Goal: Task Accomplishment & Management: Complete application form

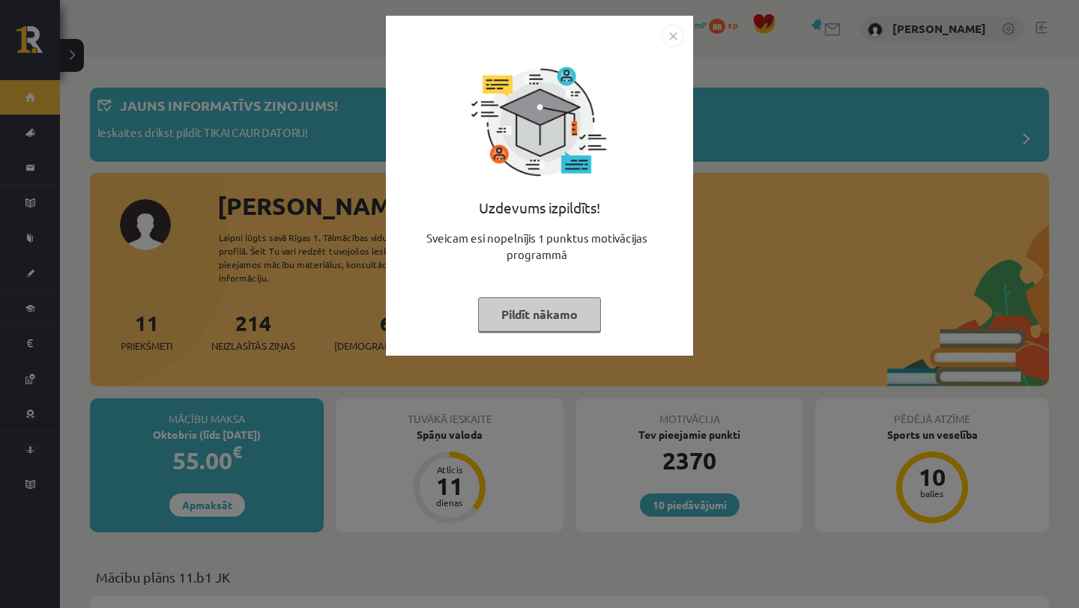
click at [552, 311] on button "Pildīt nākamo" at bounding box center [539, 314] width 123 height 34
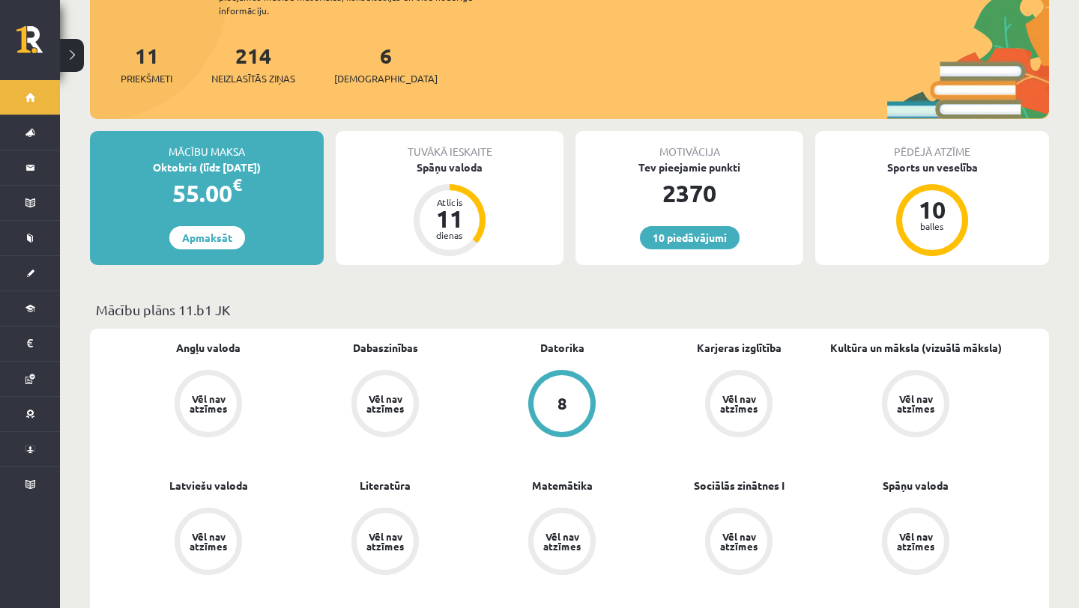
scroll to position [303, 0]
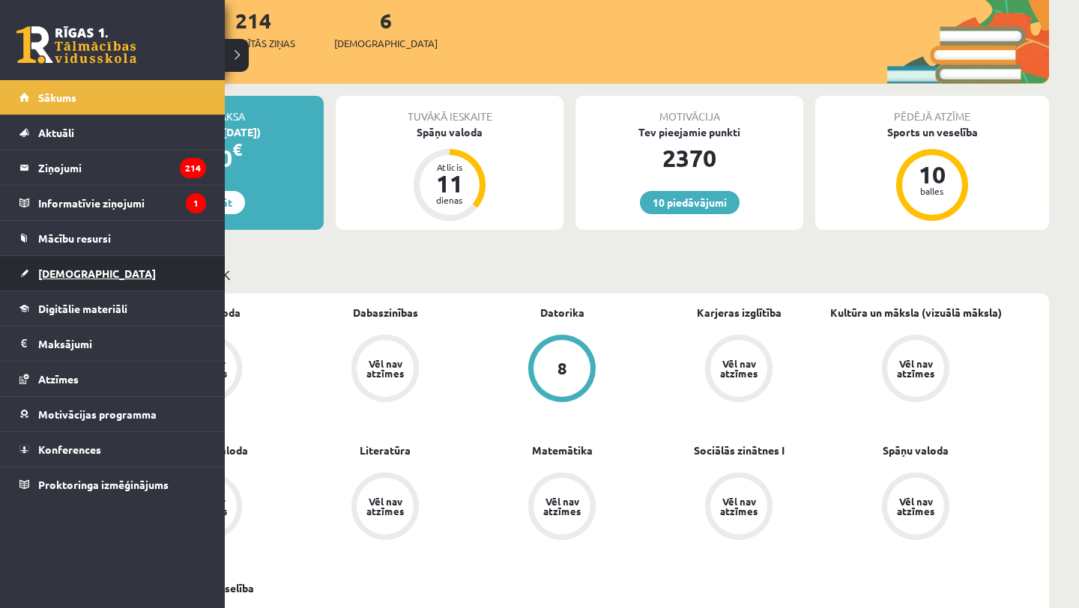
click at [49, 269] on span "[DEMOGRAPHIC_DATA]" at bounding box center [97, 273] width 118 height 13
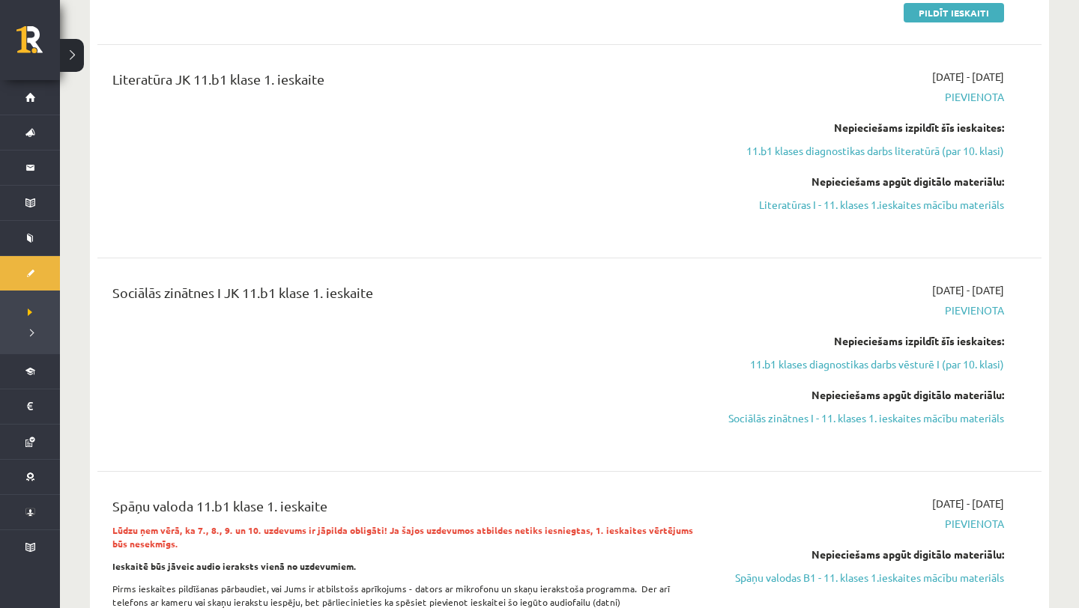
scroll to position [726, 0]
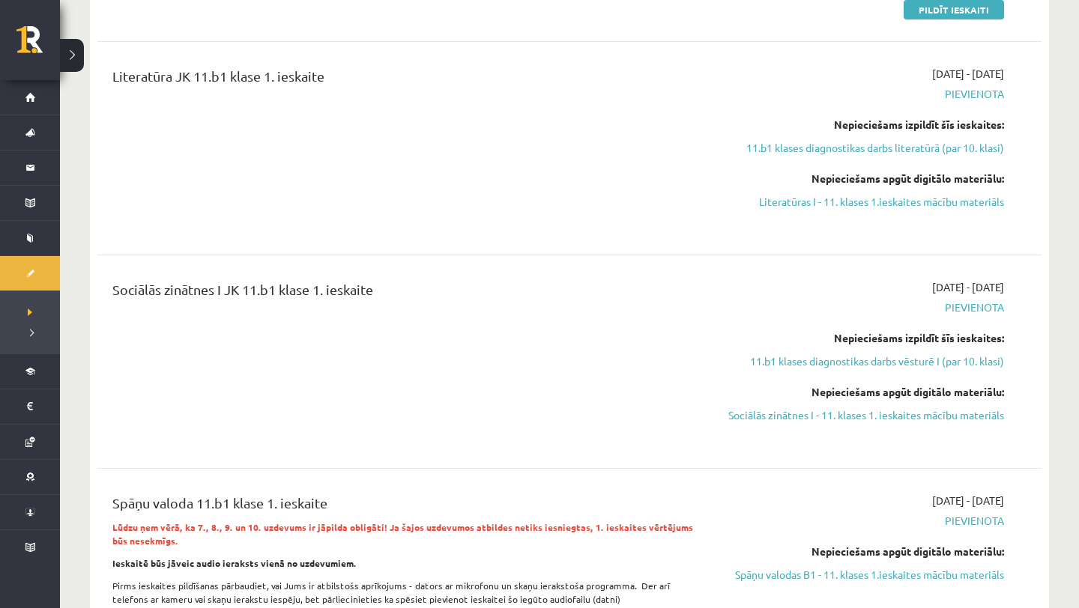
click at [785, 212] on div "2025-09-16 - 2025-09-30 Pievienota Nepieciešams izpildīt šīs ieskaites: 11.b1 k…" at bounding box center [862, 148] width 305 height 165
click at [784, 192] on div "Nepieciešams apgūt digitālo materiālu: Literatūras I - 11. klases 1.ieskaites m…" at bounding box center [863, 190] width 283 height 39
click at [783, 199] on link "Literatūras I - 11. klases 1.ieskaites mācību materiāls" at bounding box center [863, 202] width 283 height 16
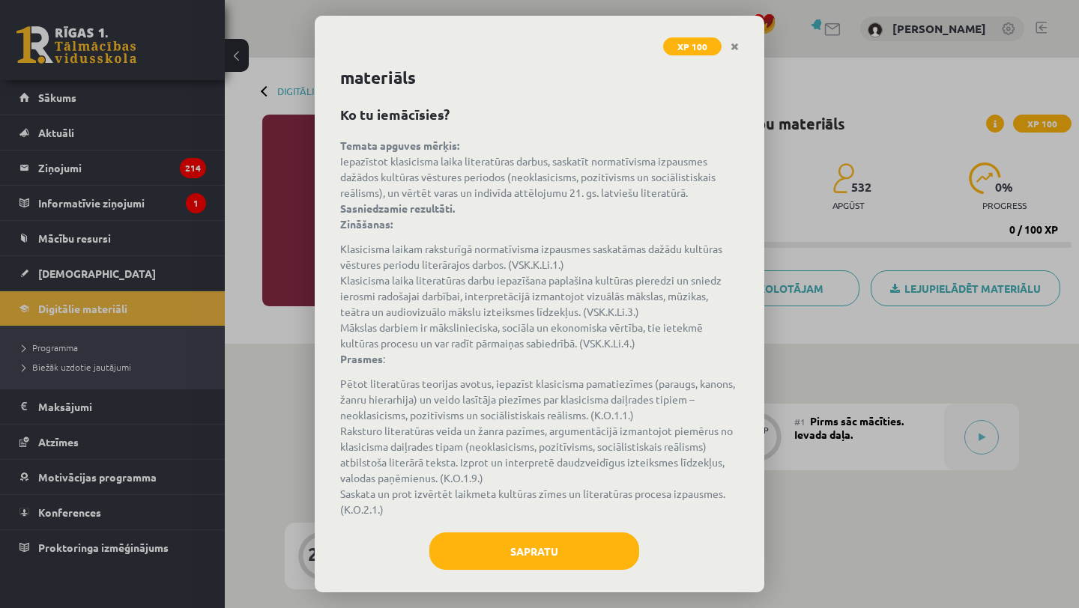
scroll to position [33, 0]
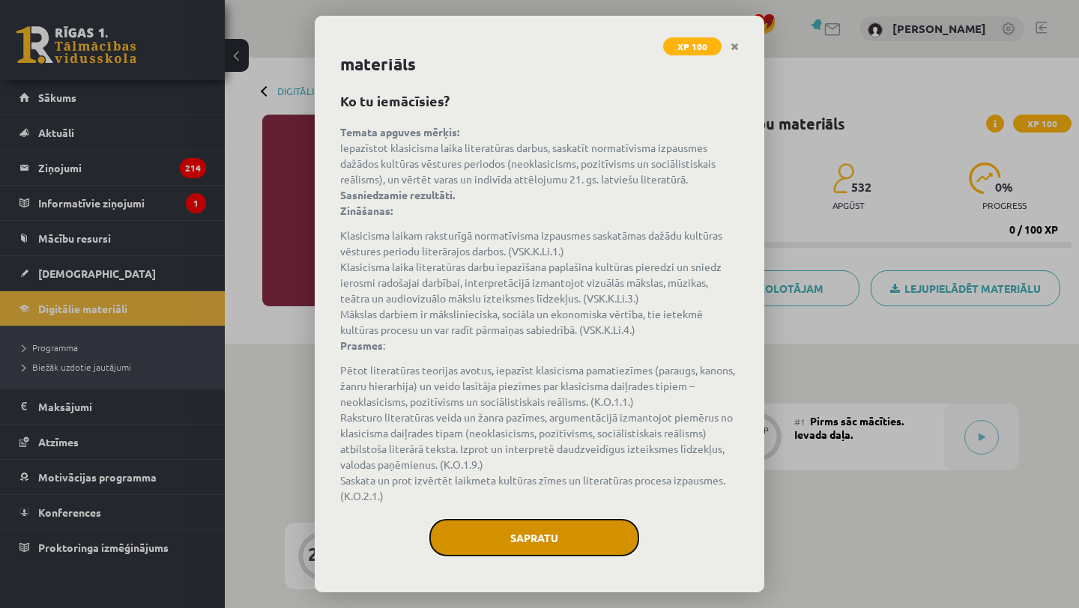
click at [578, 525] on button "Sapratu" at bounding box center [534, 537] width 210 height 37
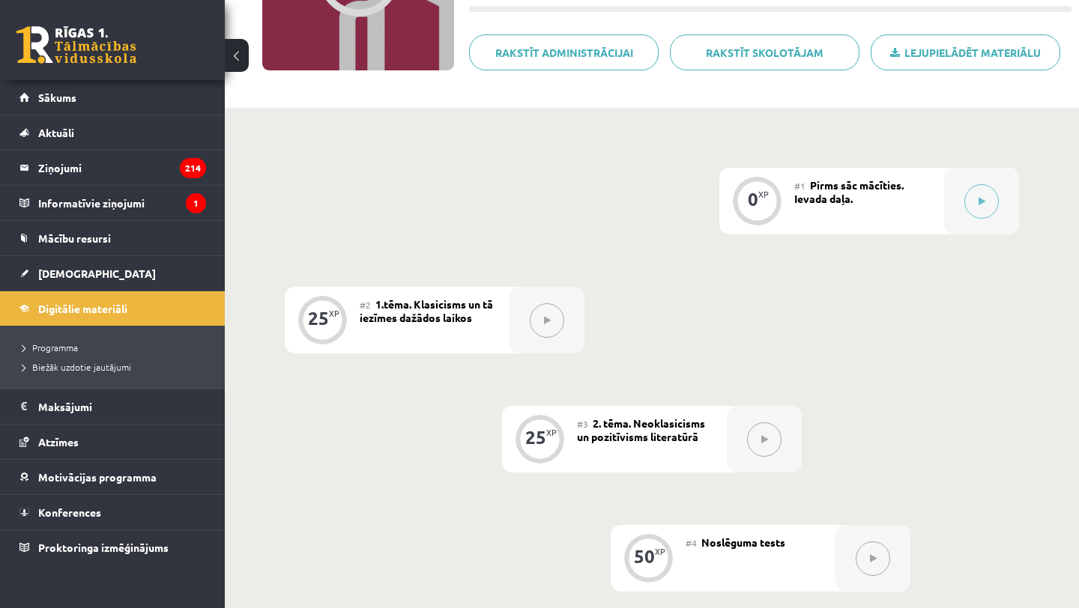
scroll to position [247, 0]
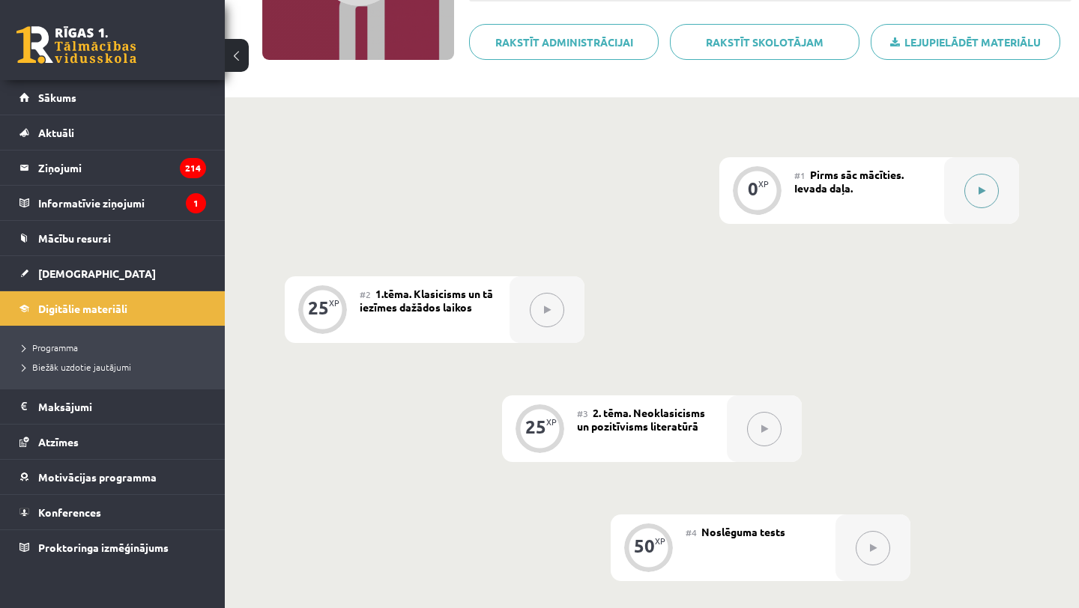
click at [964, 194] on button at bounding box center [981, 191] width 34 height 34
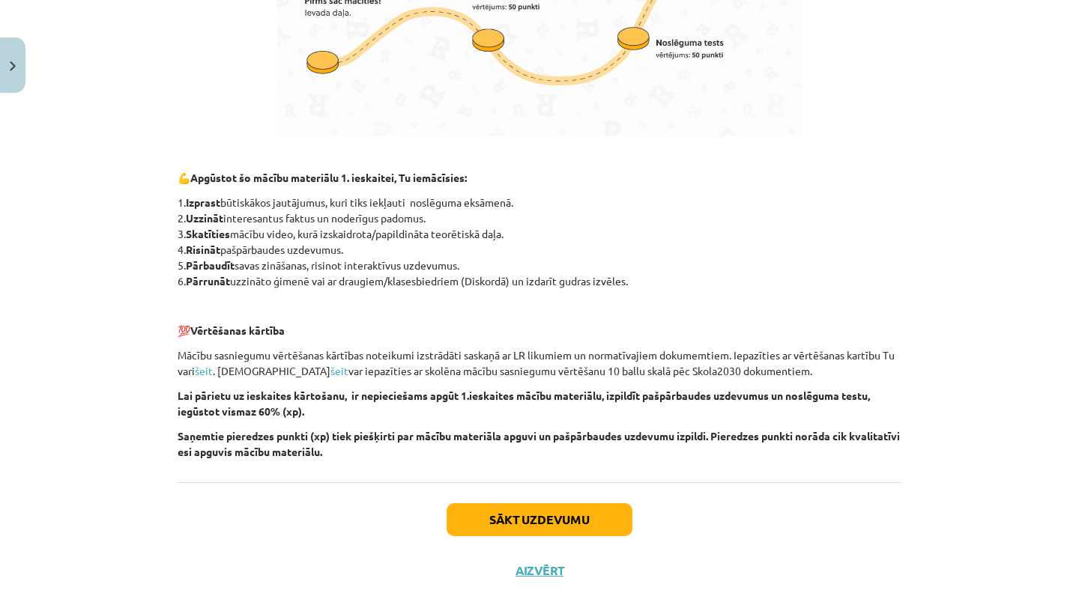
scroll to position [956, 0]
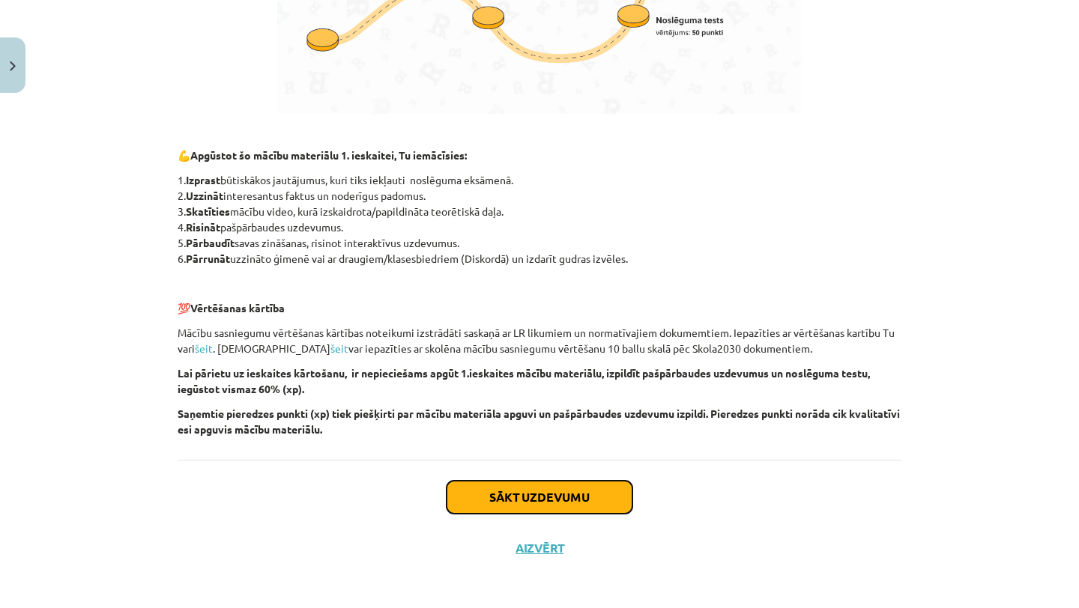
click at [510, 501] on button "Sākt uzdevumu" at bounding box center [540, 497] width 186 height 33
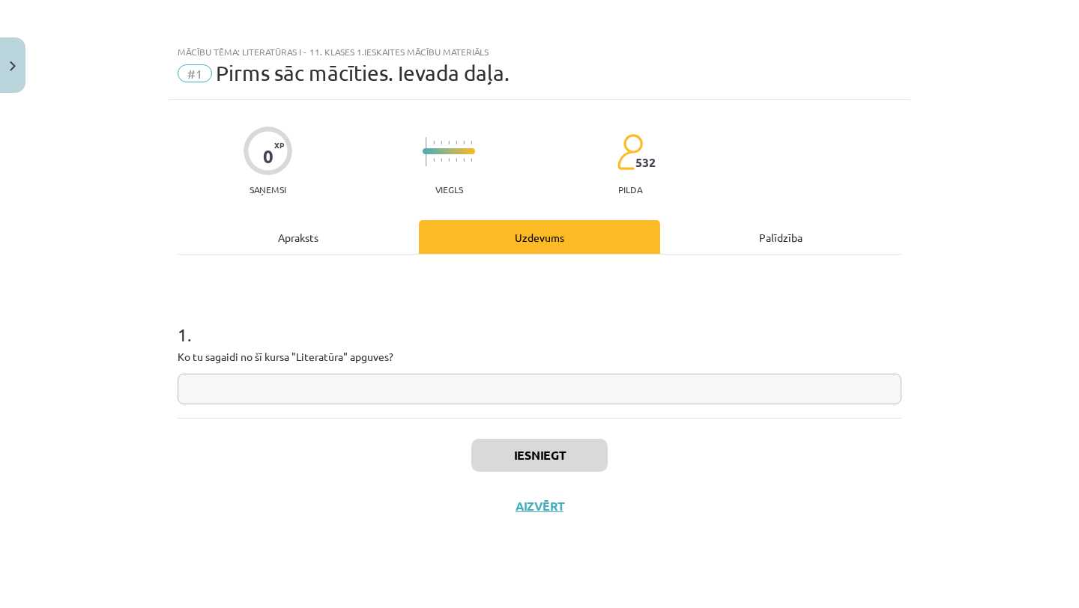
scroll to position [0, 0]
click at [469, 388] on input "text" at bounding box center [540, 389] width 724 height 31
click at [534, 504] on button "Aizvērt" at bounding box center [539, 506] width 57 height 15
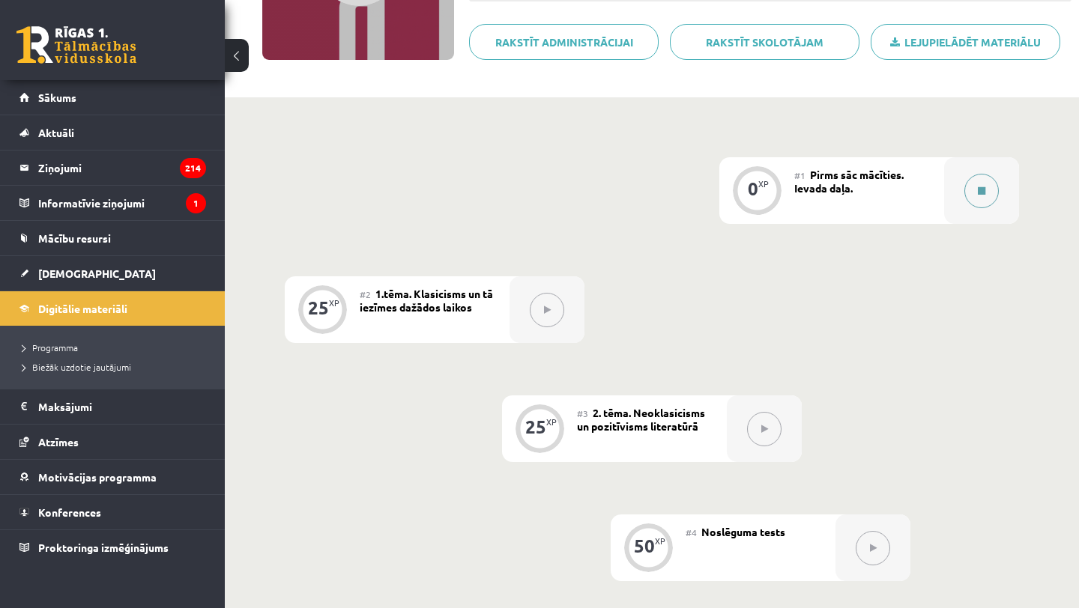
click at [986, 187] on button at bounding box center [981, 191] width 34 height 34
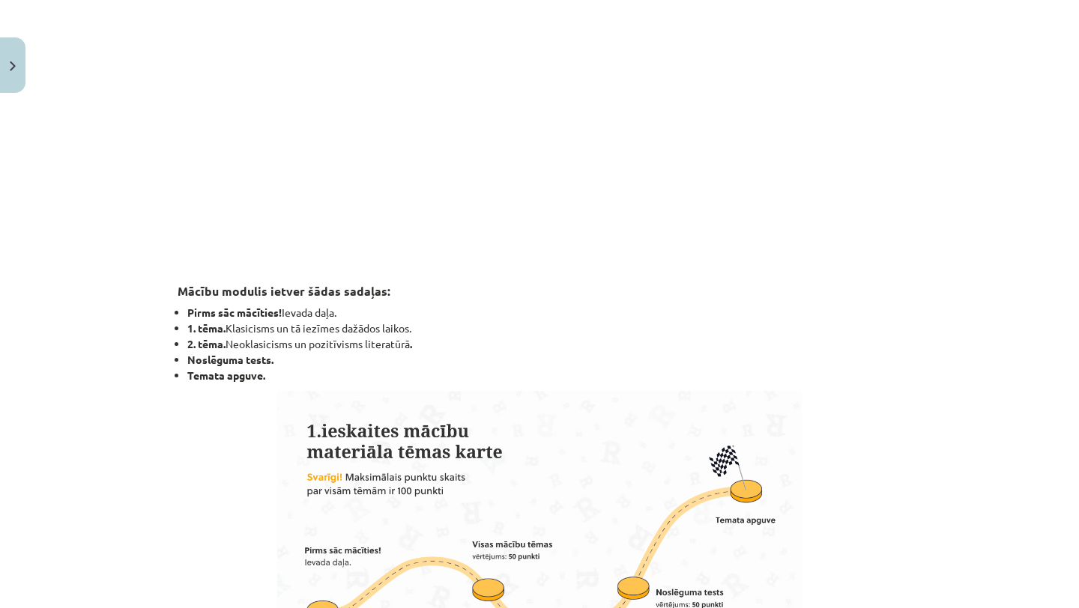
scroll to position [396, 0]
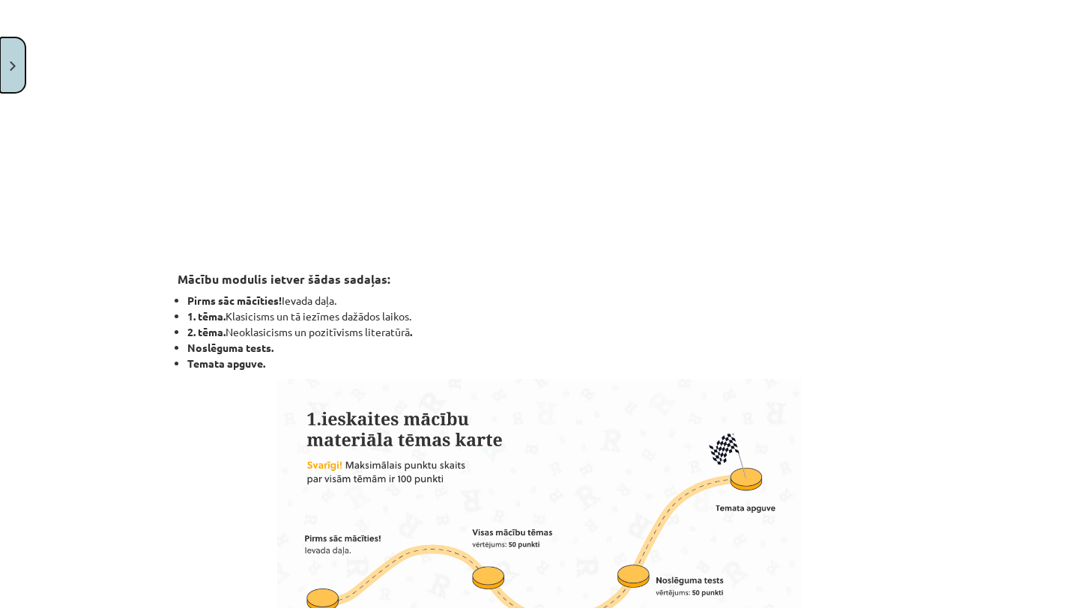
click at [9, 75] on button "Close" at bounding box center [12, 64] width 25 height 55
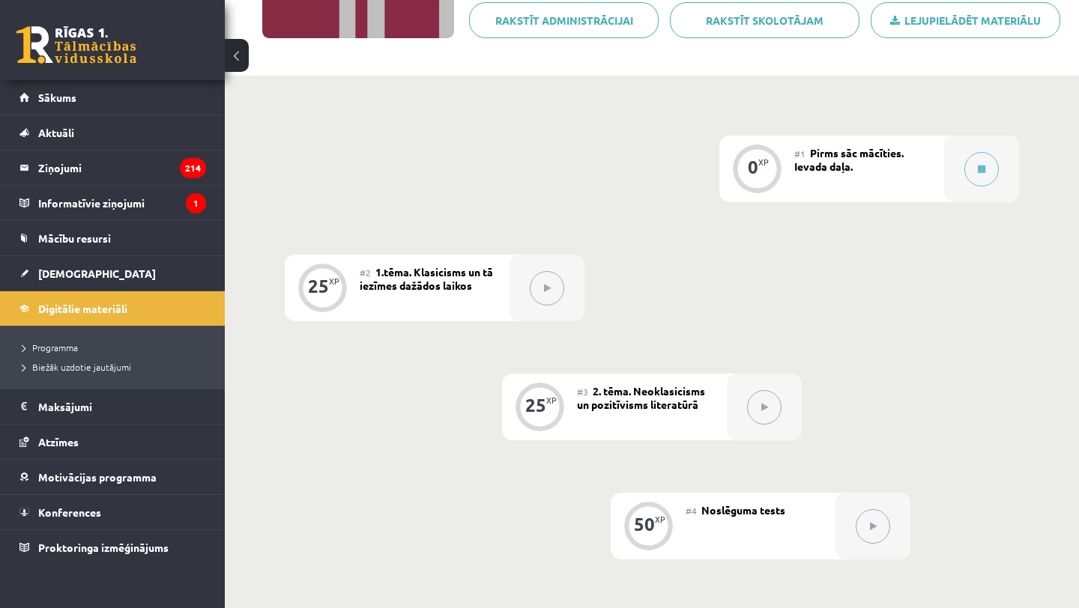
scroll to position [270, 0]
click at [993, 172] on button at bounding box center [981, 168] width 34 height 34
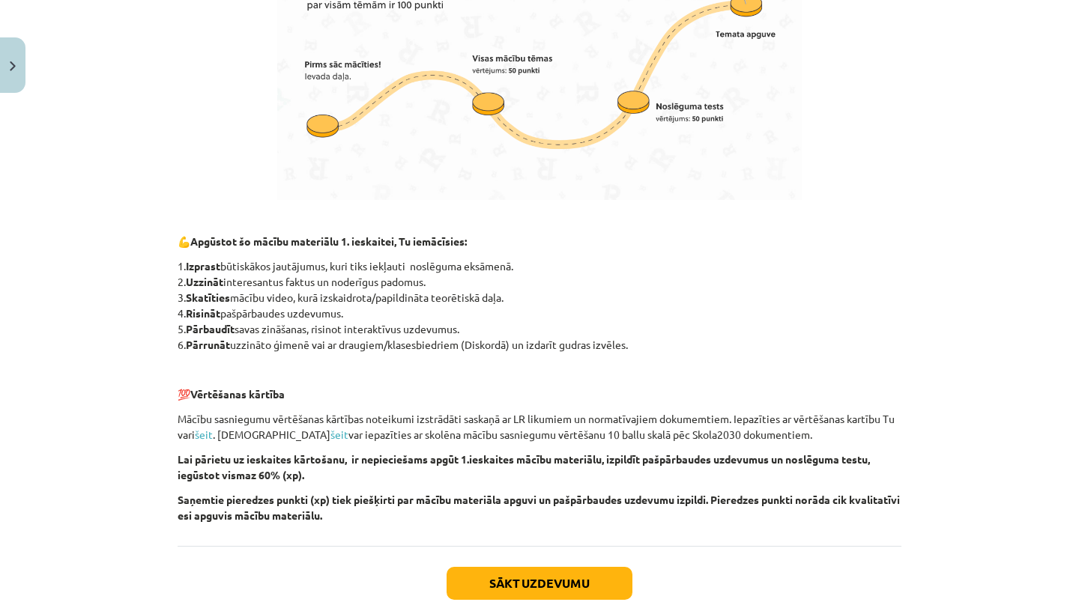
scroll to position [871, 0]
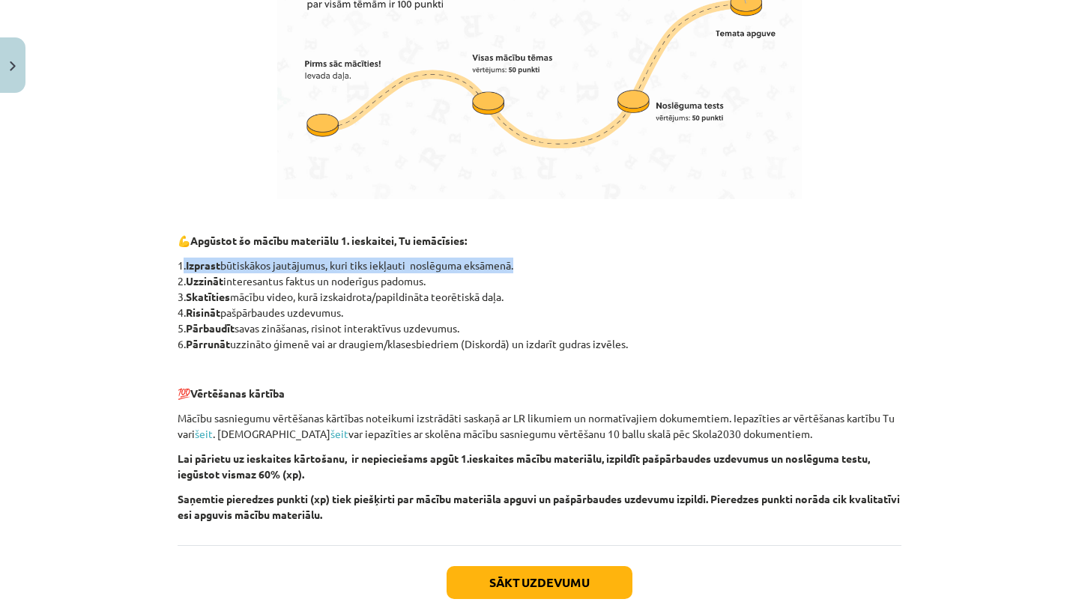
drag, startPoint x: 184, startPoint y: 268, endPoint x: 534, endPoint y: 268, distance: 350.7
click at [534, 268] on p "1. Izprast būtiskākos jautājumus, kuri tiks iekļauti noslēguma eksāmenā. 2. Uzz…" at bounding box center [540, 305] width 724 height 94
copy p ". Izprast būtiskākos jautājumus, kuri tiks iekļauti noslēguma eksāmenā."
click at [468, 579] on button "Sākt uzdevumu" at bounding box center [540, 583] width 186 height 33
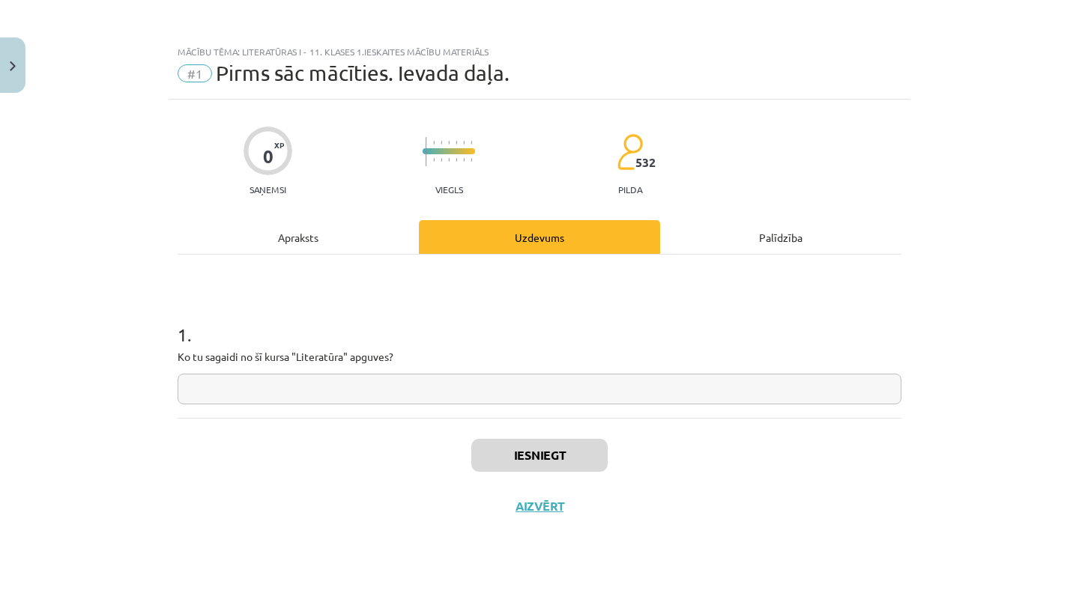
scroll to position [0, 0]
click at [328, 398] on input "text" at bounding box center [540, 389] width 724 height 31
paste input "**********"
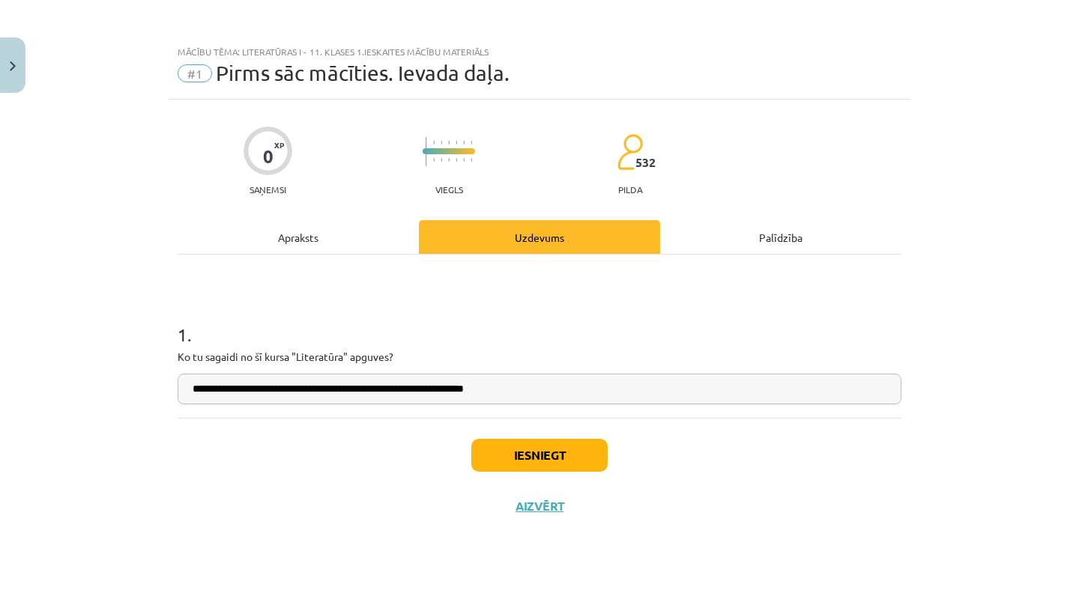
click at [196, 387] on input "**********" at bounding box center [540, 389] width 724 height 31
drag, startPoint x: 282, startPoint y: 390, endPoint x: 242, endPoint y: 386, distance: 39.9
click at [242, 387] on input "**********" at bounding box center [540, 389] width 724 height 31
click at [761, 391] on input "**********" at bounding box center [540, 389] width 724 height 31
type input "**********"
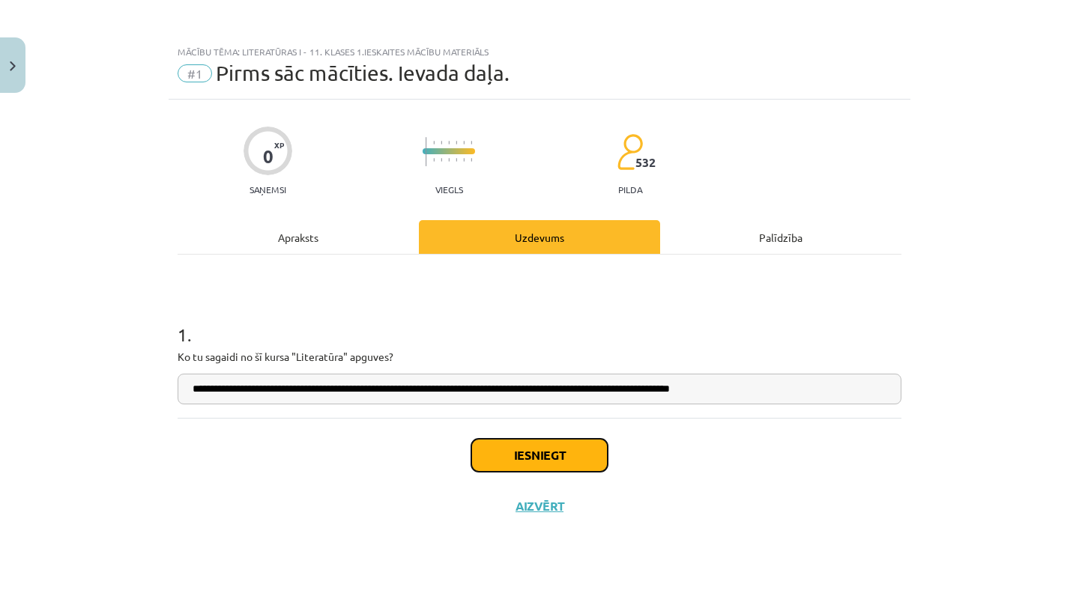
click at [564, 449] on button "Iesniegt" at bounding box center [539, 455] width 136 height 33
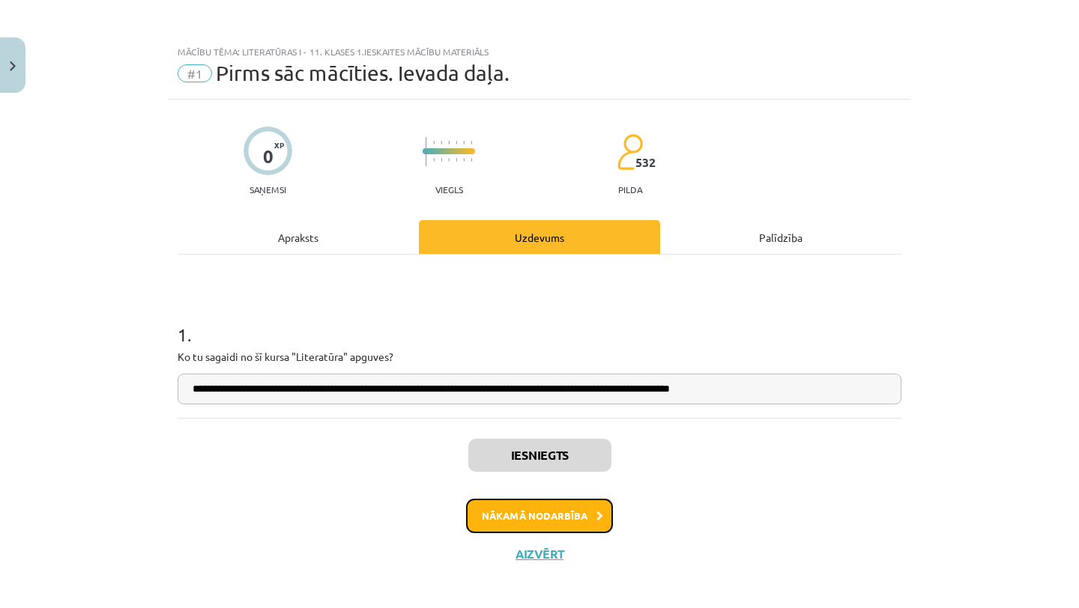
click at [506, 505] on button "Nākamā nodarbība" at bounding box center [539, 516] width 147 height 34
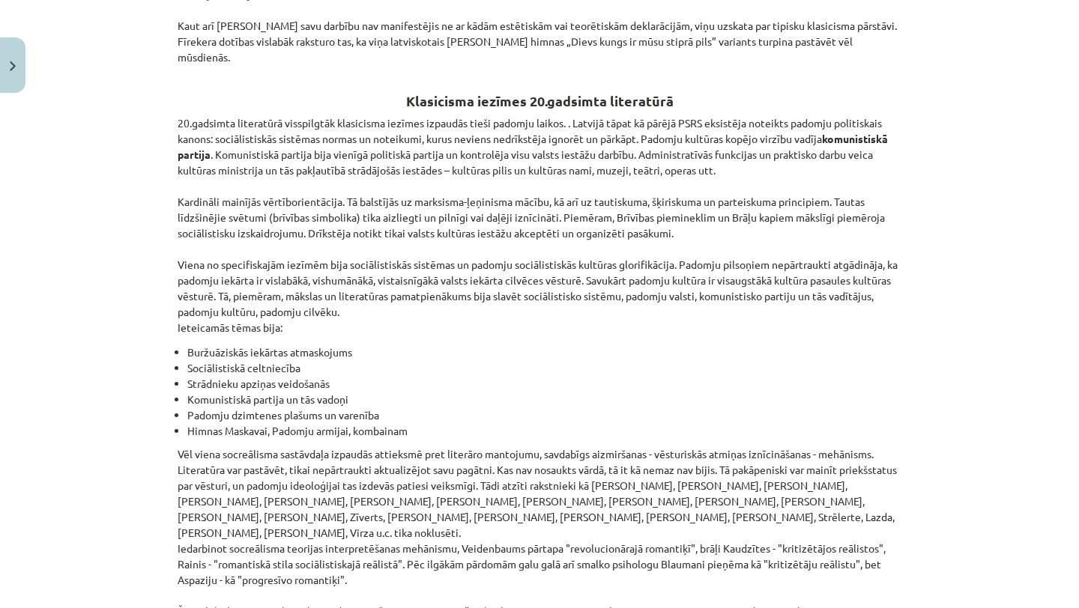
scroll to position [3377, 0]
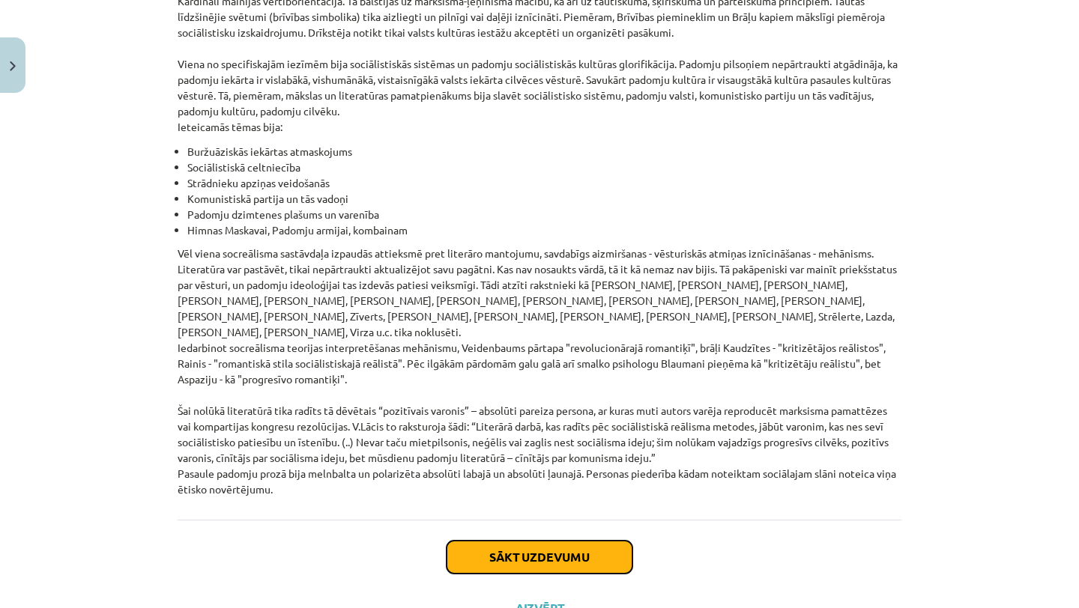
click at [496, 541] on button "Sākt uzdevumu" at bounding box center [540, 557] width 186 height 33
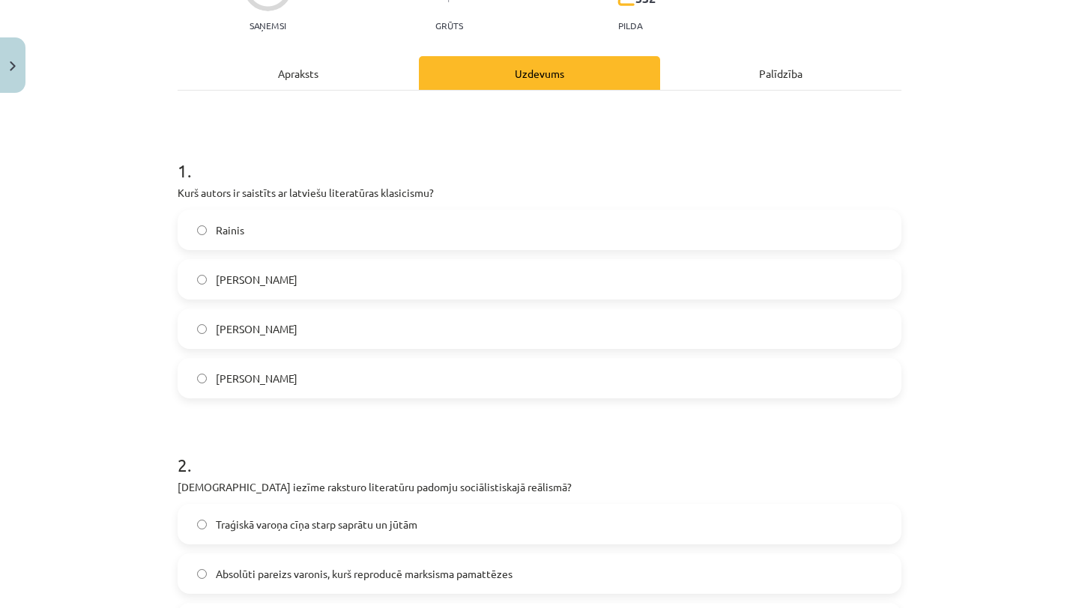
scroll to position [188, 0]
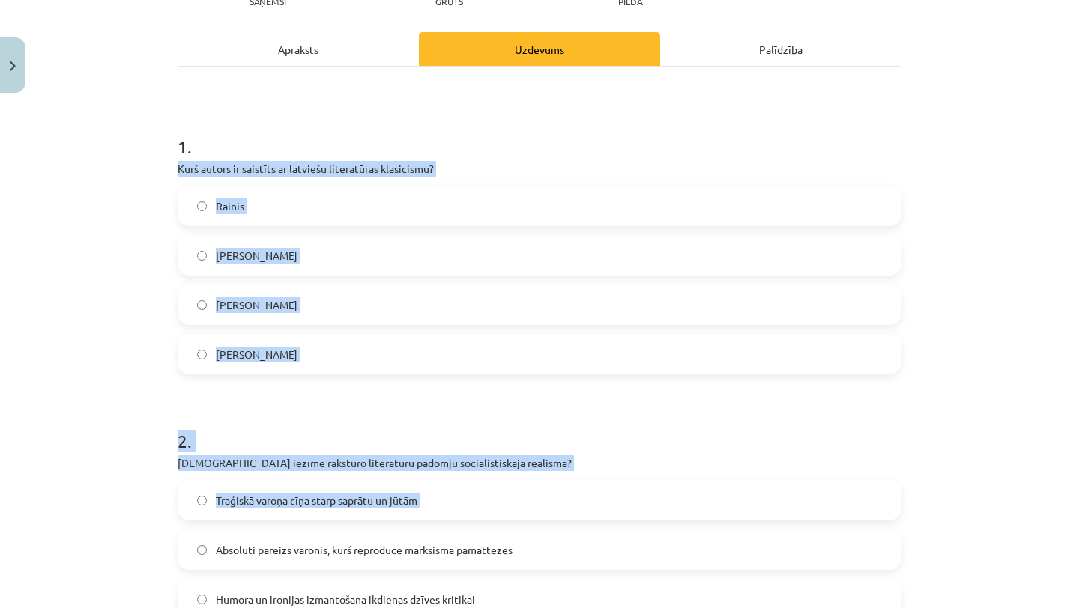
drag, startPoint x: 173, startPoint y: 160, endPoint x: 331, endPoint y: 535, distance: 406.7
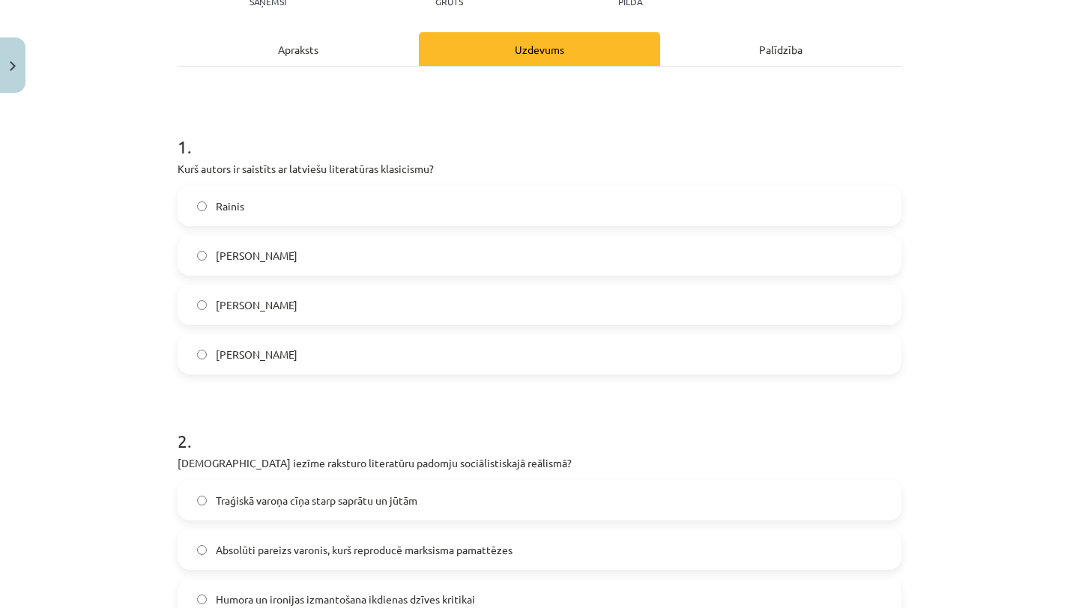
click at [298, 122] on h1 "1 ." at bounding box center [540, 133] width 724 height 46
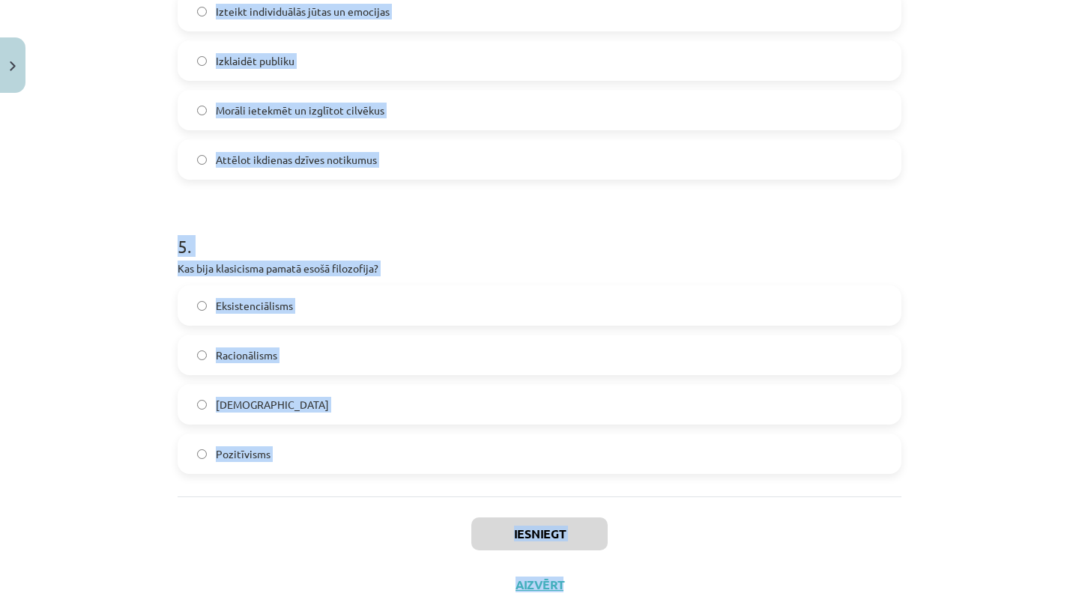
scroll to position [1306, 0]
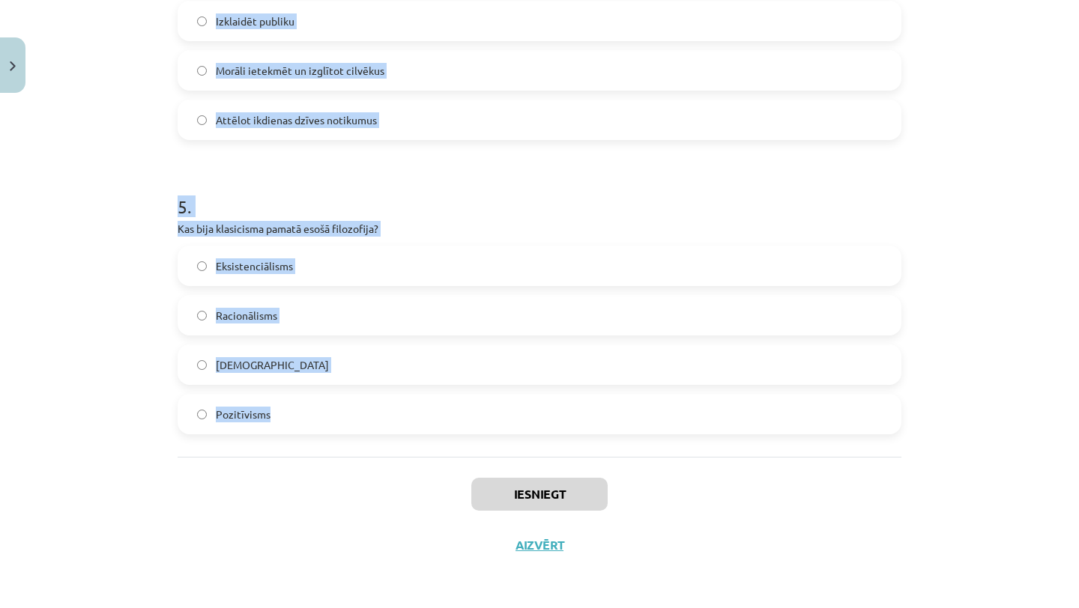
drag, startPoint x: 178, startPoint y: 168, endPoint x: 361, endPoint y: 412, distance: 305.1
copy form "Kurš autors ir saistīts ar latviešu literatūras klasicismu? Rainis Imants Ziedo…"
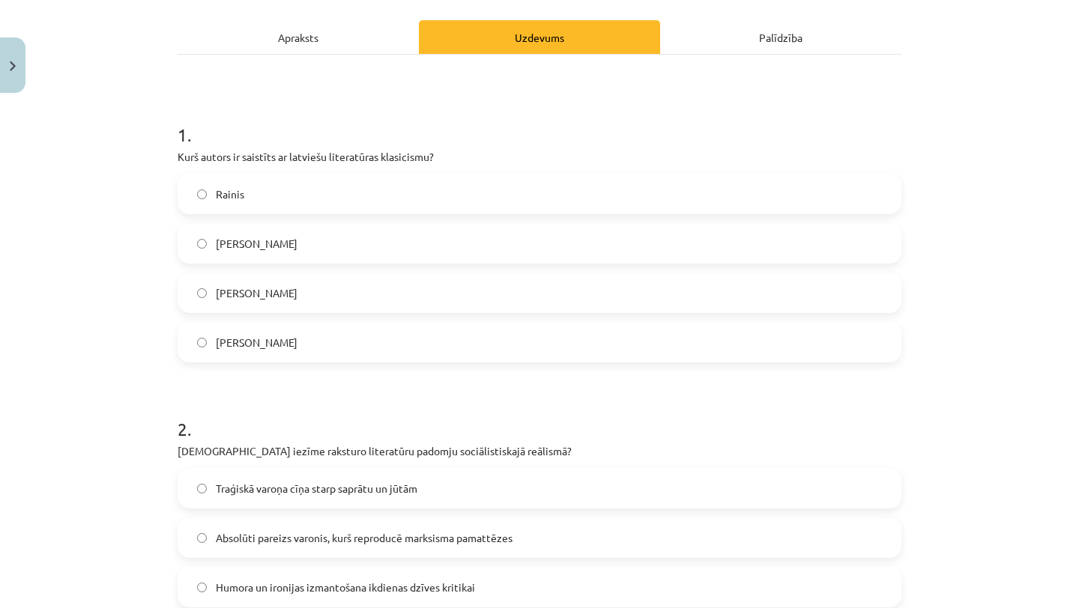
scroll to position [202, 0]
click at [270, 284] on span "Kristofers Fīrekers" at bounding box center [257, 292] width 82 height 16
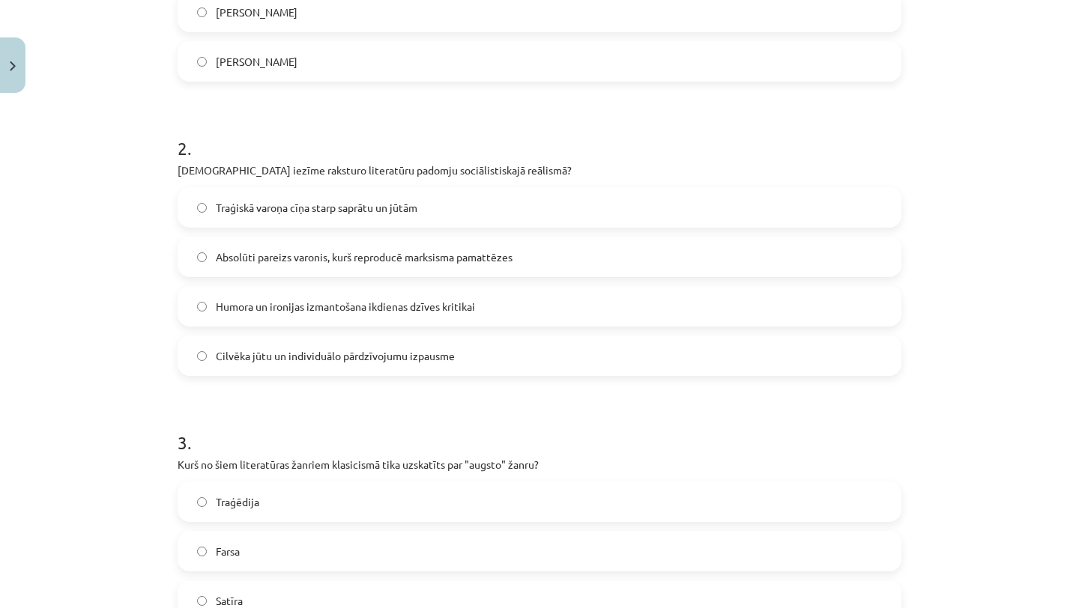
scroll to position [489, 0]
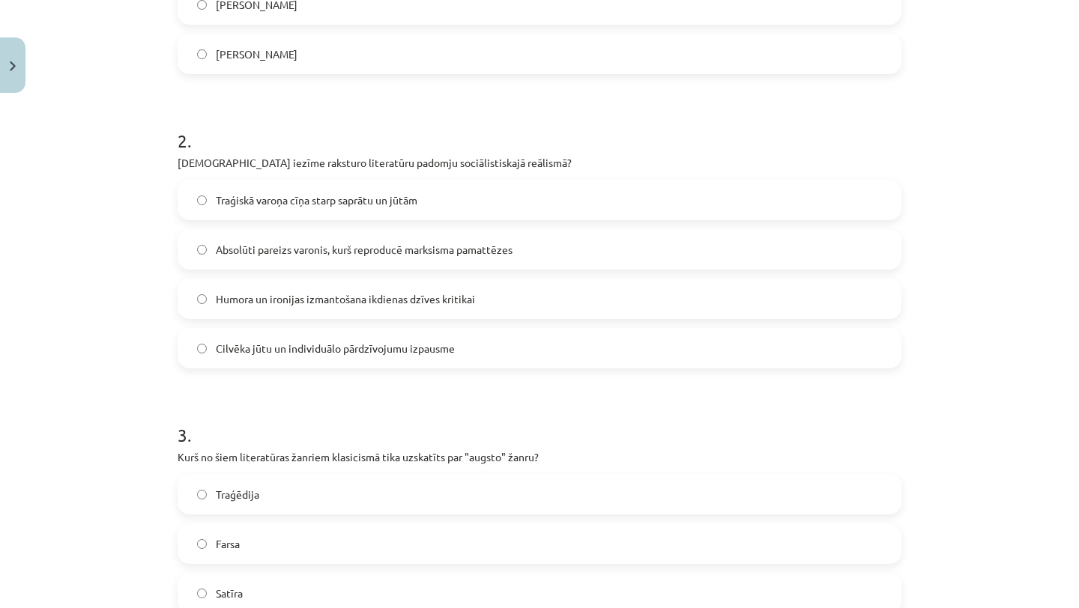
click at [268, 256] on span "Absolūti pareizs varonis, kurš reproducē marksisma pamattēzes" at bounding box center [364, 250] width 297 height 16
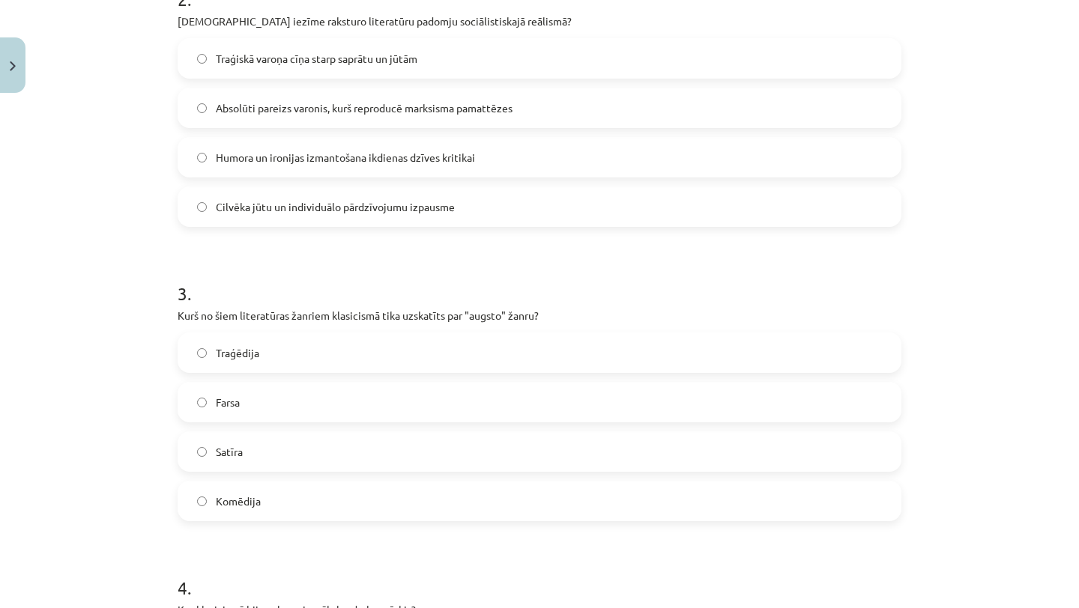
scroll to position [706, 0]
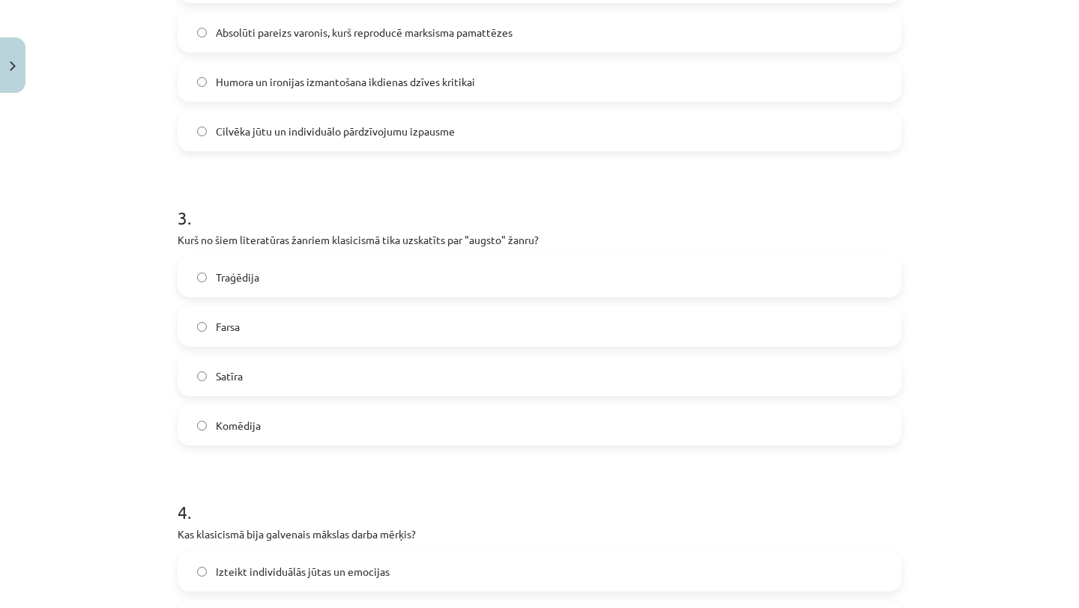
click at [229, 270] on span "Traģēdija" at bounding box center [237, 278] width 43 height 16
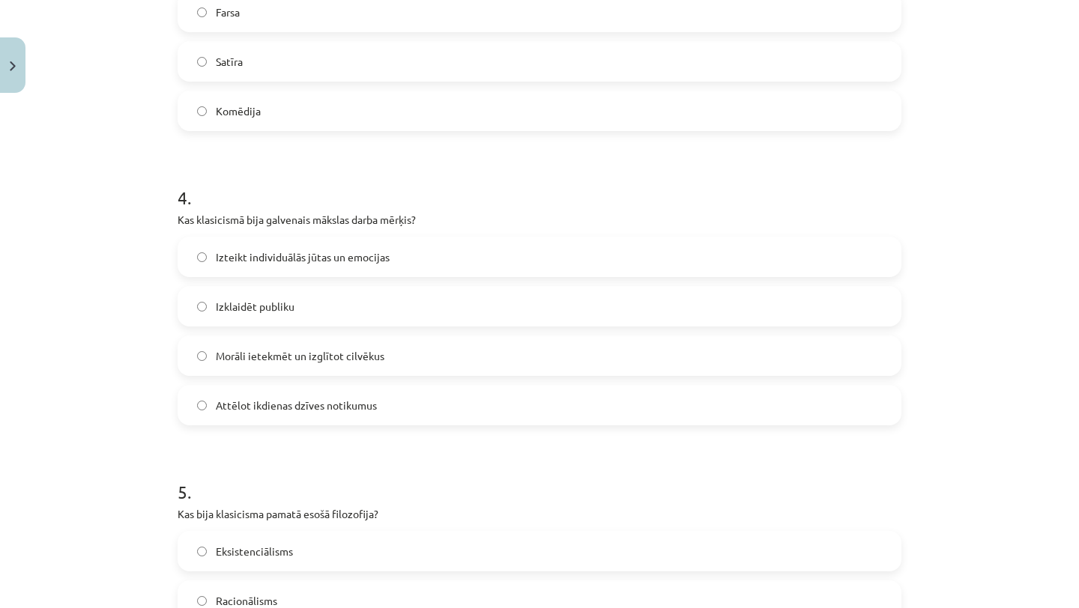
scroll to position [1030, 0]
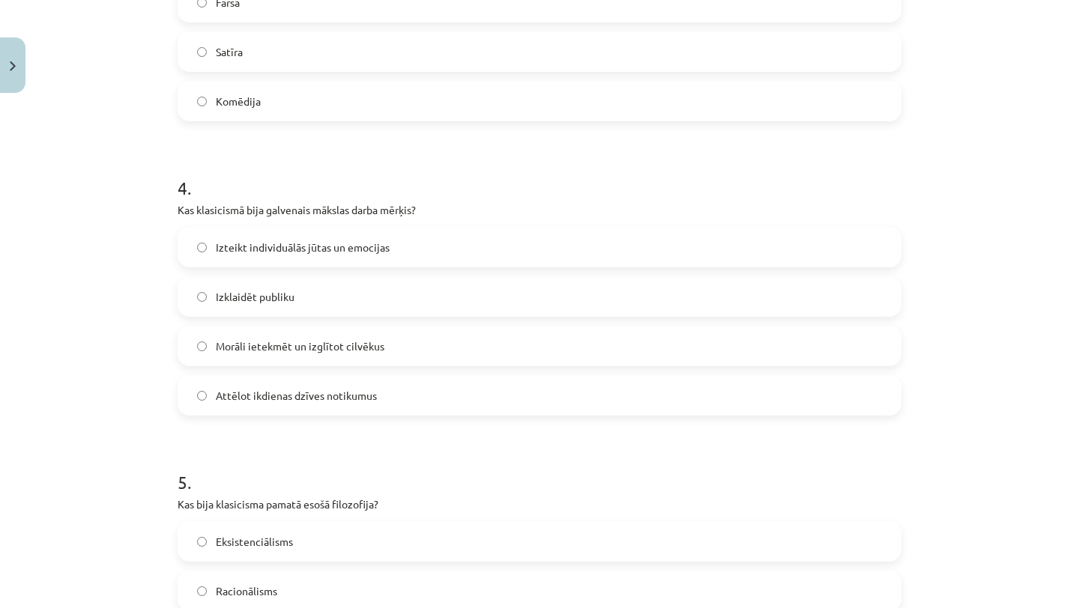
click at [249, 347] on span "Morāli ietekmēt un izglītot cilvēkus" at bounding box center [300, 347] width 169 height 16
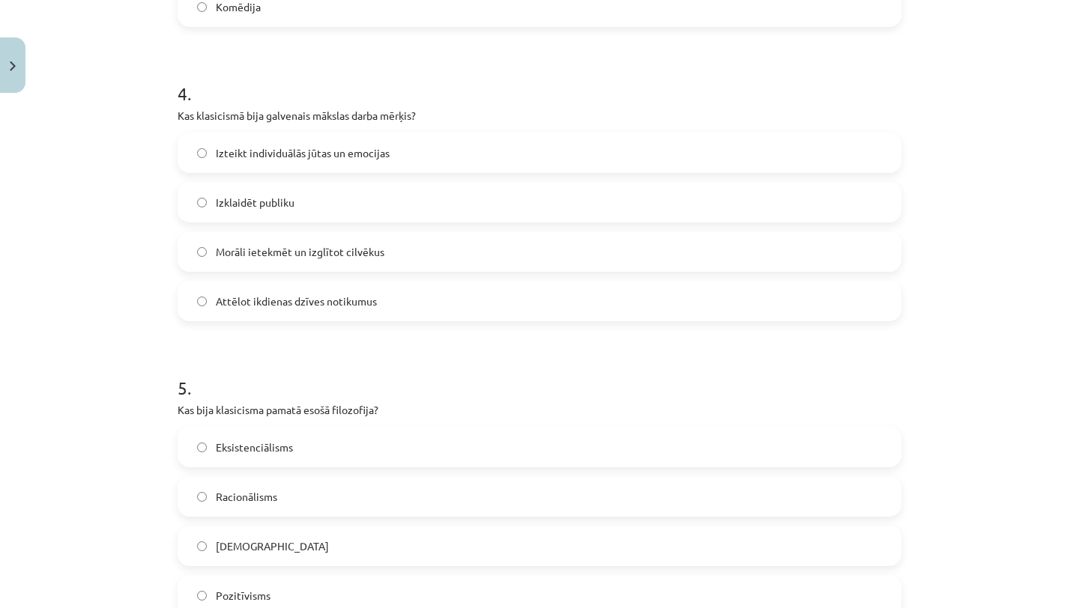
scroll to position [1306, 0]
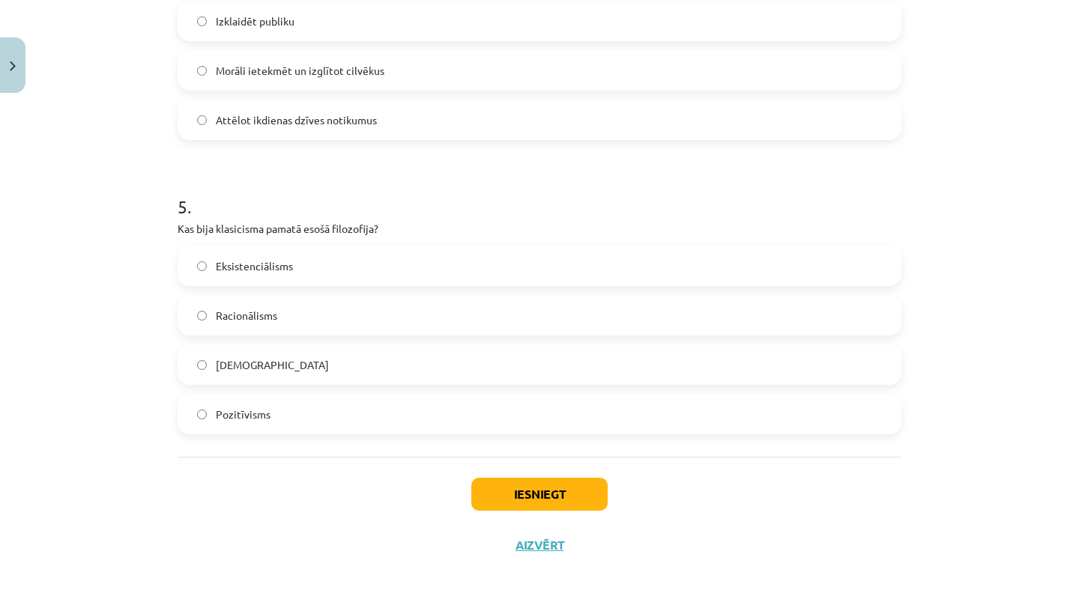
click at [259, 315] on span "Racionālisms" at bounding box center [246, 316] width 61 height 16
click at [541, 494] on button "Iesniegt" at bounding box center [539, 494] width 136 height 33
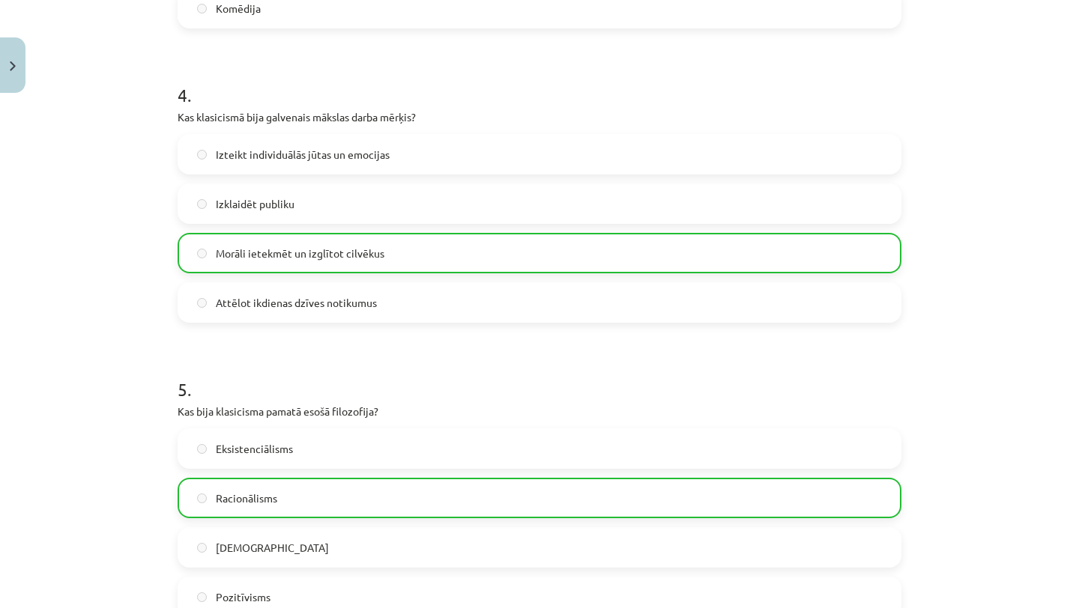
scroll to position [1353, 0]
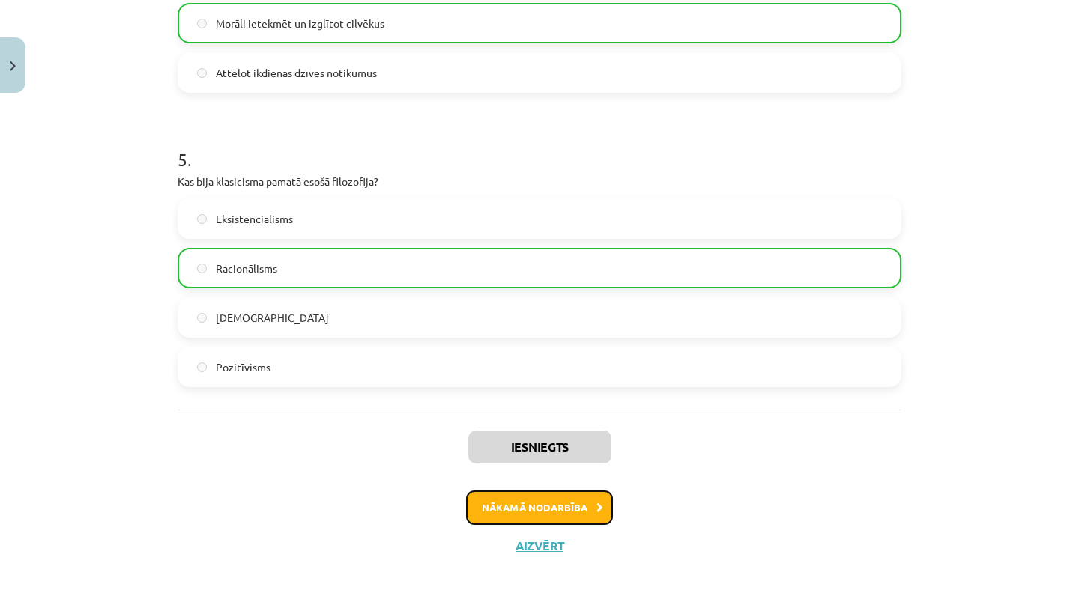
click at [527, 500] on button "Nākamā nodarbība" at bounding box center [539, 508] width 147 height 34
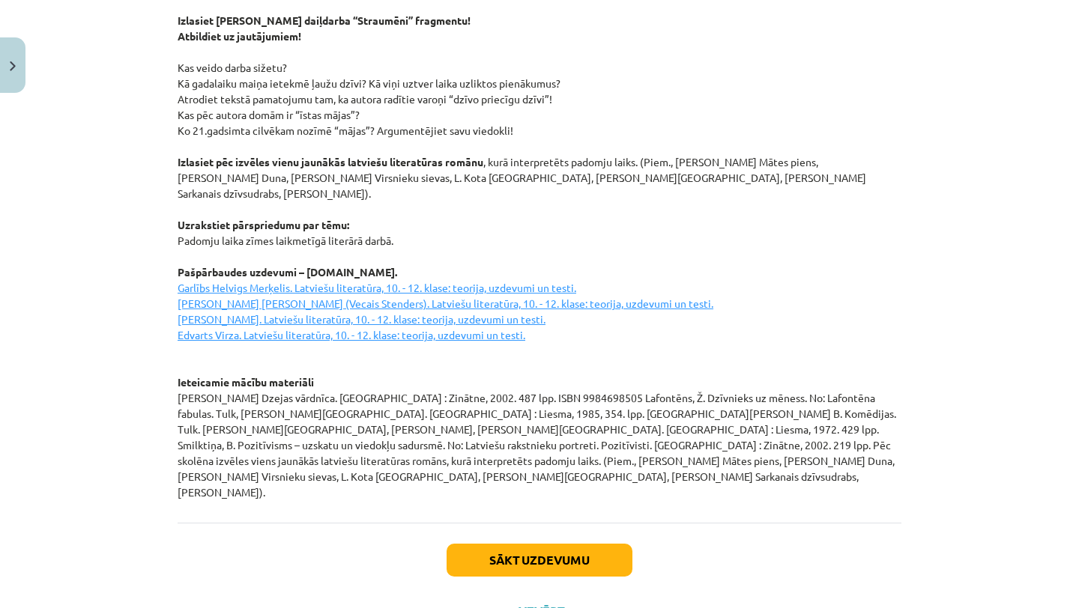
scroll to position [1990, 0]
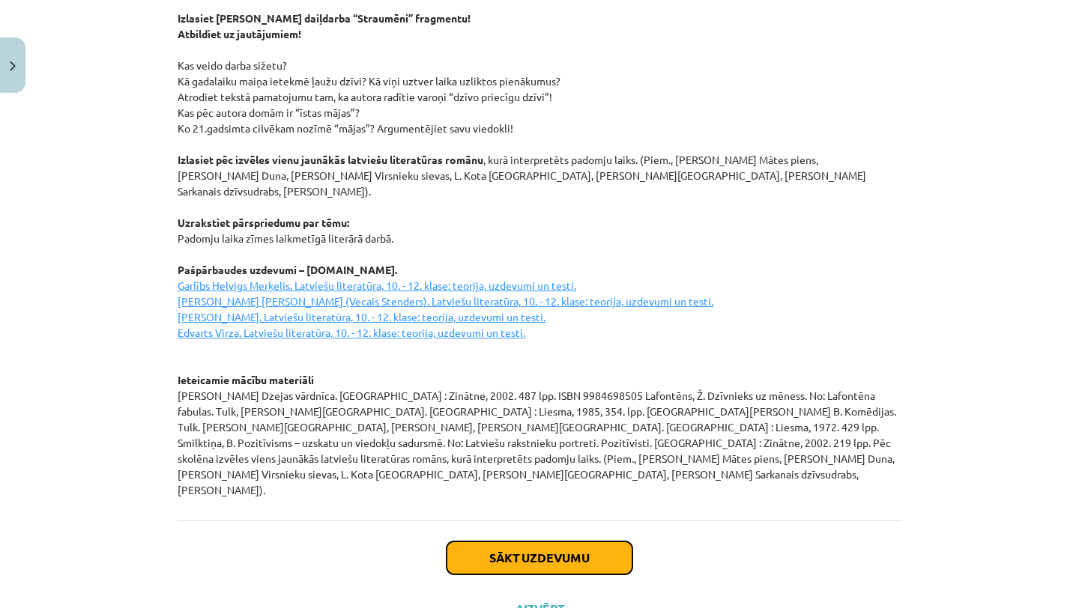
click at [518, 542] on button "Sākt uzdevumu" at bounding box center [540, 558] width 186 height 33
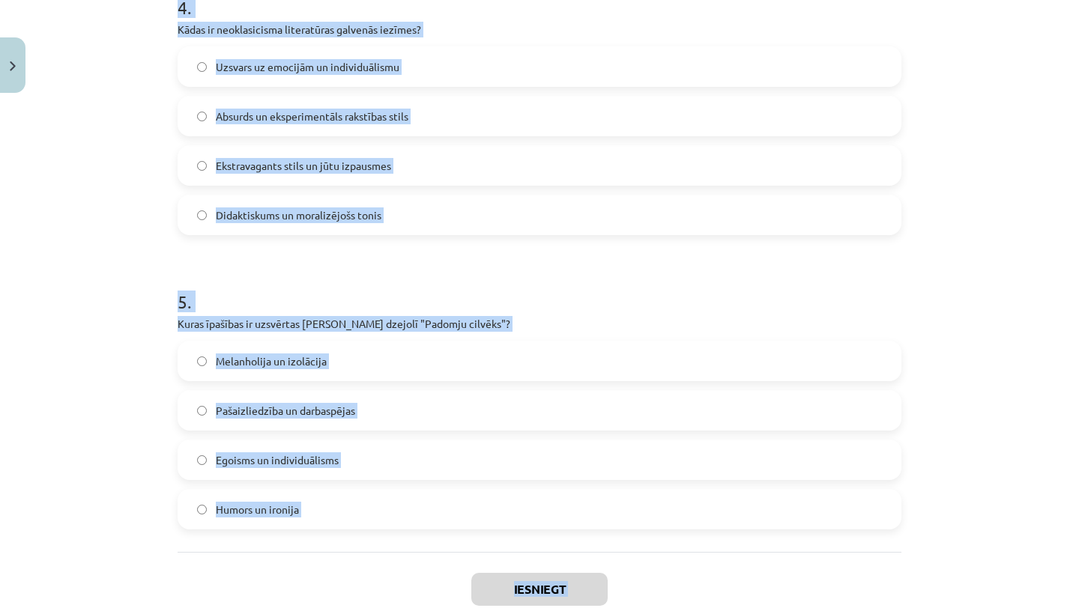
scroll to position [1306, 0]
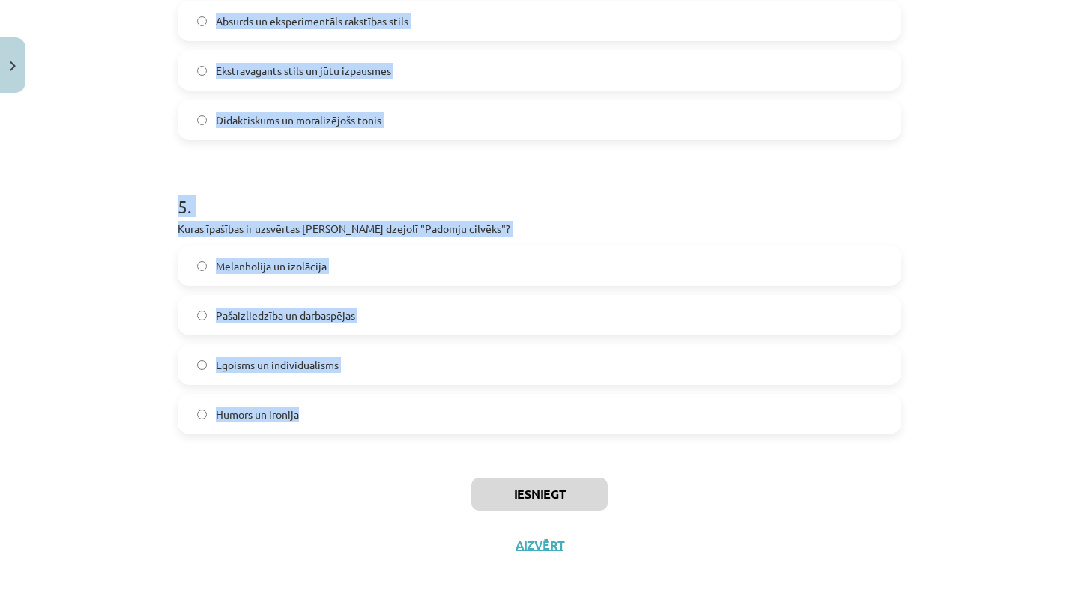
drag, startPoint x: 180, startPoint y: 313, endPoint x: 318, endPoint y: 427, distance: 178.8
copy form "Kas veido literārā darba "Straumēni" sižetu? Lauku dzīve un tās ritms, atspoguļ…"
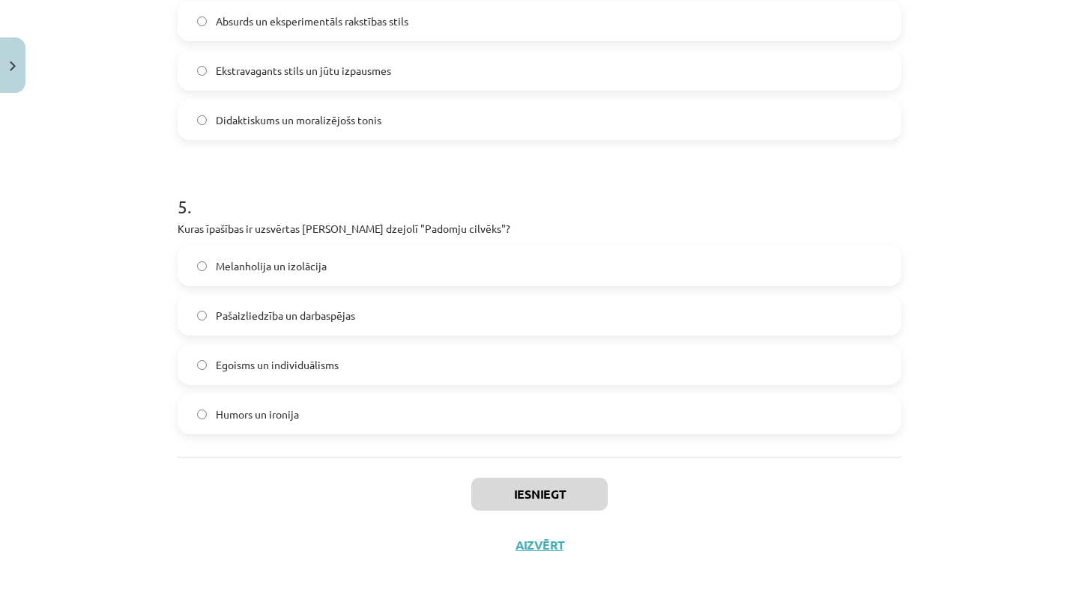
drag, startPoint x: 341, startPoint y: 154, endPoint x: 284, endPoint y: 205, distance: 76.9
click at [284, 204] on h1 "5 ." at bounding box center [540, 193] width 724 height 46
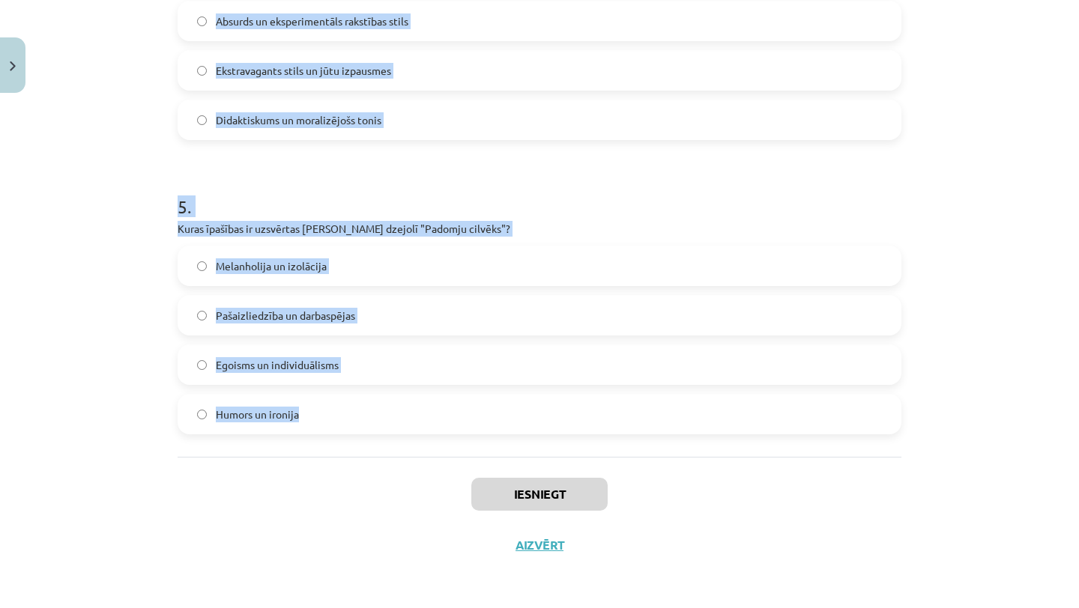
drag, startPoint x: 178, startPoint y: 171, endPoint x: 362, endPoint y: 441, distance: 327.3
copy form "Kas veido literārā darba "Straumēni" sižetu? Lauku dzīve un tās ritms, atspoguļ…"
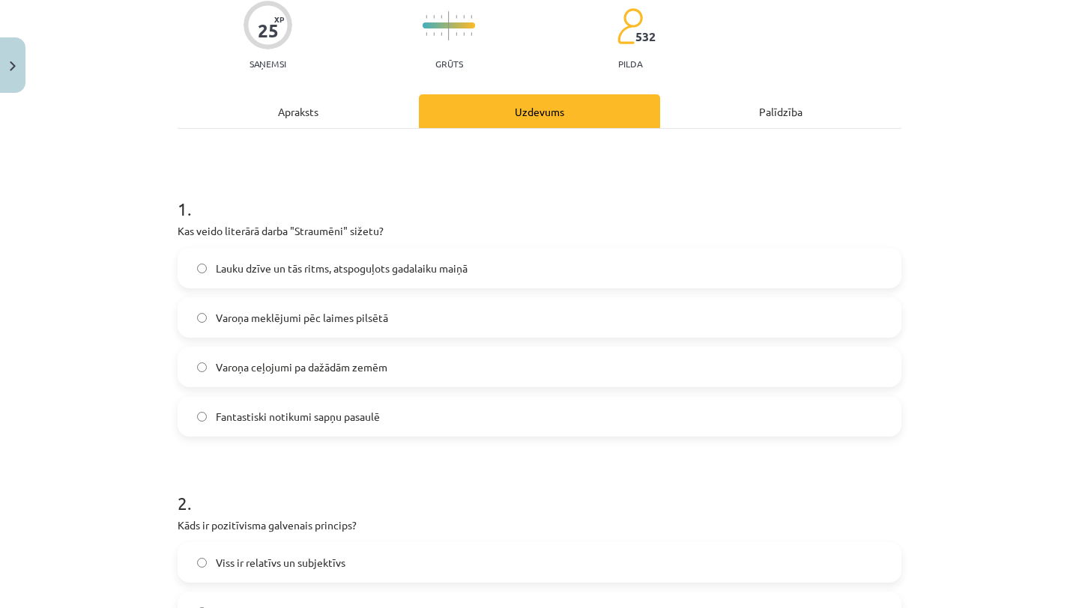
scroll to position [127, 0]
click at [218, 274] on span "Lauku dzīve un tās ritms, atspoguļots gadalaiku maiņā" at bounding box center [342, 267] width 252 height 16
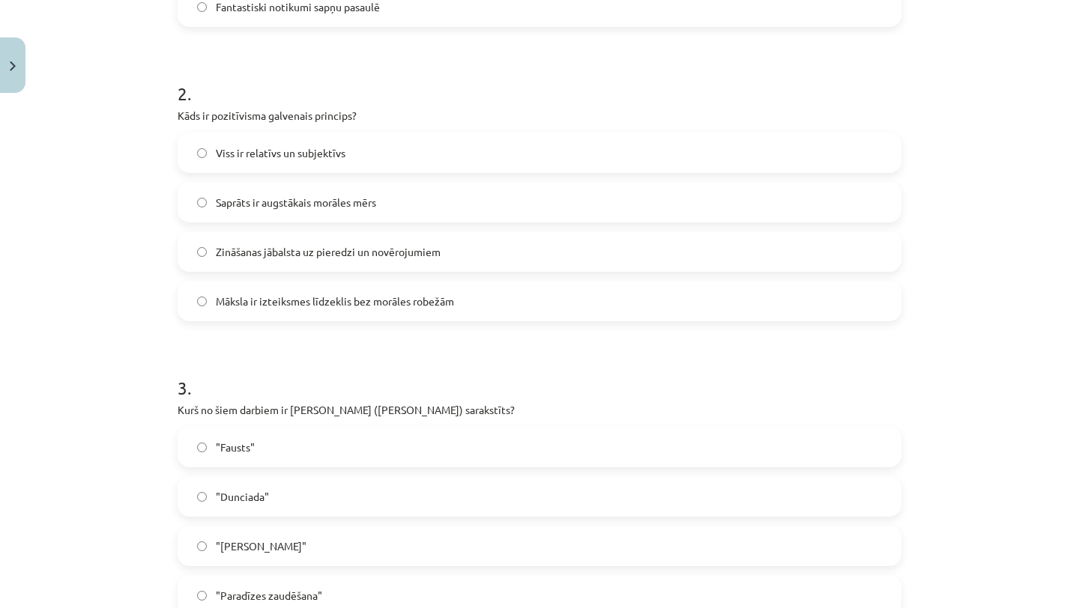
scroll to position [570, 0]
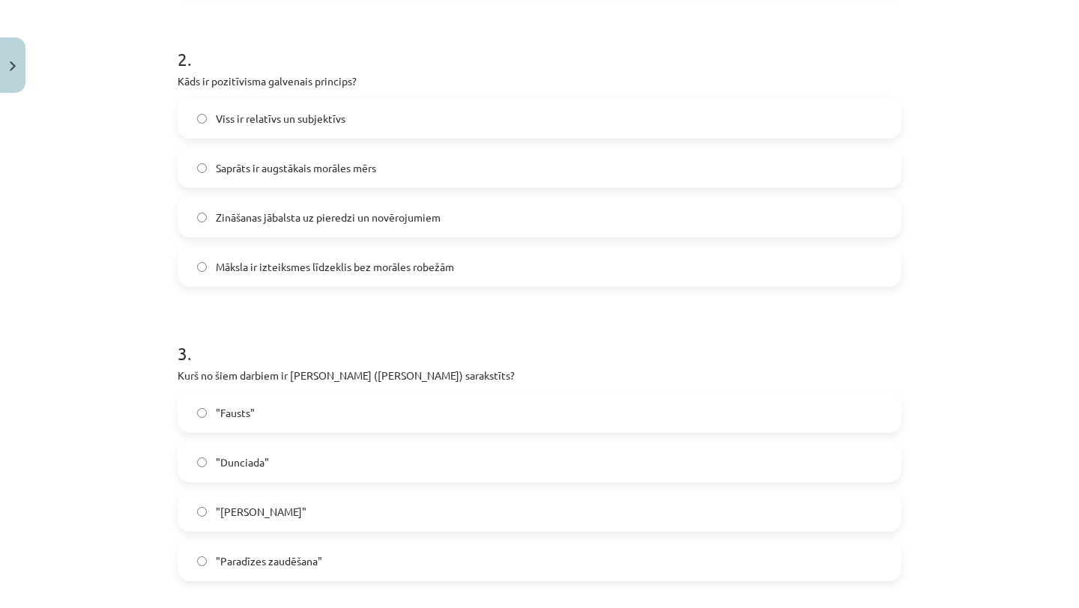
click at [240, 213] on span "Zināšanas jābalsta uz pieredzi un novērojumiem" at bounding box center [328, 218] width 225 height 16
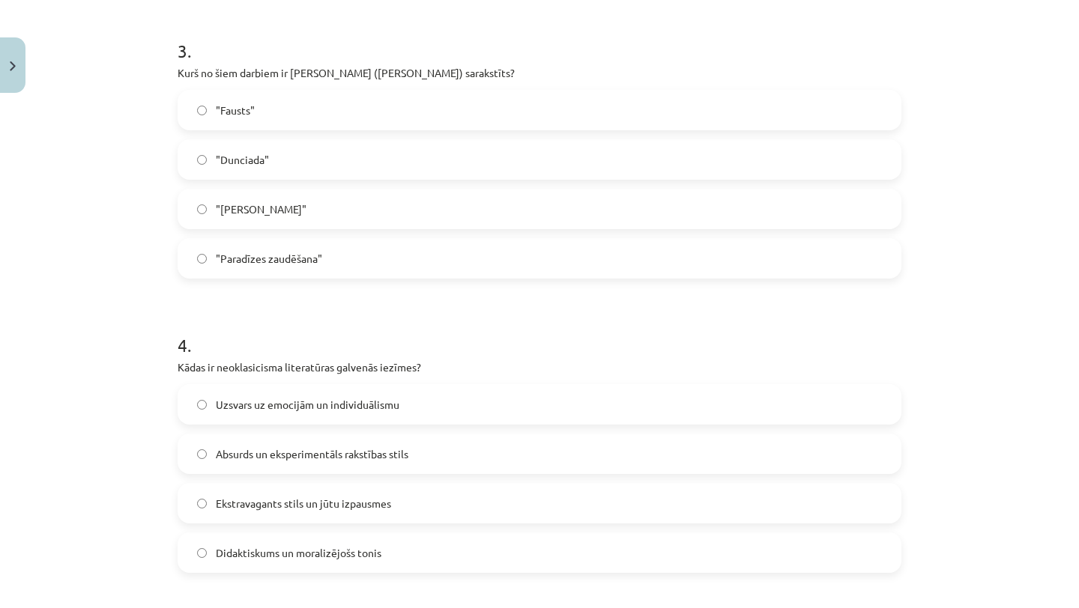
scroll to position [886, 0]
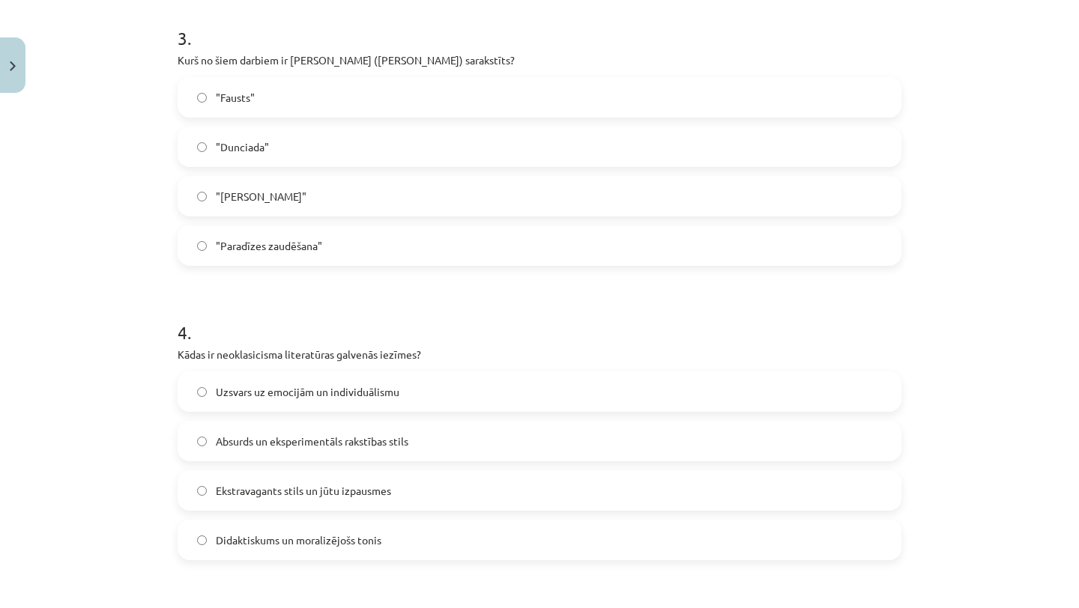
click at [221, 142] on span ""Dunciada"" at bounding box center [242, 147] width 53 height 16
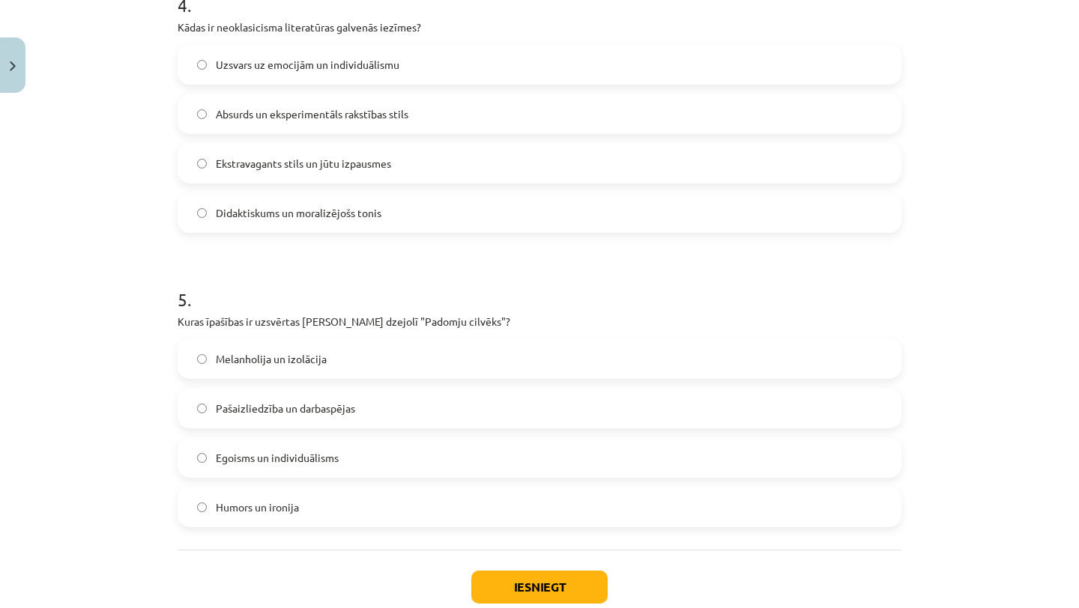
scroll to position [1212, 0]
click at [231, 232] on div "Didaktiskums un moralizējošs tonis" at bounding box center [540, 213] width 724 height 40
click at [231, 216] on span "Didaktiskums un moralizējošs tonis" at bounding box center [299, 214] width 166 height 16
click at [232, 451] on span "Egoisms un individuālisms" at bounding box center [277, 459] width 123 height 16
click at [502, 581] on button "Iesniegt" at bounding box center [539, 588] width 136 height 33
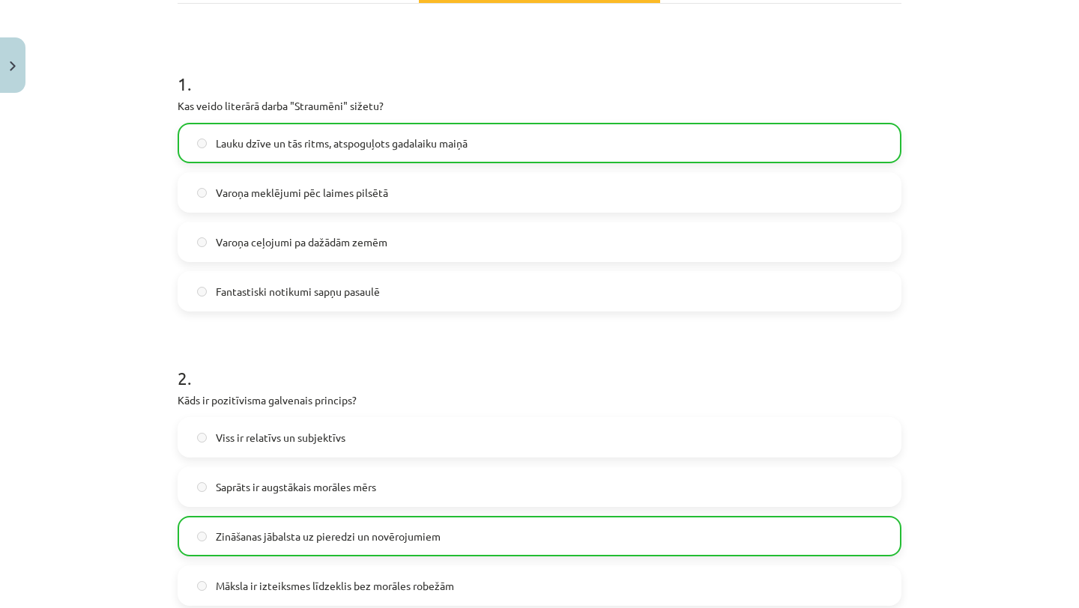
scroll to position [0, 0]
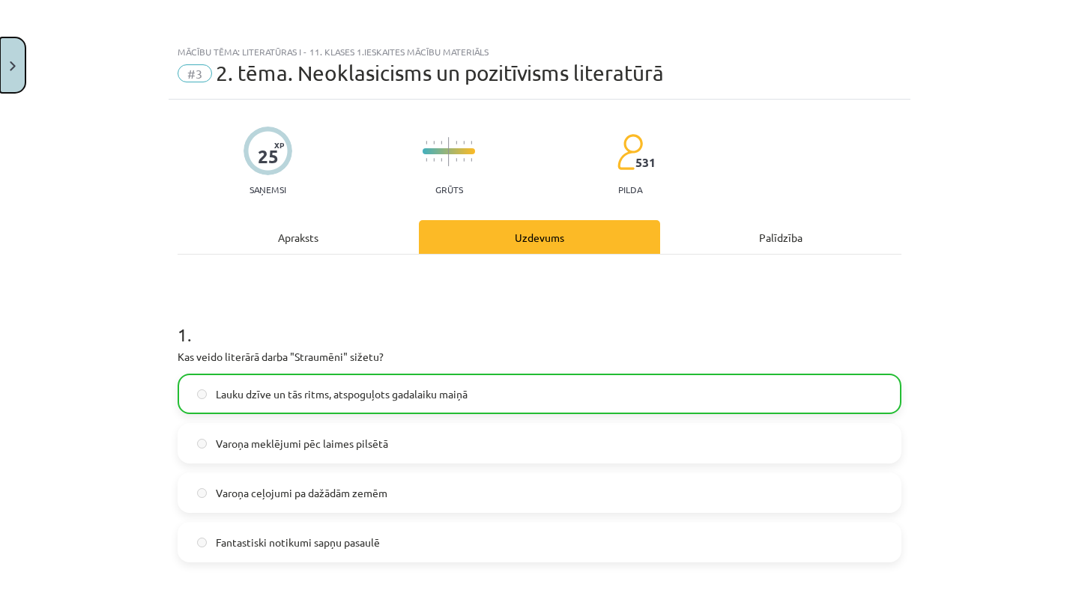
click at [4, 67] on button "Close" at bounding box center [12, 64] width 25 height 55
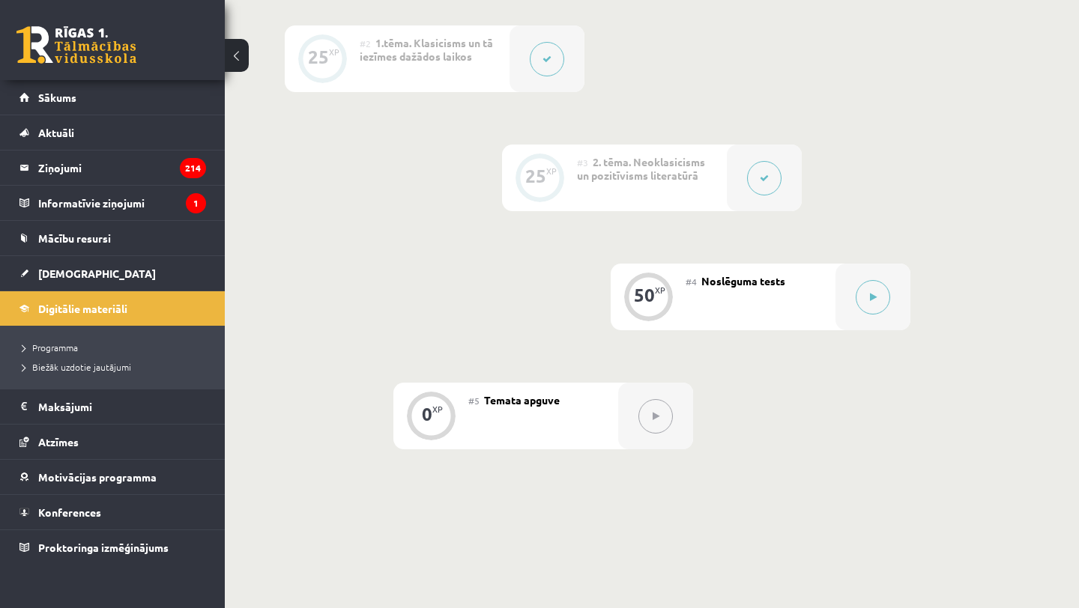
scroll to position [506, 0]
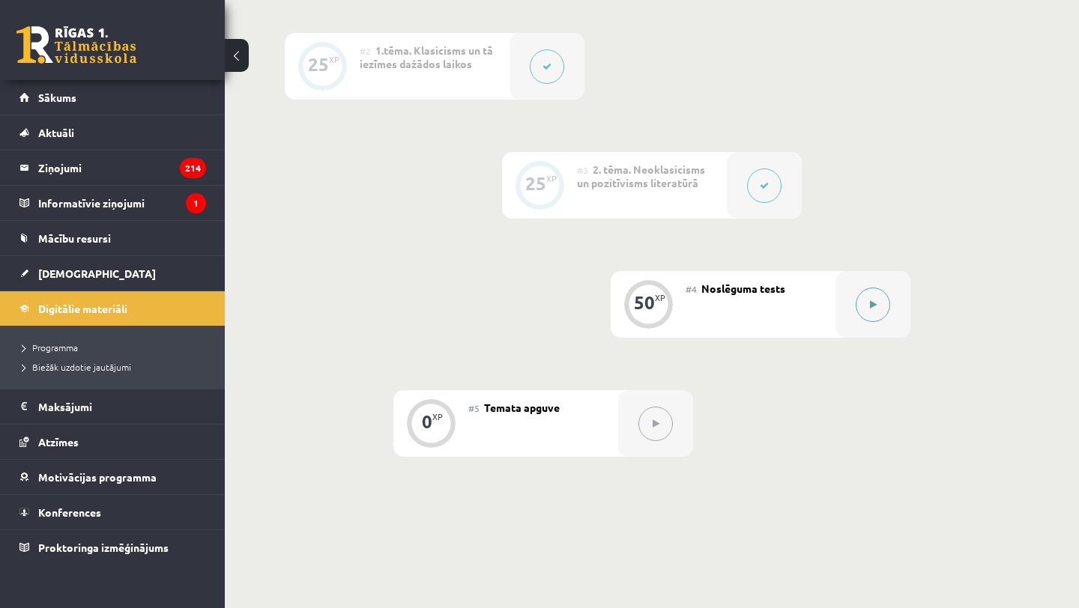
click at [868, 306] on button at bounding box center [873, 305] width 34 height 34
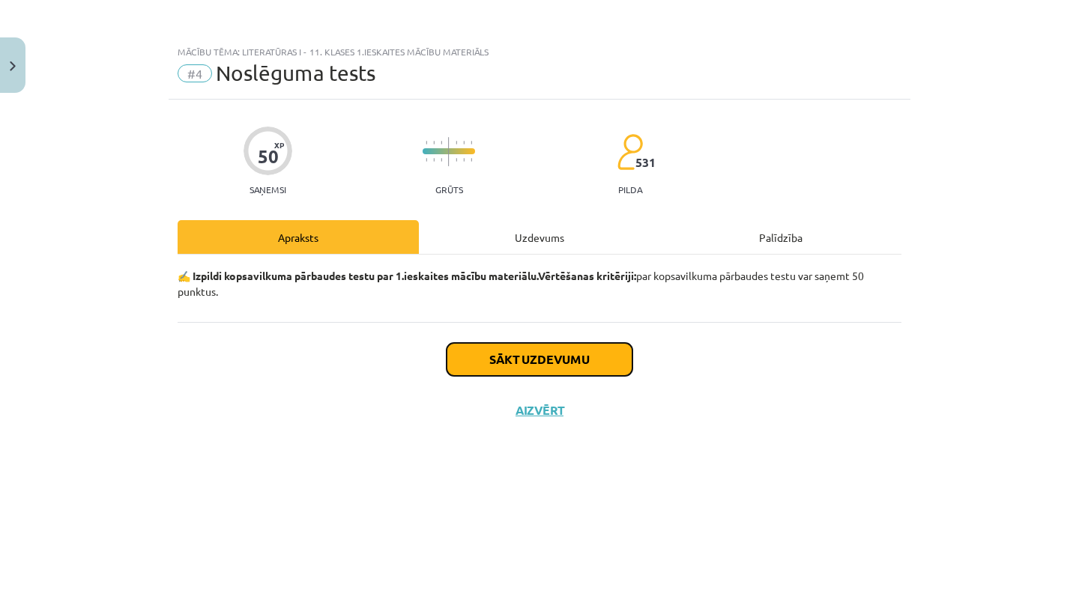
click at [612, 360] on button "Sākt uzdevumu" at bounding box center [540, 359] width 186 height 33
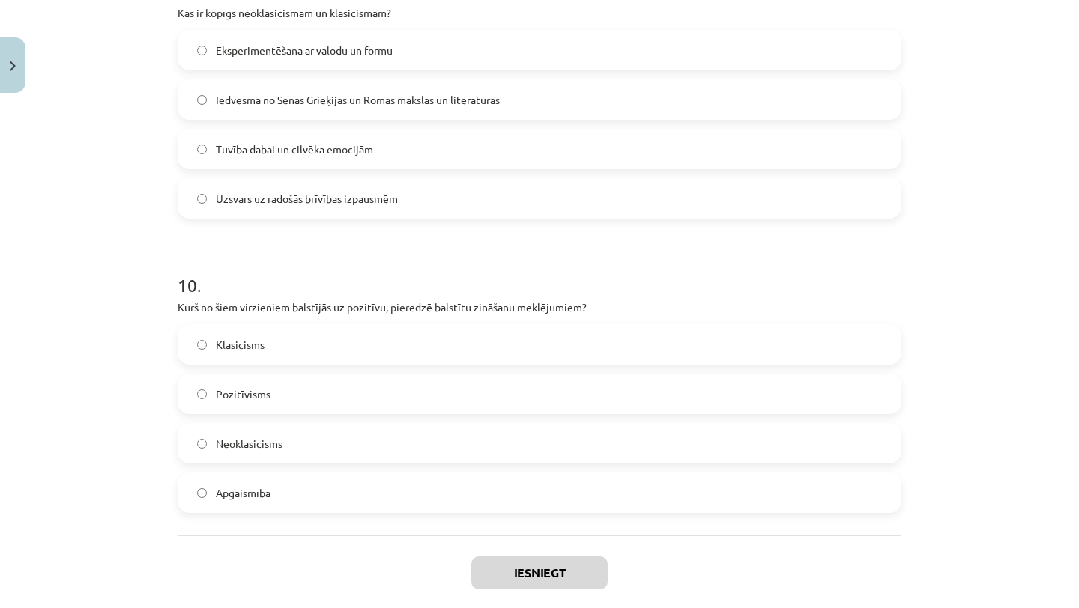
scroll to position [2779, 0]
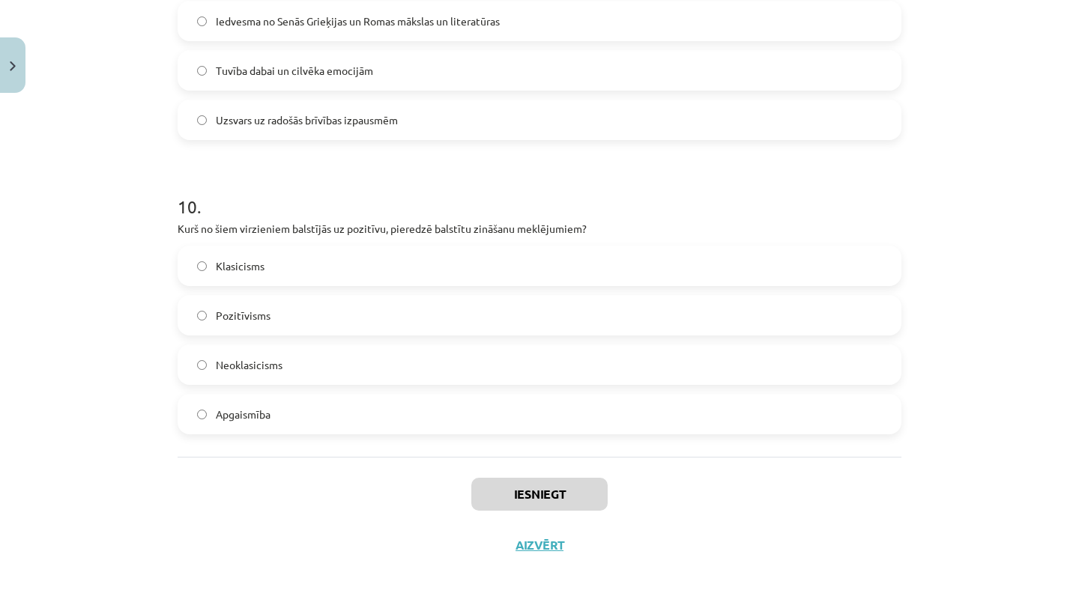
click at [398, 306] on label "Pozitīvisms" at bounding box center [539, 315] width 721 height 37
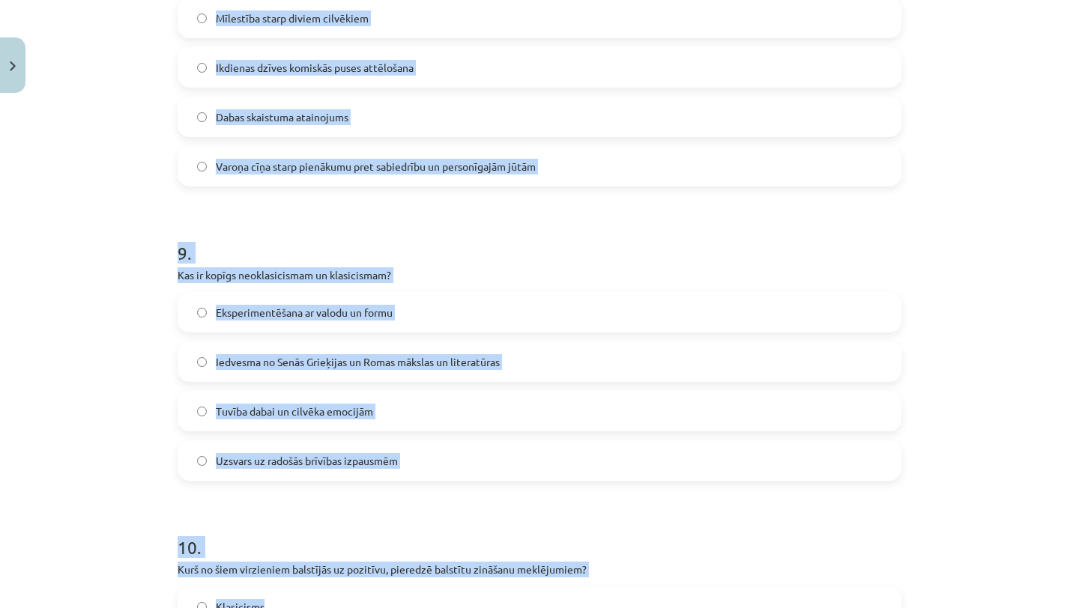
scroll to position [2469, 0]
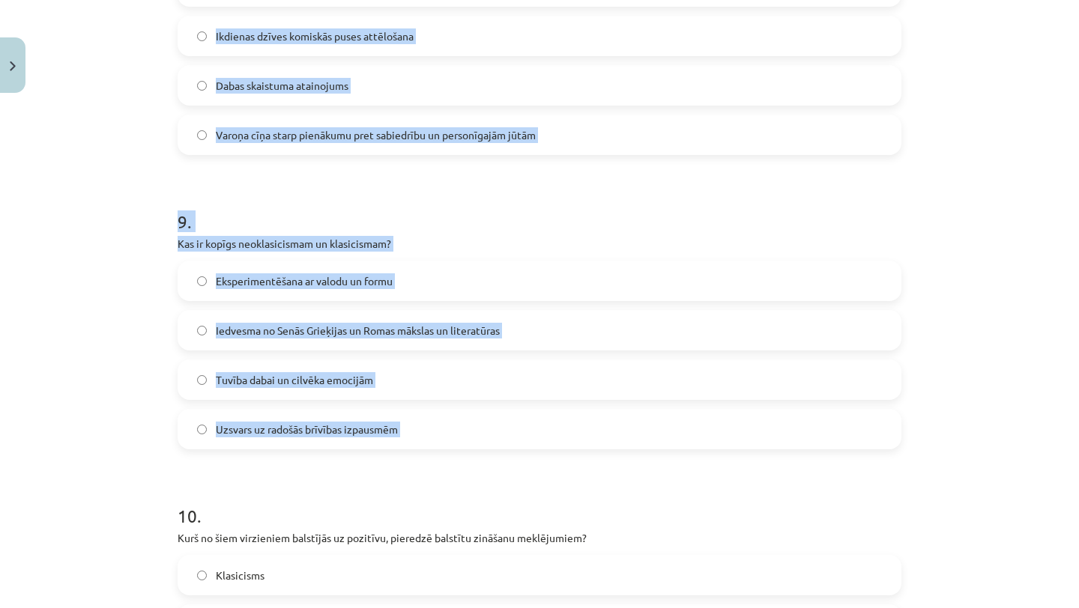
drag, startPoint x: 179, startPoint y: 53, endPoint x: 372, endPoint y: 485, distance: 472.6
copy form "Kāda bija padomju literatūras galvenā ideoloģiskā funkcija? Slavēt valsts vadīt…"
click at [372, 485] on h1 "10 ." at bounding box center [540, 503] width 724 height 46
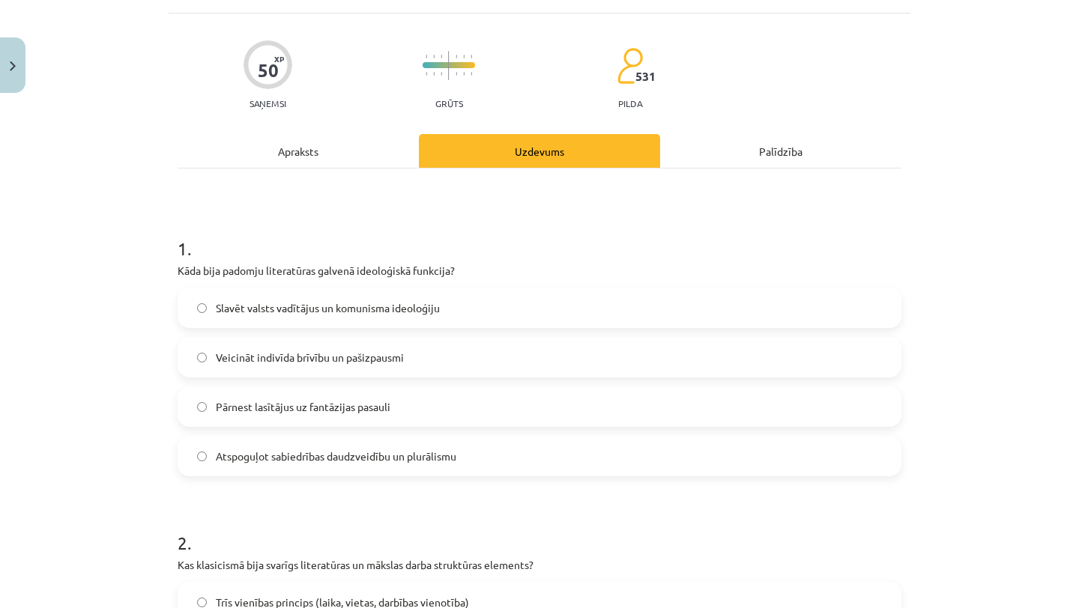
scroll to position [93, 0]
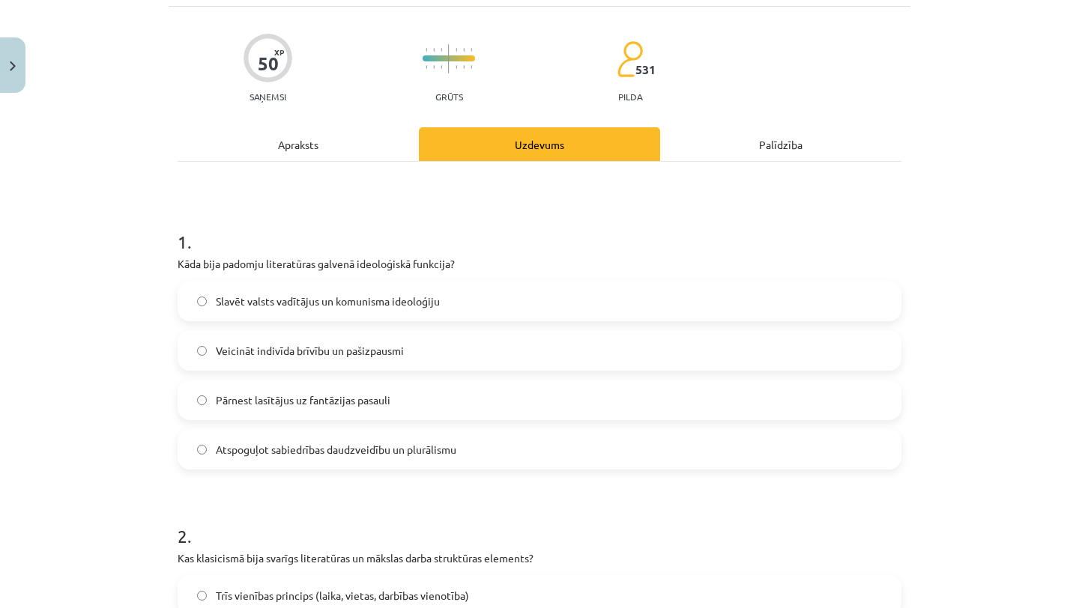
click at [276, 288] on label "Slavēt valsts vadītājus un komunisma ideoloģiju" at bounding box center [539, 301] width 721 height 37
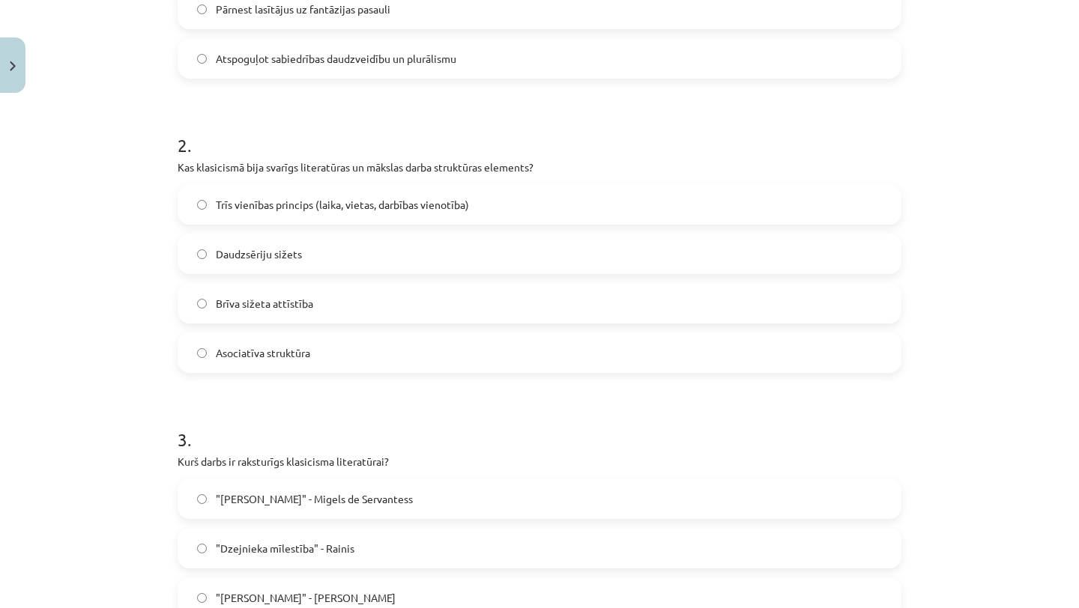
scroll to position [492, 0]
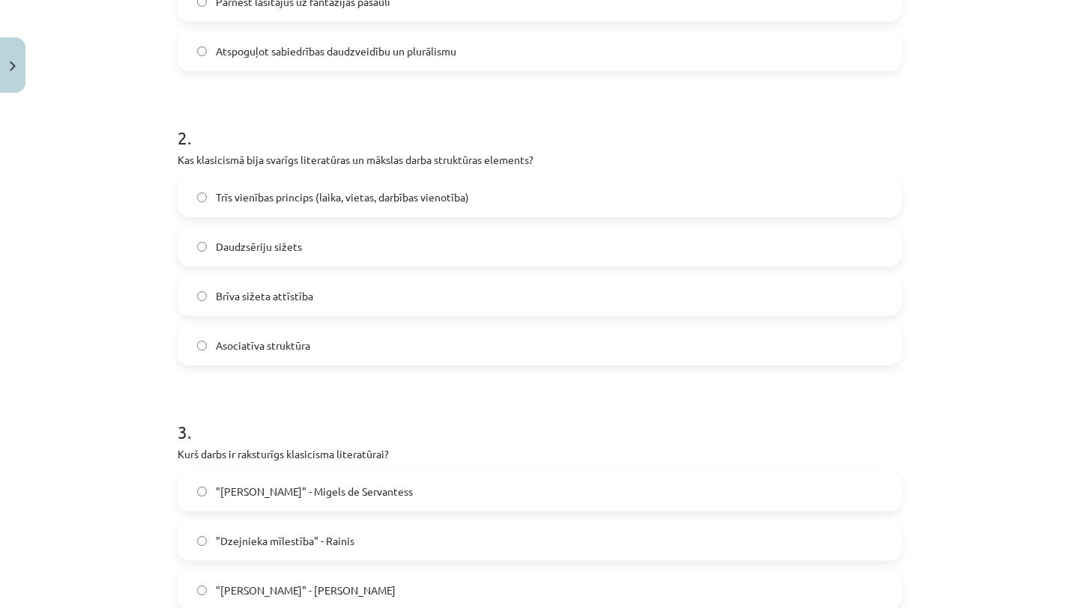
click at [218, 188] on label "Trīs vienības princips (laika, vietas, darbības vienotība)" at bounding box center [539, 196] width 721 height 37
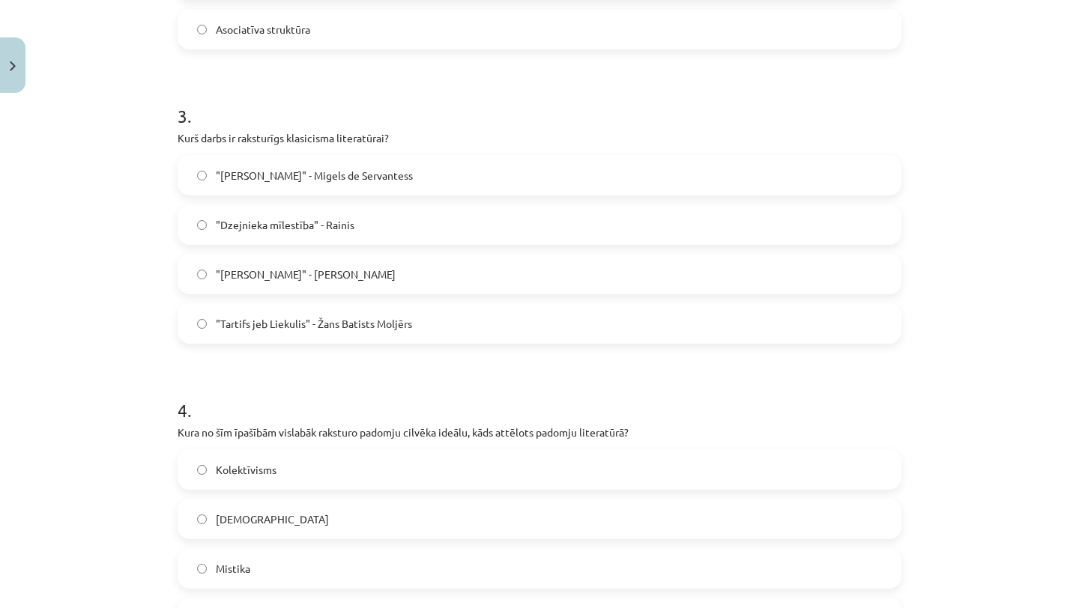
scroll to position [825, 0]
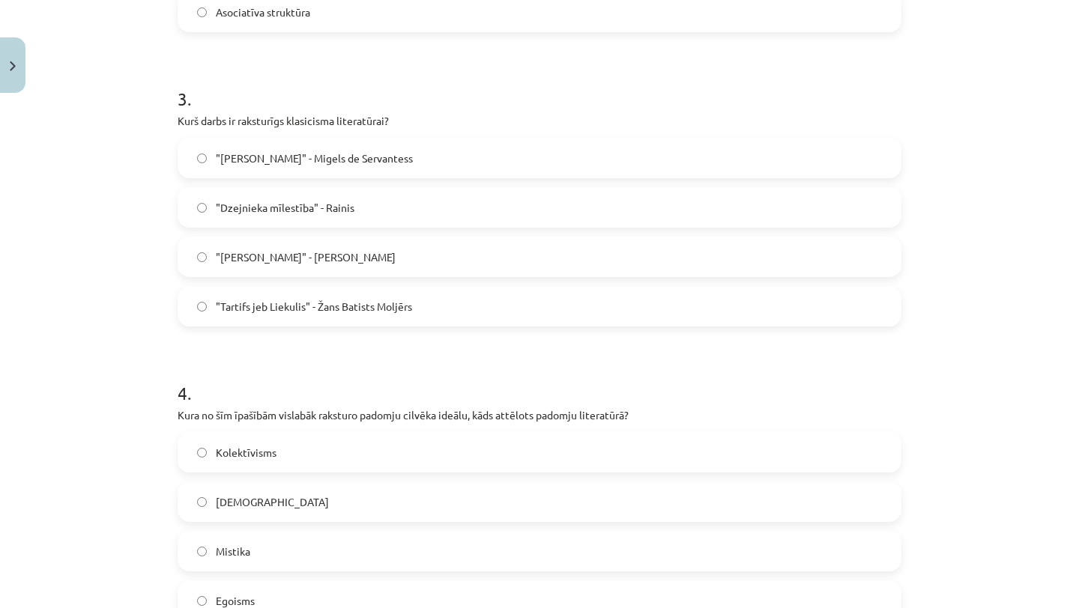
click at [238, 305] on span ""Tartifs jeb Liekulis" - Žans Batists Moljērs" at bounding box center [314, 307] width 196 height 16
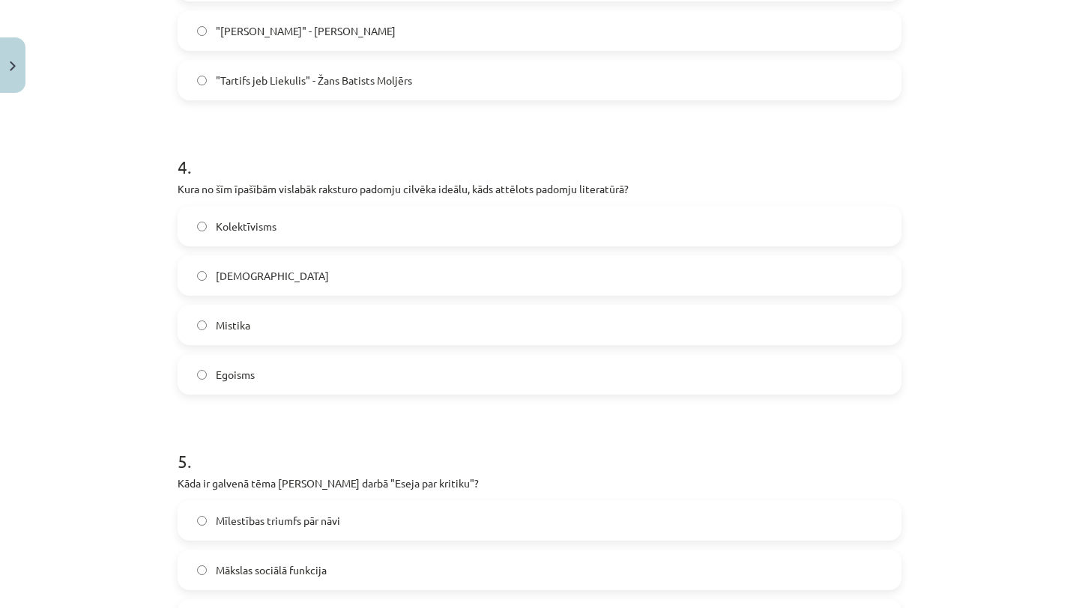
scroll to position [1161, 0]
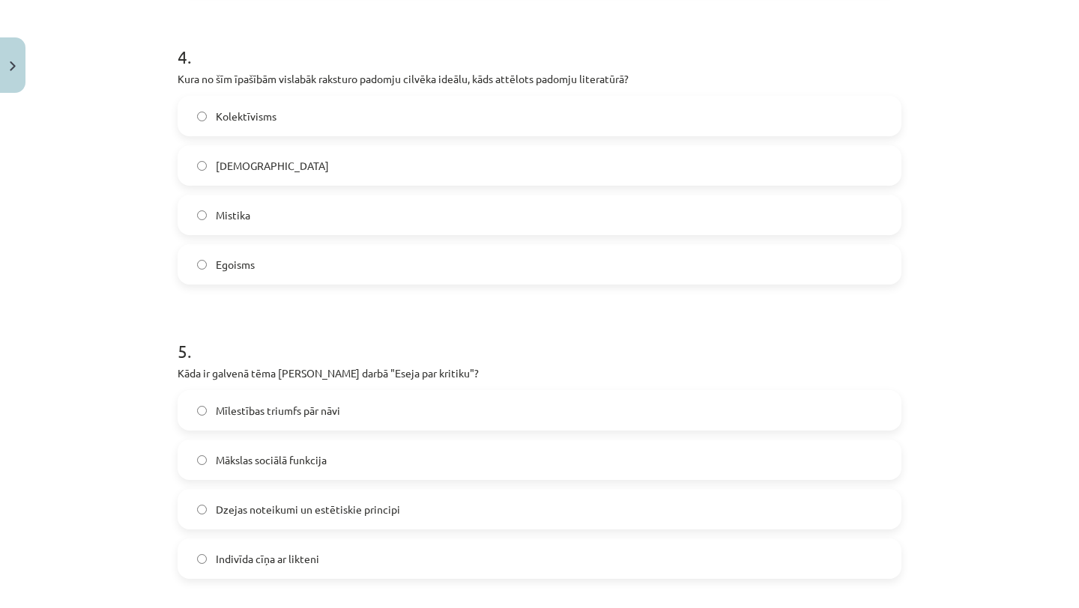
click at [250, 101] on label "Kolektīvisms" at bounding box center [539, 115] width 721 height 37
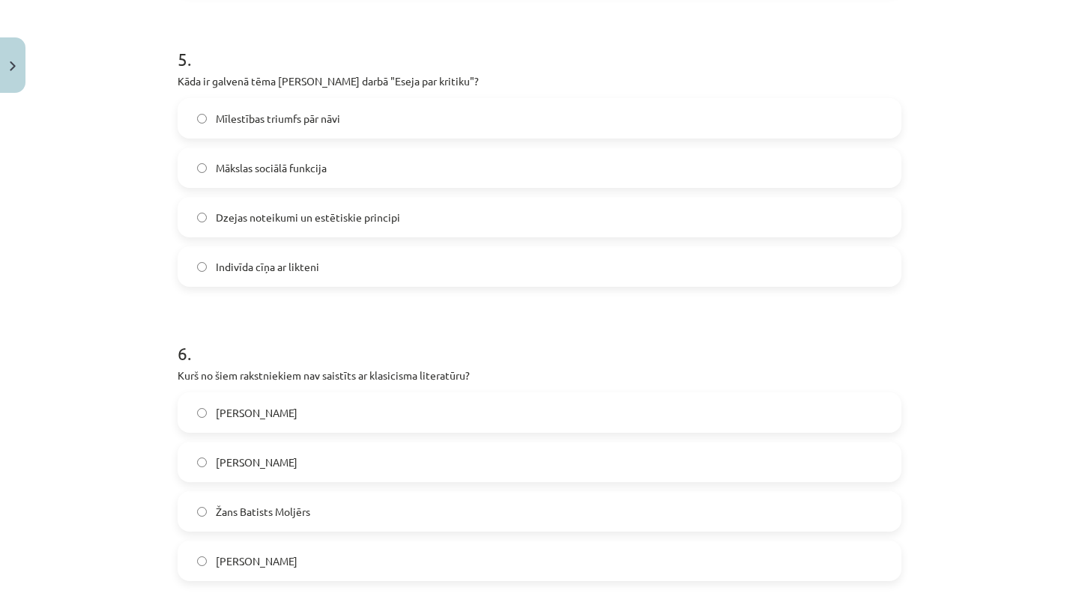
scroll to position [1507, 0]
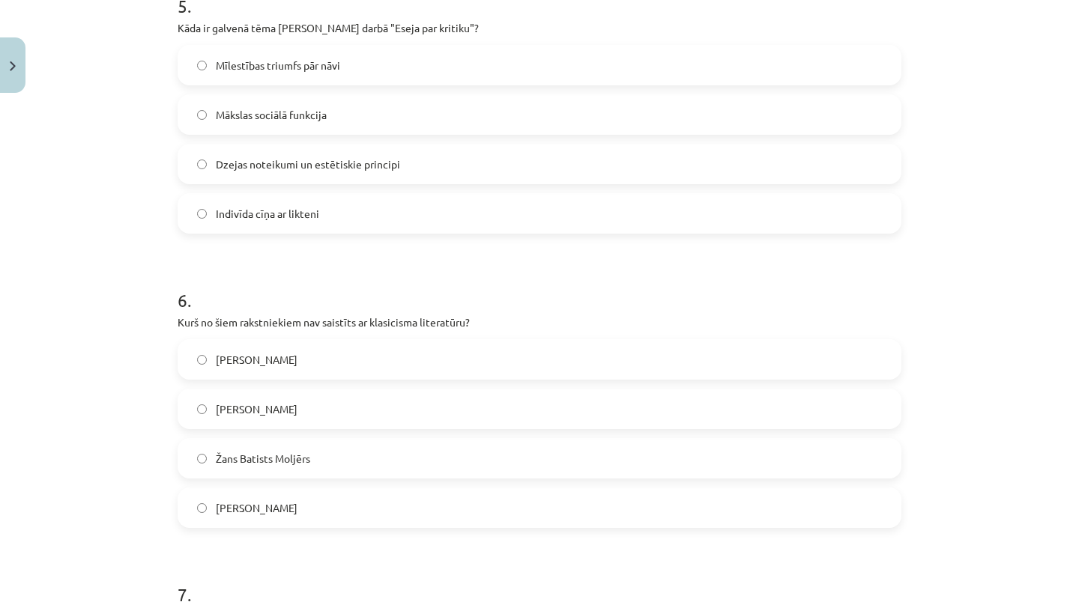
click at [291, 372] on label "Vilis Lācis" at bounding box center [539, 359] width 721 height 37
click at [326, 174] on label "Dzejas noteikumi un estētiskie principi" at bounding box center [539, 163] width 721 height 37
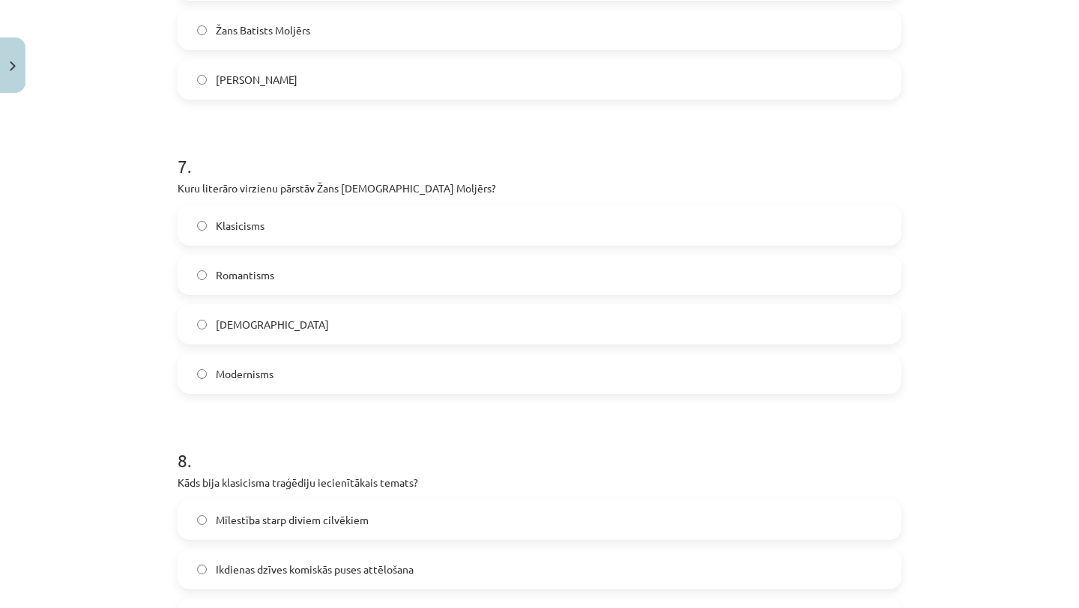
scroll to position [1960, 0]
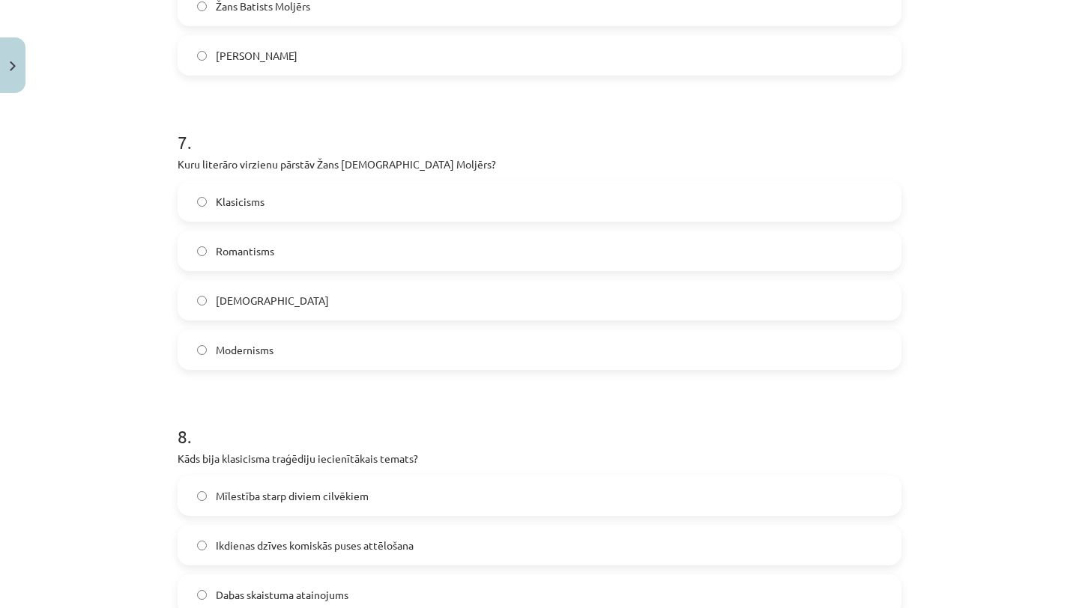
click at [259, 190] on label "Klasicisms" at bounding box center [539, 201] width 721 height 37
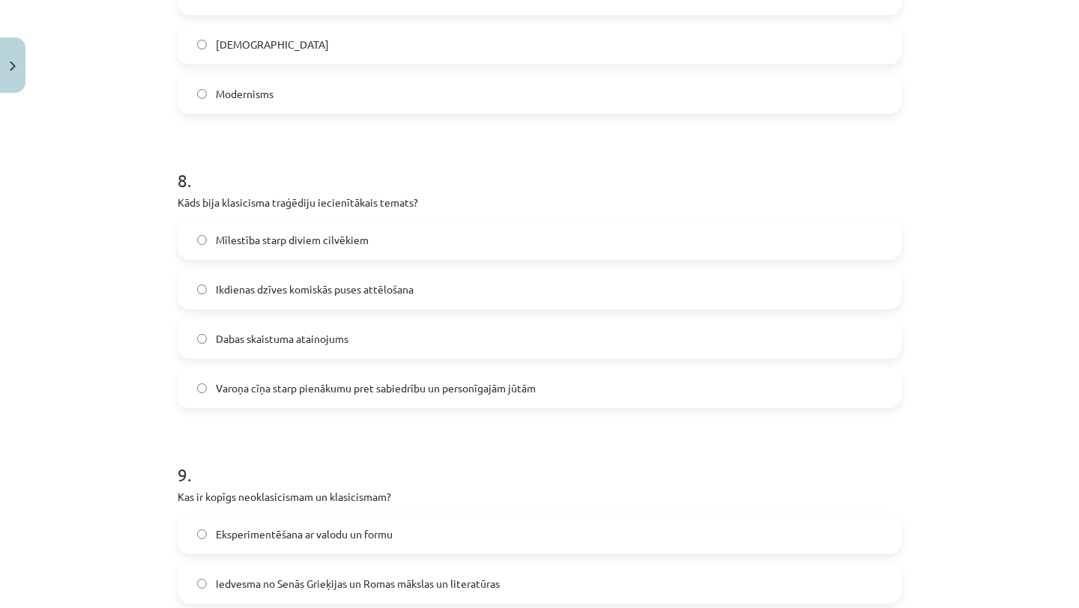
scroll to position [2229, 0]
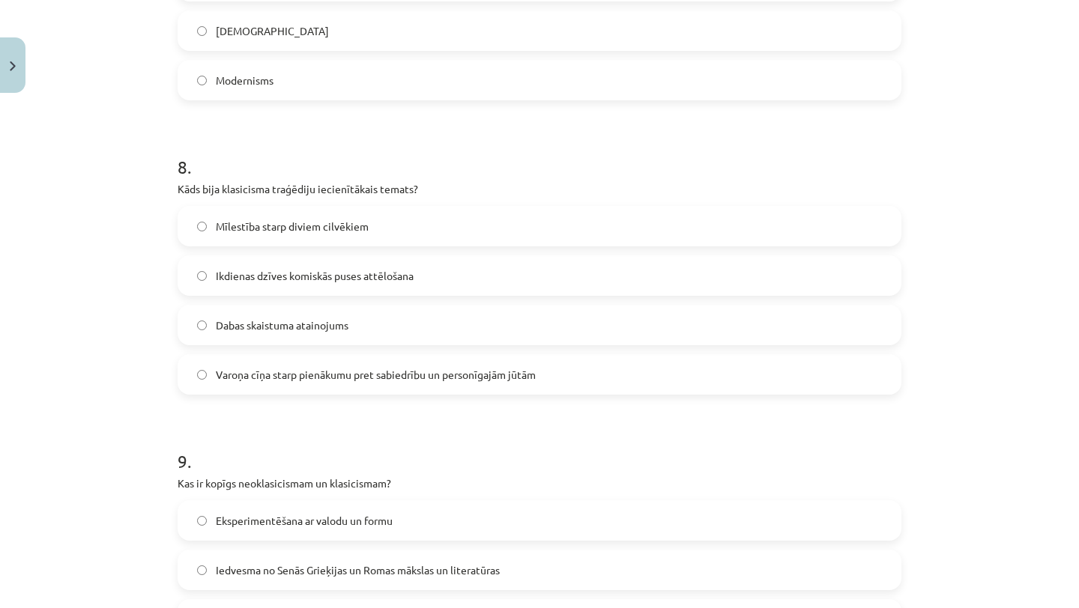
click at [241, 385] on label "Varoņa cīņa starp pienākumu pret sabiedrību un personīgajām jūtām" at bounding box center [539, 374] width 721 height 37
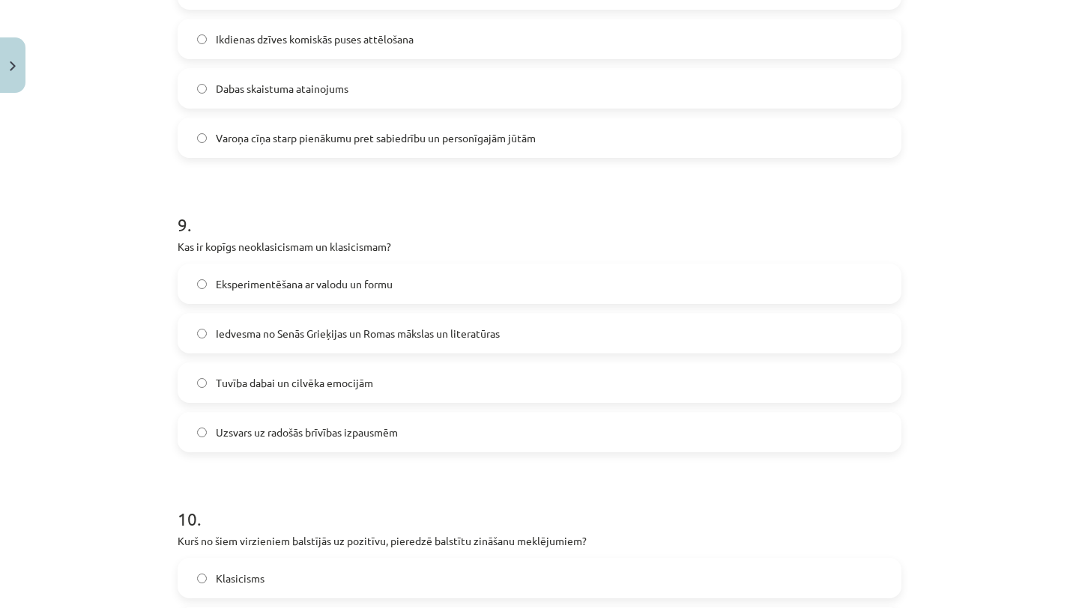
scroll to position [2500, 0]
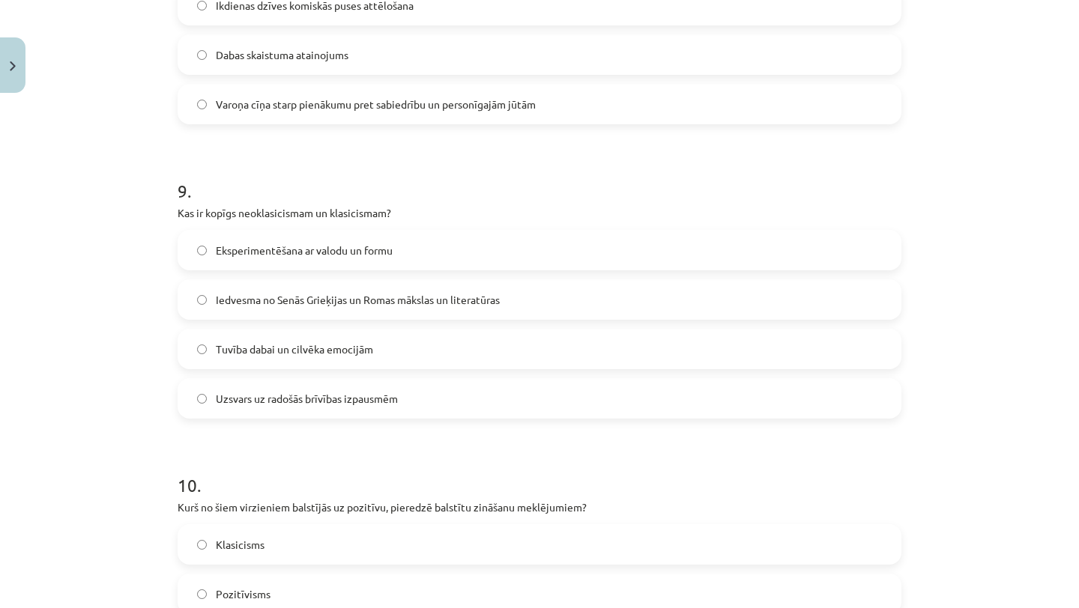
click at [299, 306] on span "Iedvesma no Senās Grieķijas un Romas mākslas un literatūras" at bounding box center [358, 300] width 284 height 16
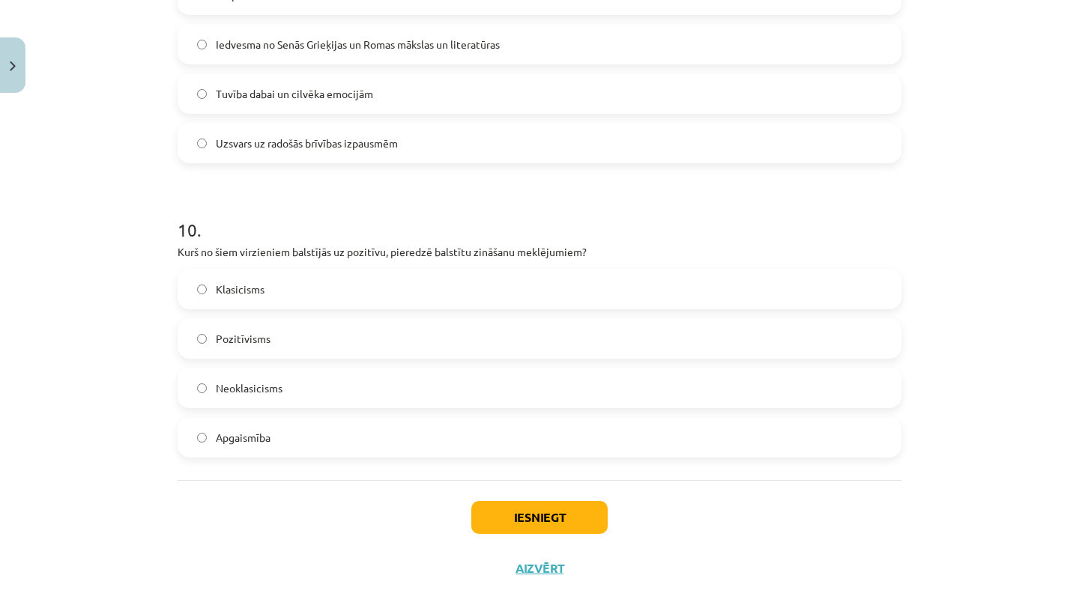
scroll to position [2779, 0]
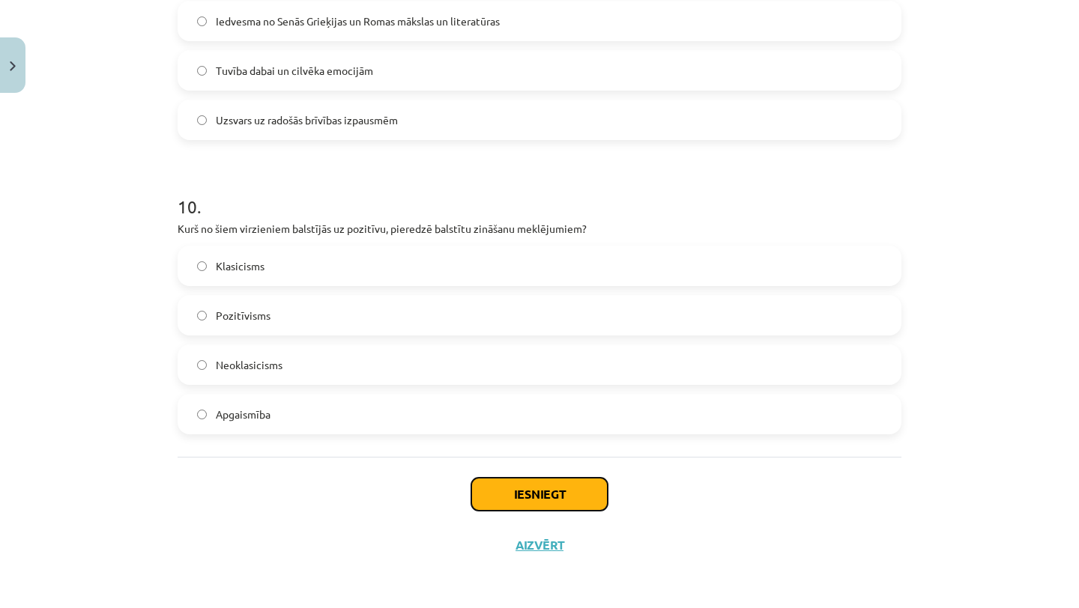
click at [564, 489] on button "Iesniegt" at bounding box center [539, 494] width 136 height 33
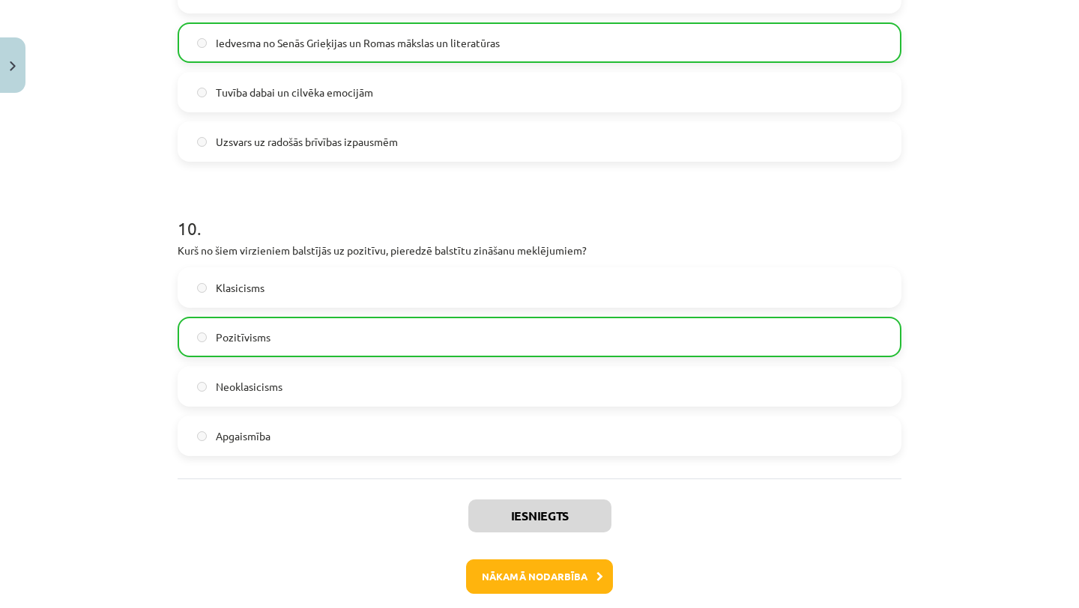
scroll to position [2826, 0]
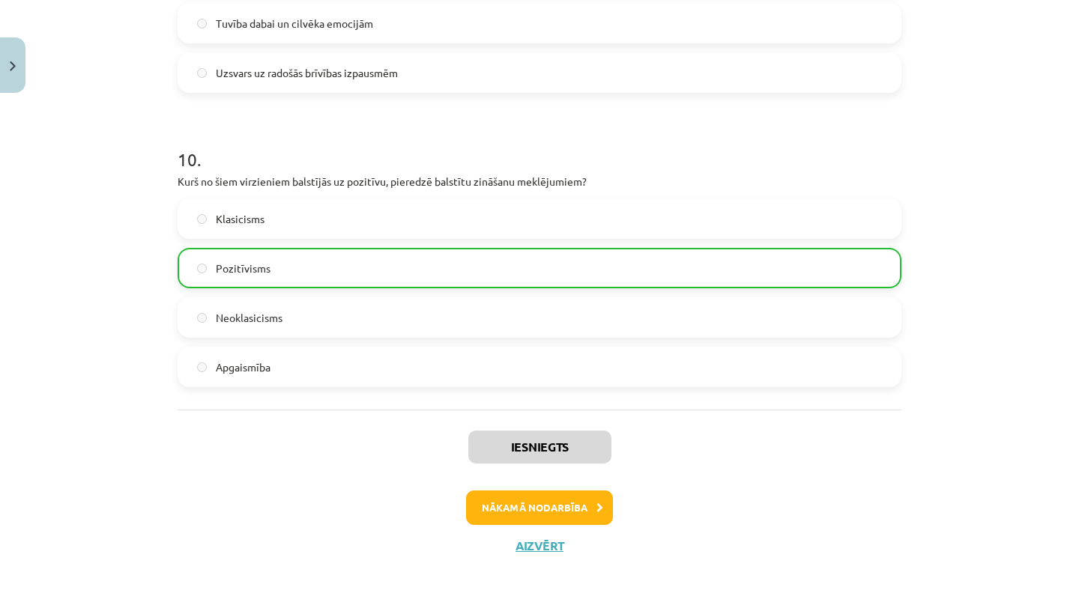
click at [525, 553] on div "Iesniegts Nākamā nodarbība Aizvērt" at bounding box center [540, 486] width 724 height 153
click at [525, 547] on button "Aizvērt" at bounding box center [539, 546] width 57 height 15
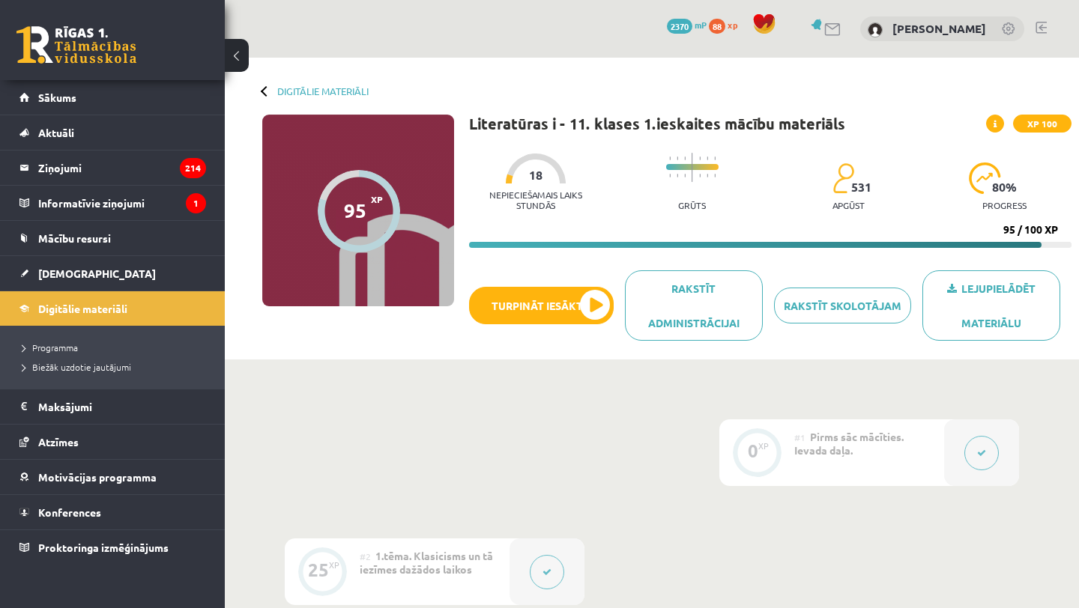
scroll to position [617, 0]
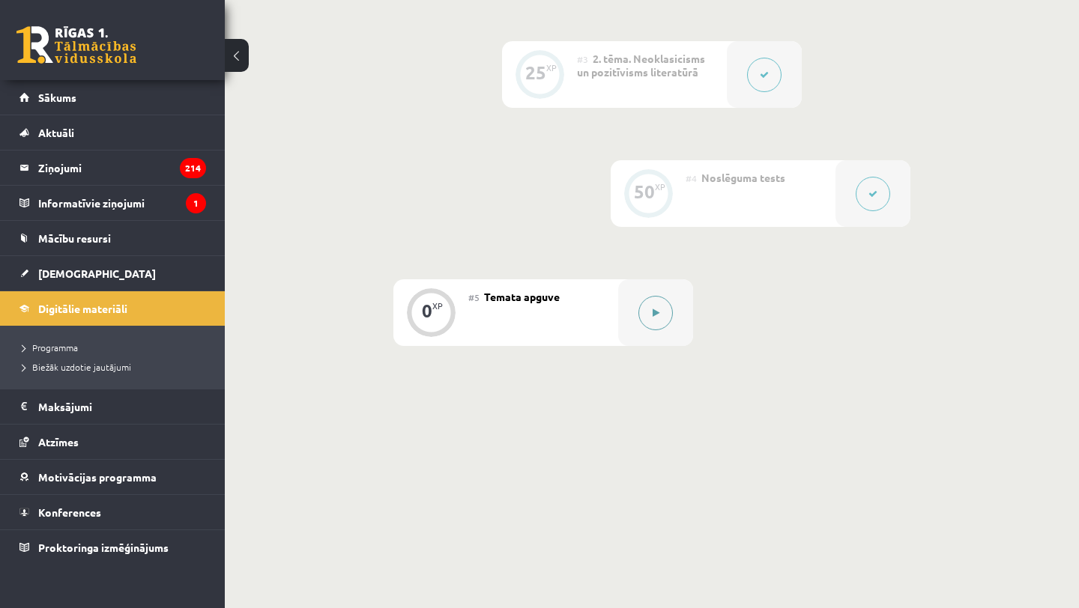
click at [654, 313] on icon at bounding box center [656, 313] width 7 height 9
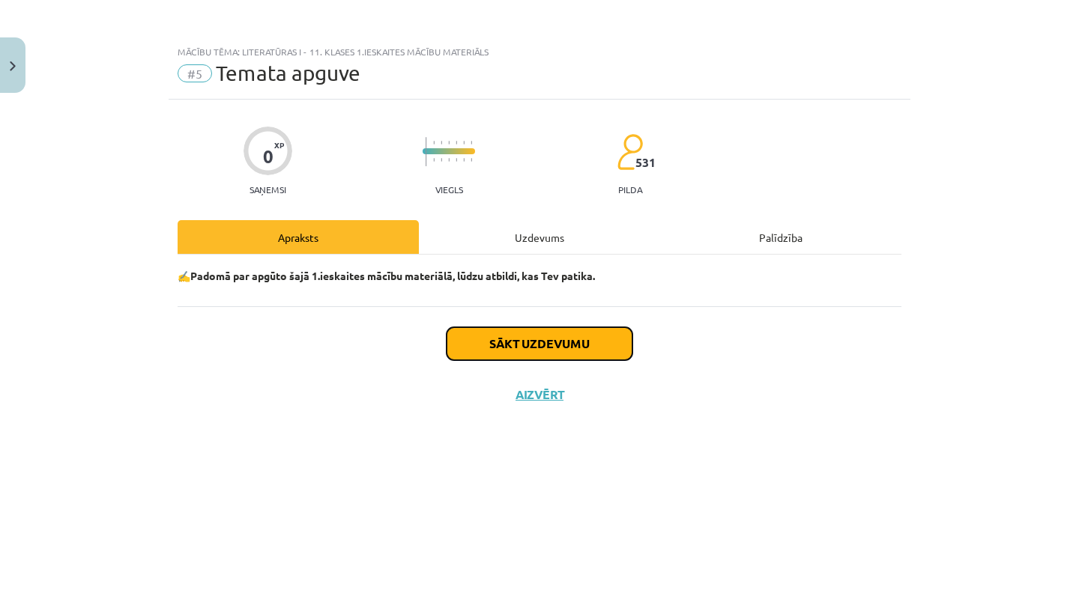
click at [605, 344] on button "Sākt uzdevumu" at bounding box center [540, 343] width 186 height 33
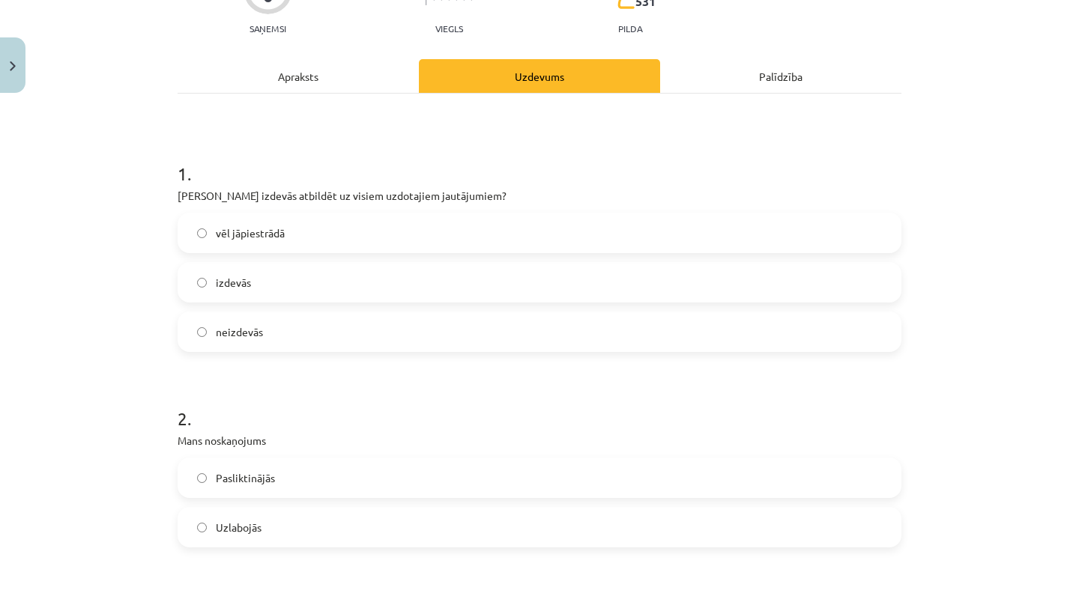
scroll to position [164, 0]
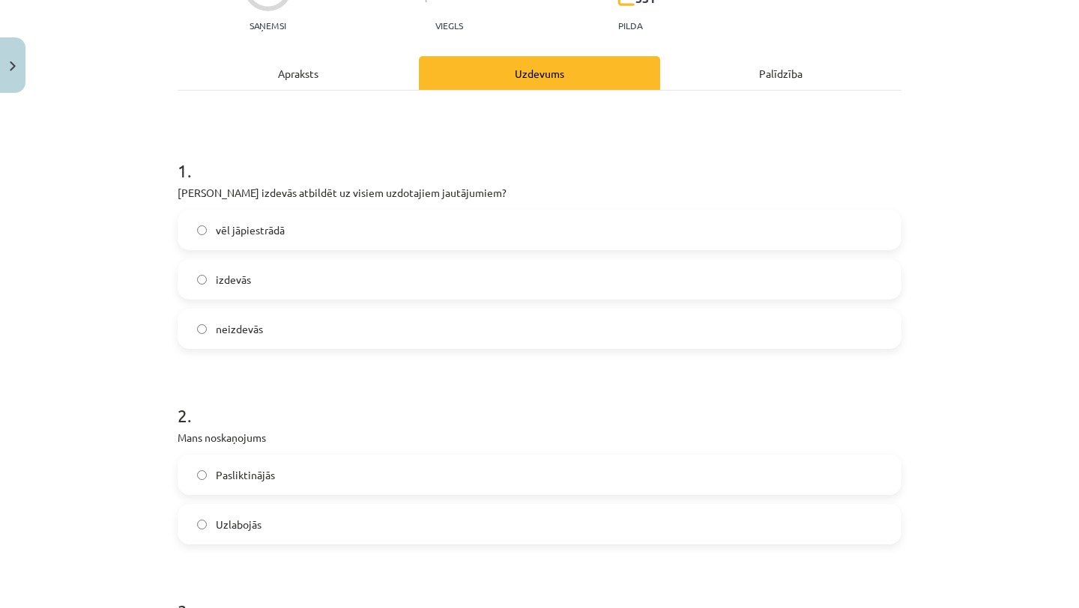
click at [549, 283] on label "izdevās" at bounding box center [539, 279] width 721 height 37
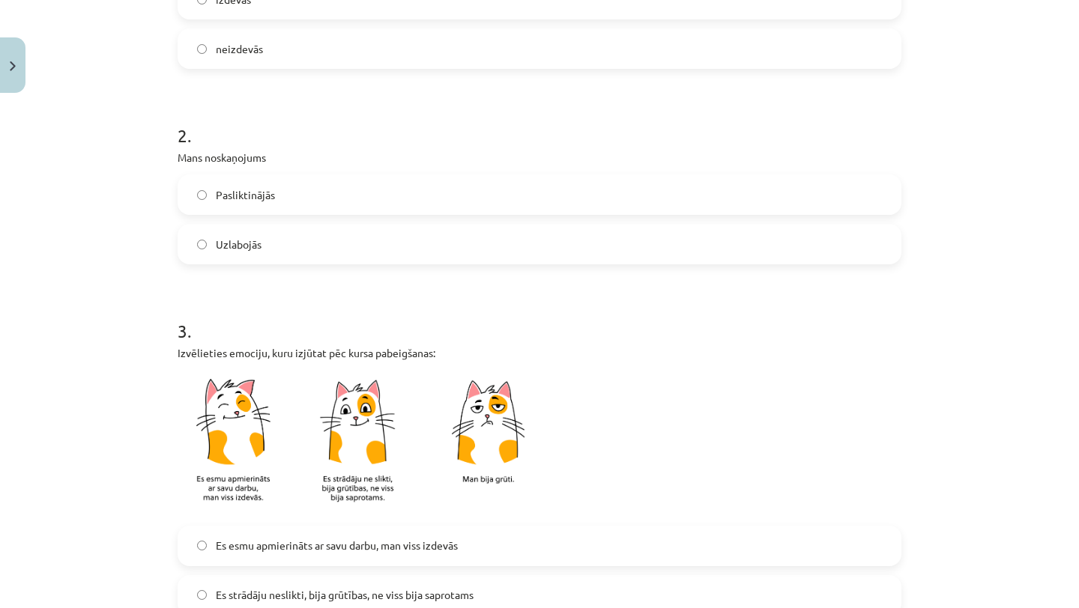
scroll to position [465, 0]
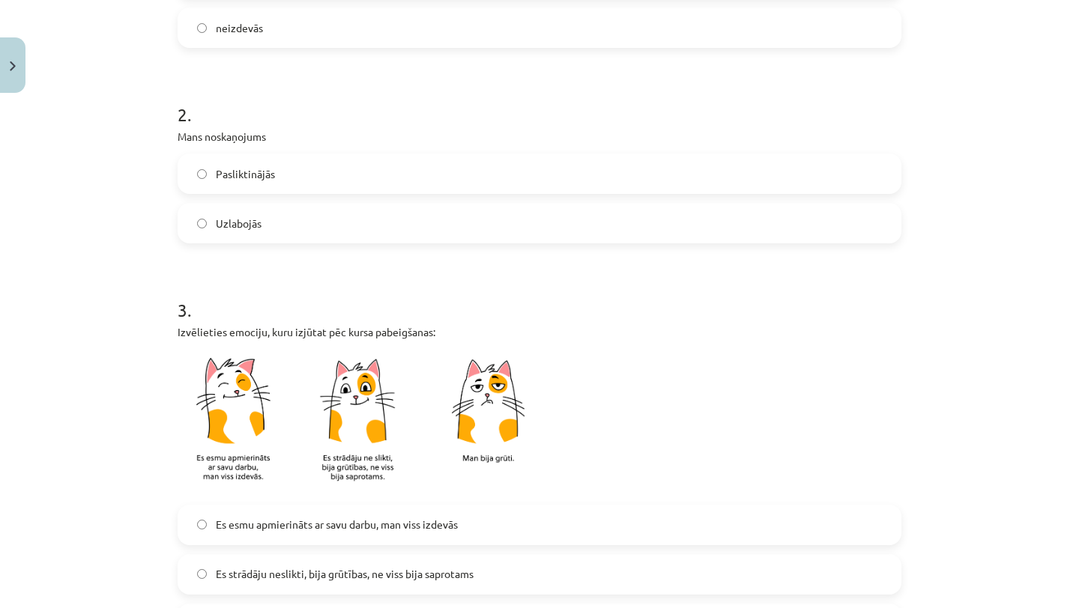
click at [520, 173] on label "Pasliktinājās" at bounding box center [539, 173] width 721 height 37
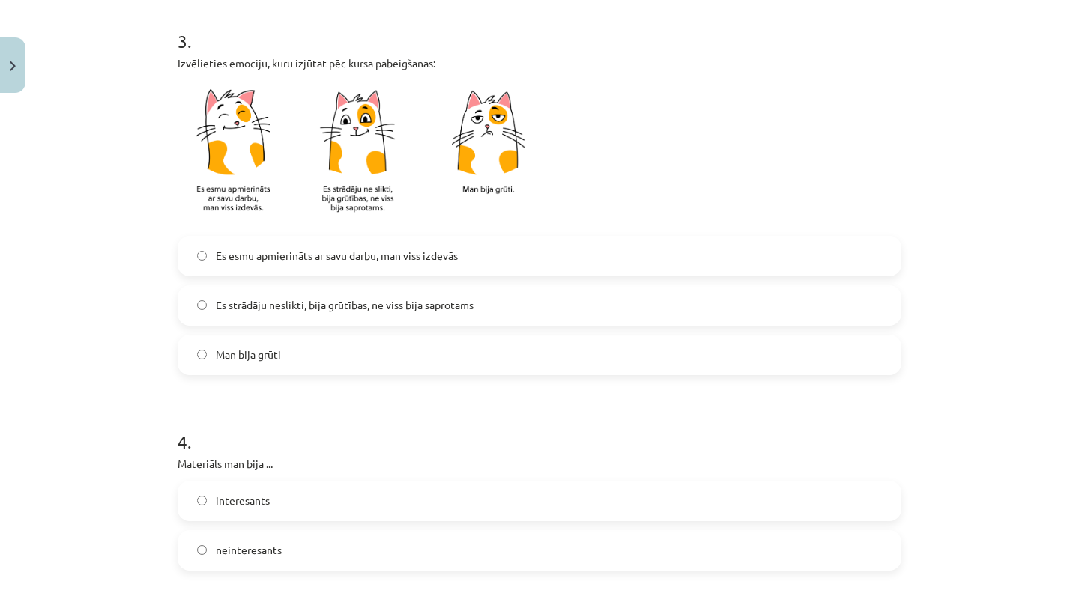
scroll to position [736, 0]
click at [501, 250] on label "Es esmu apmierināts ar savu darbu, man viss izdevās" at bounding box center [539, 254] width 721 height 37
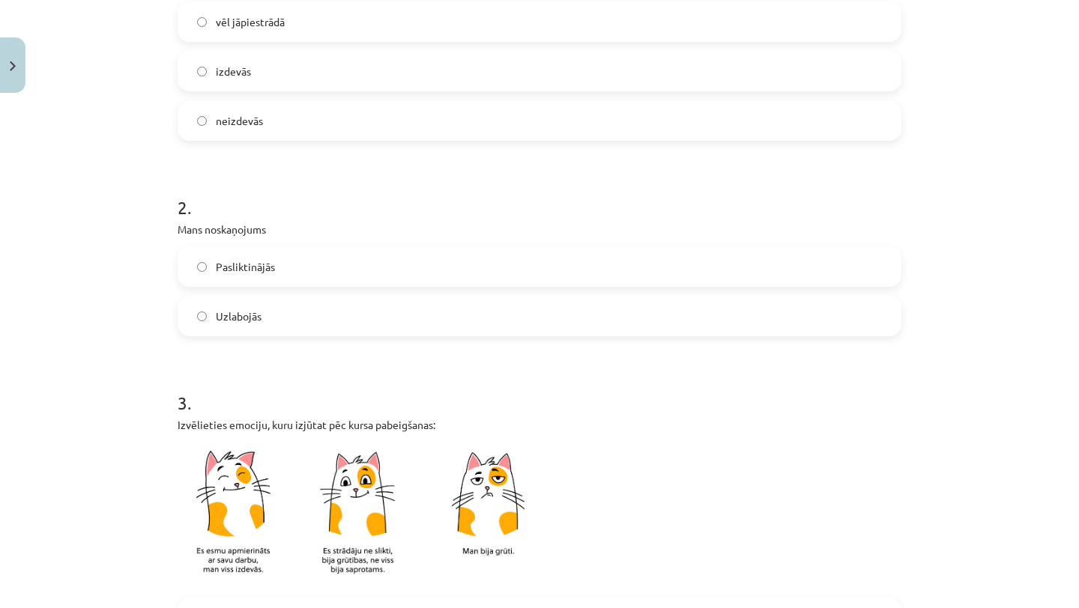
click at [455, 322] on label "Uzlabojās" at bounding box center [539, 315] width 721 height 37
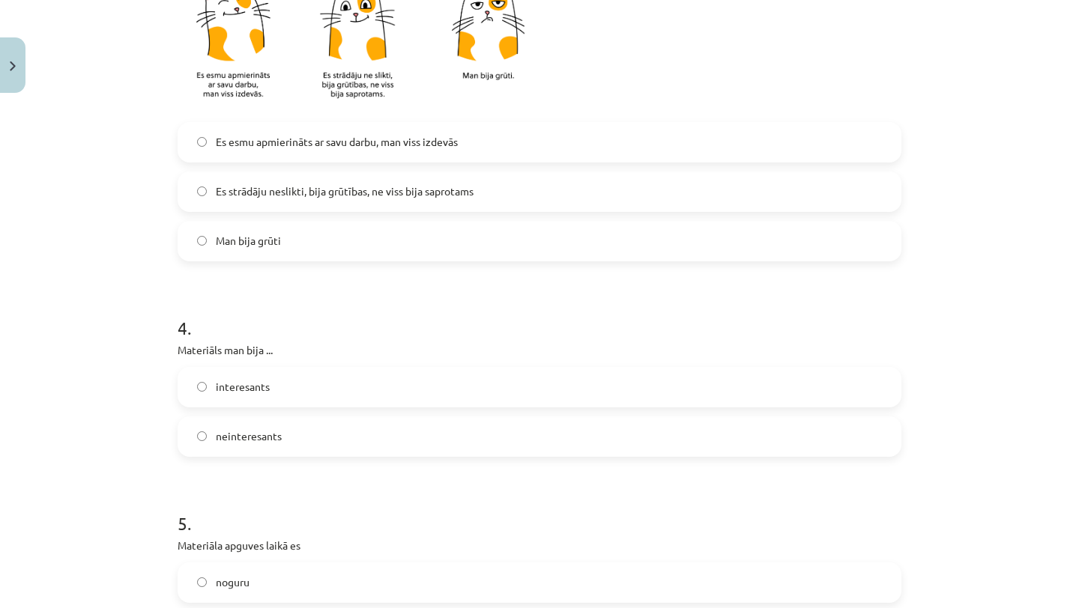
scroll to position [876, 0]
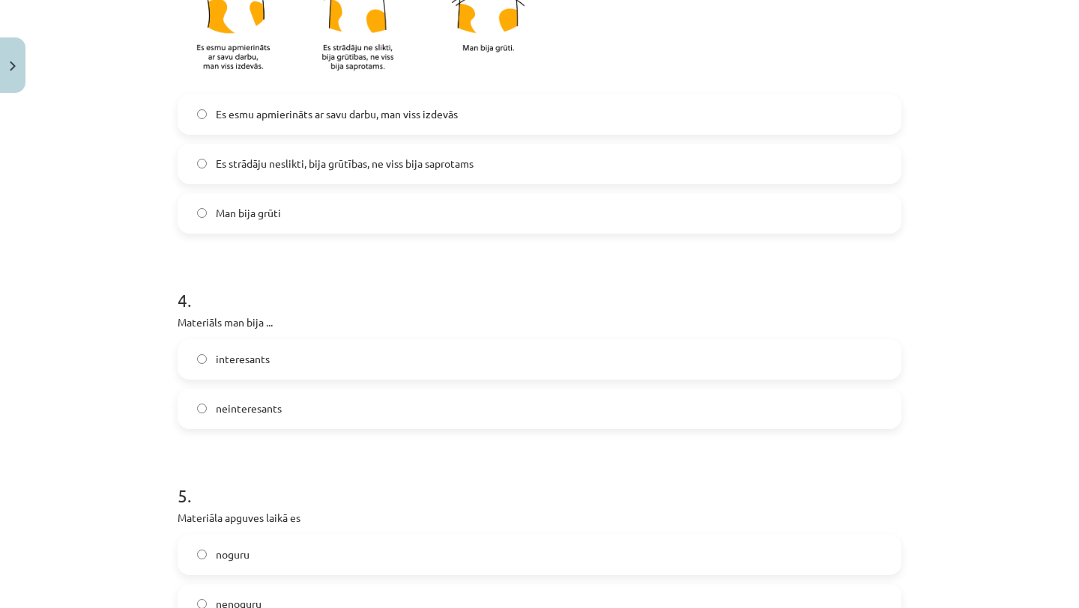
click at [443, 363] on label "interesants" at bounding box center [539, 359] width 721 height 37
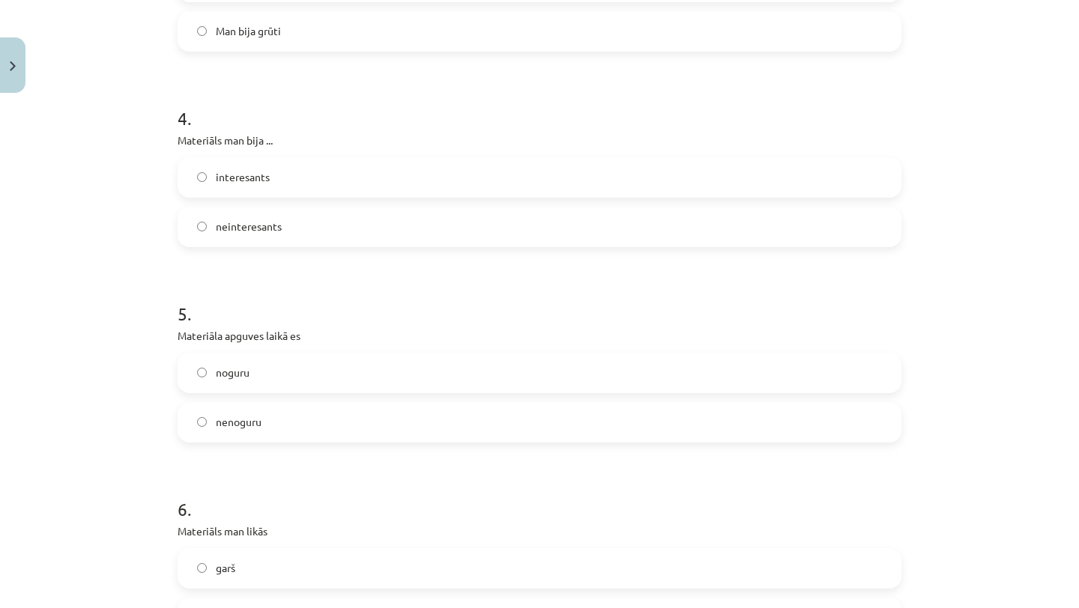
click at [443, 369] on label "noguru" at bounding box center [539, 372] width 721 height 37
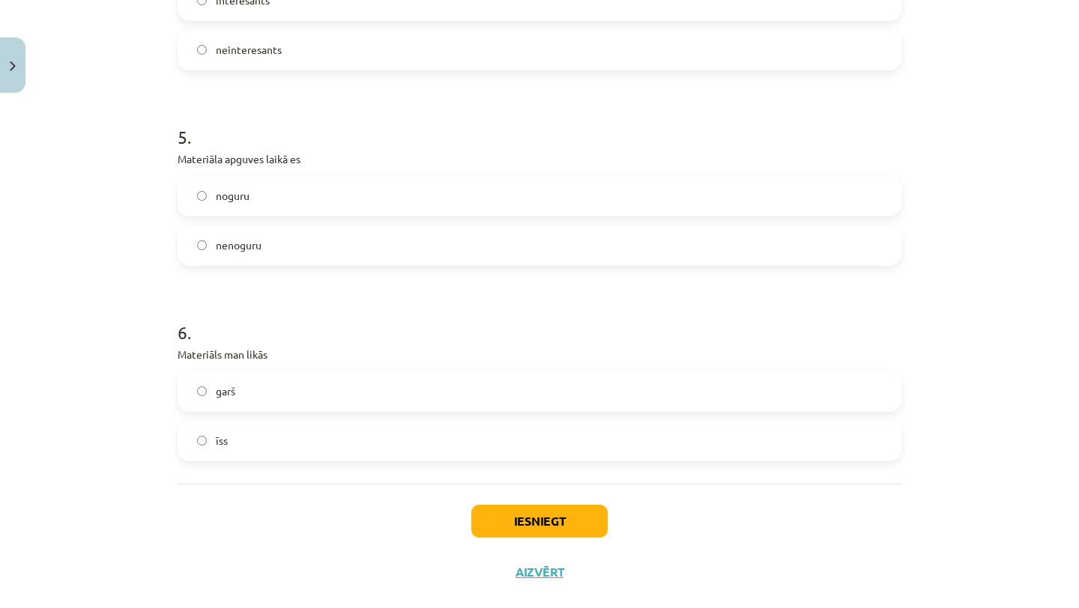
scroll to position [1260, 0]
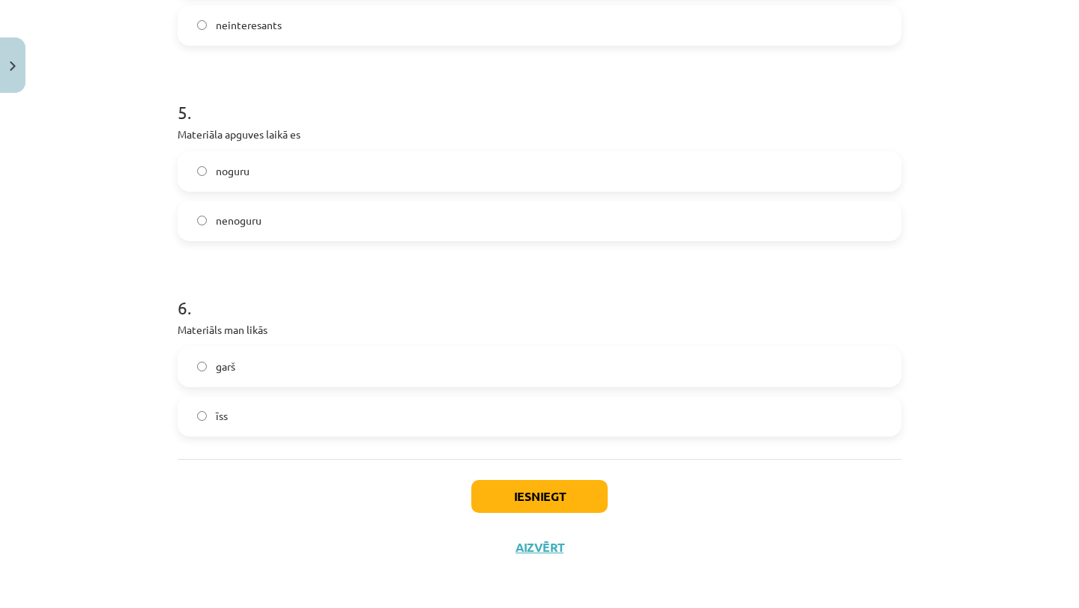
click at [441, 418] on label "īss" at bounding box center [539, 416] width 721 height 37
click at [526, 502] on button "Iesniegt" at bounding box center [539, 496] width 136 height 33
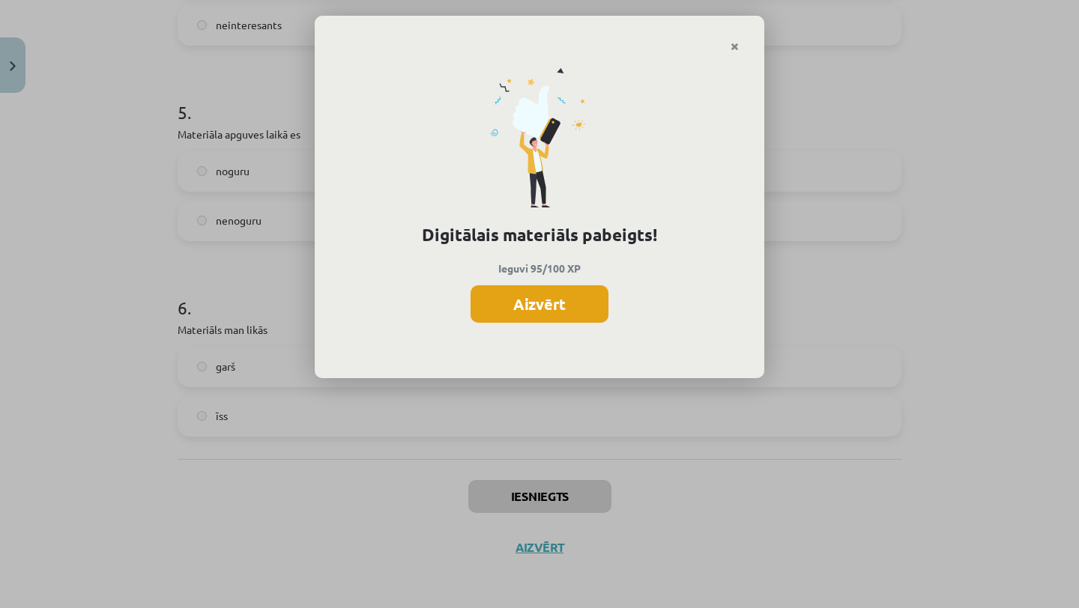
click at [522, 300] on button "Aizvērt" at bounding box center [540, 303] width 138 height 37
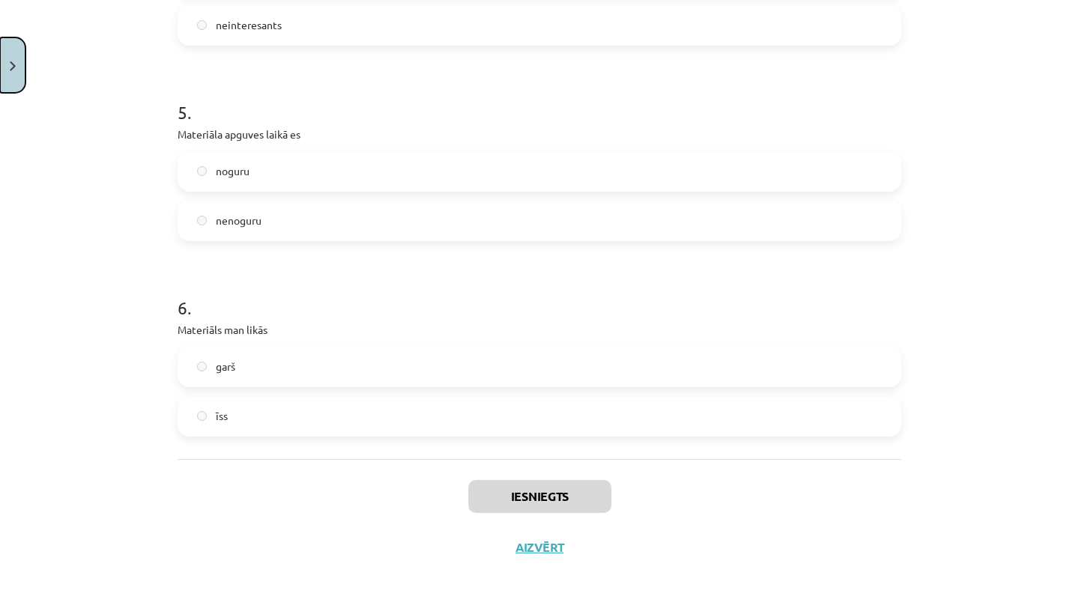
click at [4, 49] on button "Close" at bounding box center [12, 64] width 25 height 55
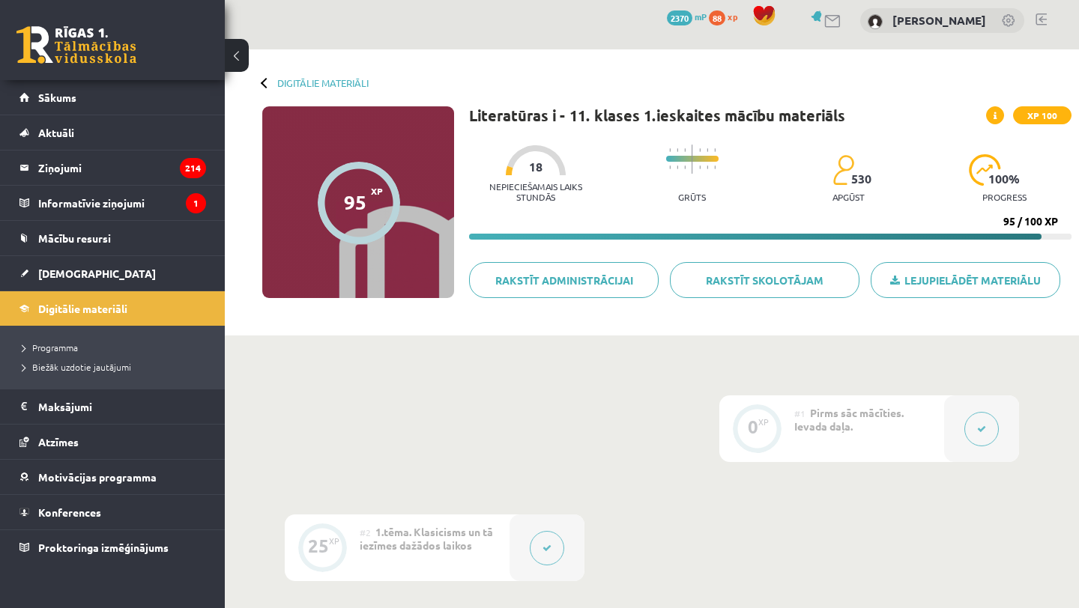
scroll to position [0, 0]
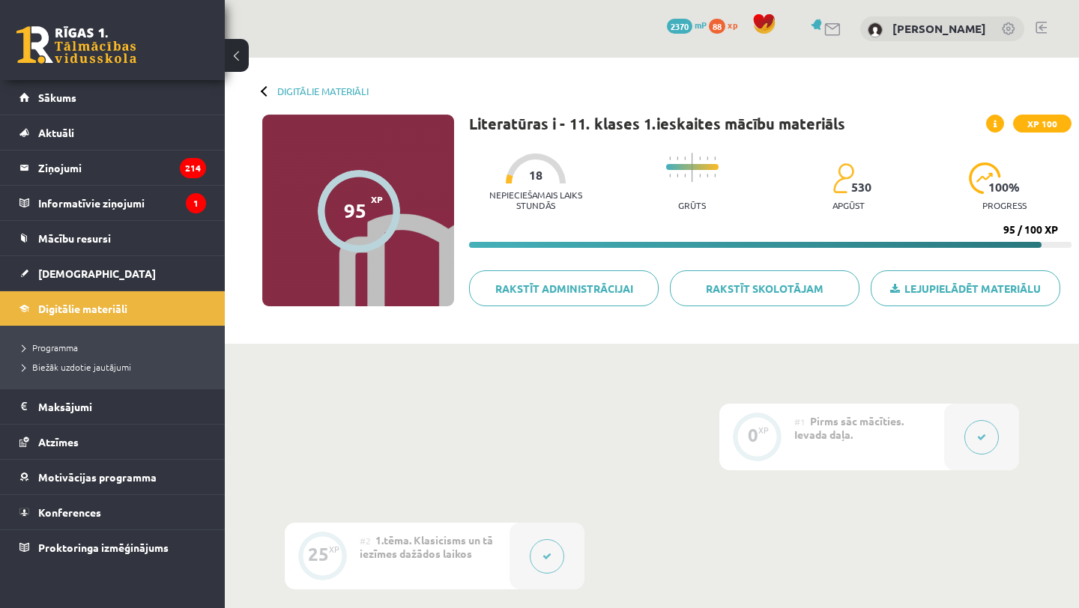
click at [268, 89] on div at bounding box center [266, 90] width 10 height 10
click at [301, 89] on link "Digitālie materiāli" at bounding box center [322, 90] width 91 height 11
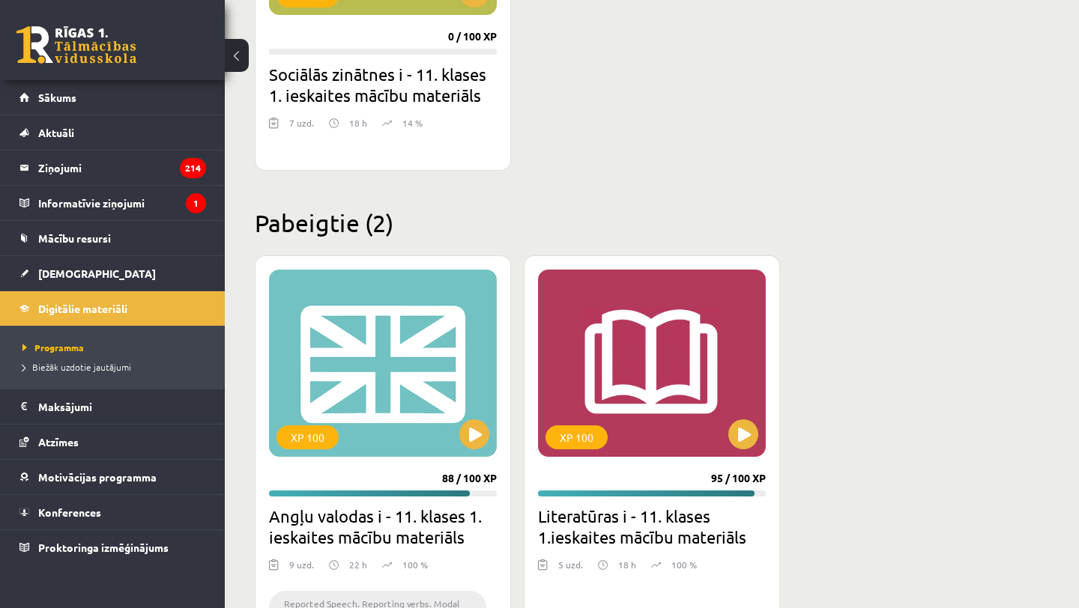
scroll to position [2040, 0]
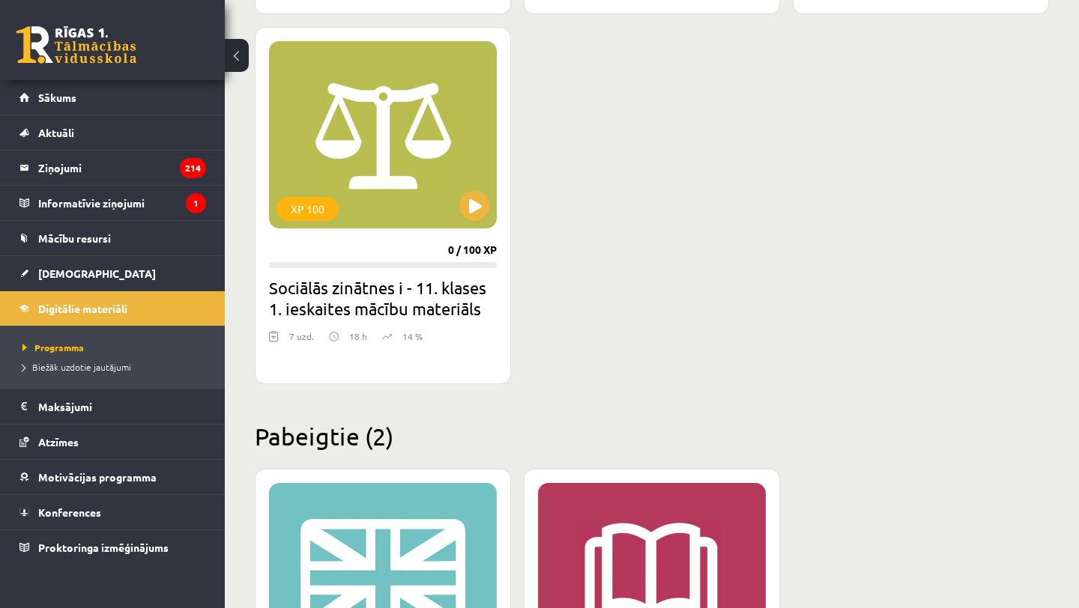
scroll to position [1814, 0]
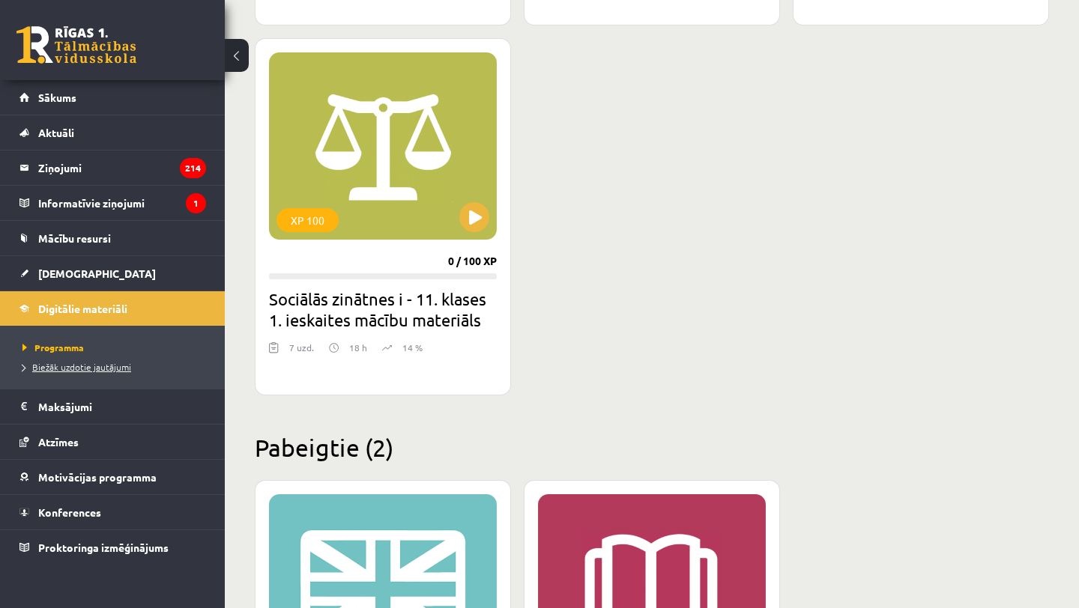
click at [106, 366] on span "Biežāk uzdotie jautājumi" at bounding box center [76, 367] width 109 height 12
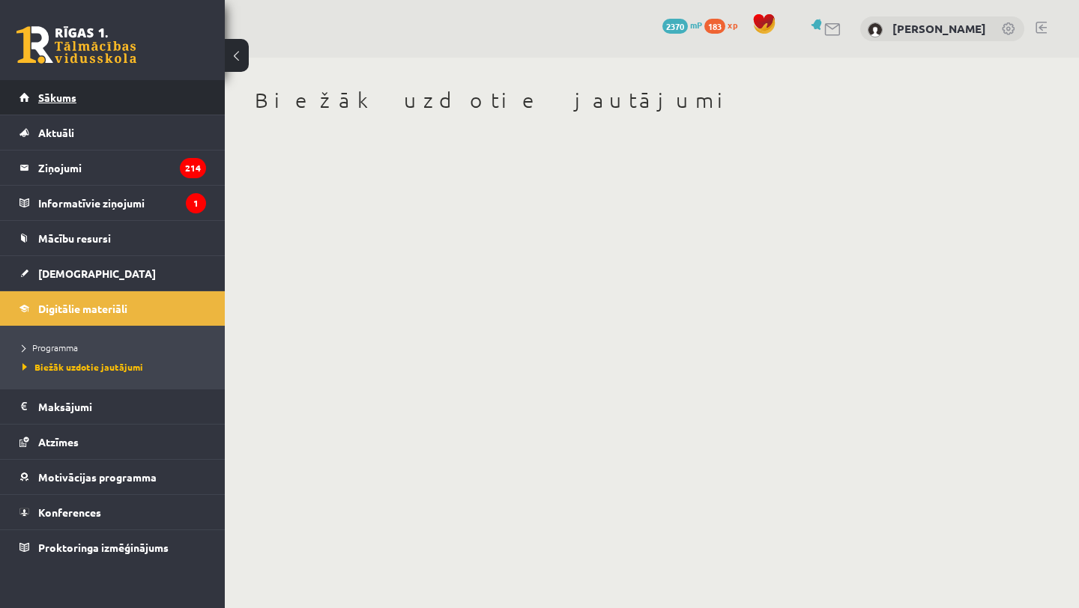
click at [150, 108] on link "Sākums" at bounding box center [112, 97] width 187 height 34
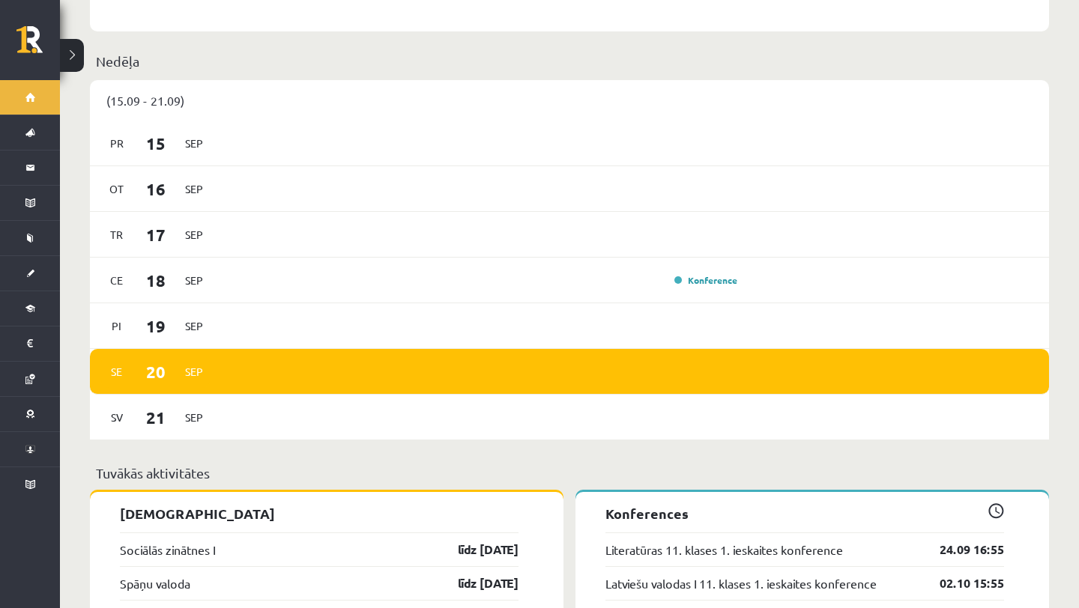
scroll to position [1042, 0]
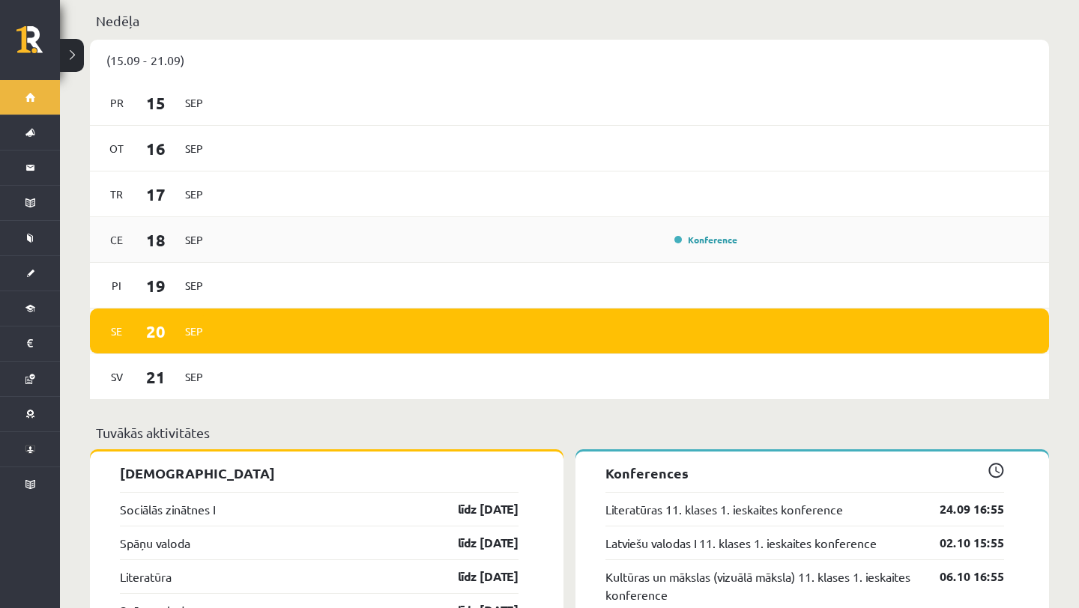
click at [382, 232] on div "Konference" at bounding box center [482, 240] width 522 height 16
click at [691, 220] on div "Ce 18 Sep Konference" at bounding box center [569, 240] width 959 height 46
click at [691, 234] on link "Konference" at bounding box center [705, 240] width 63 height 12
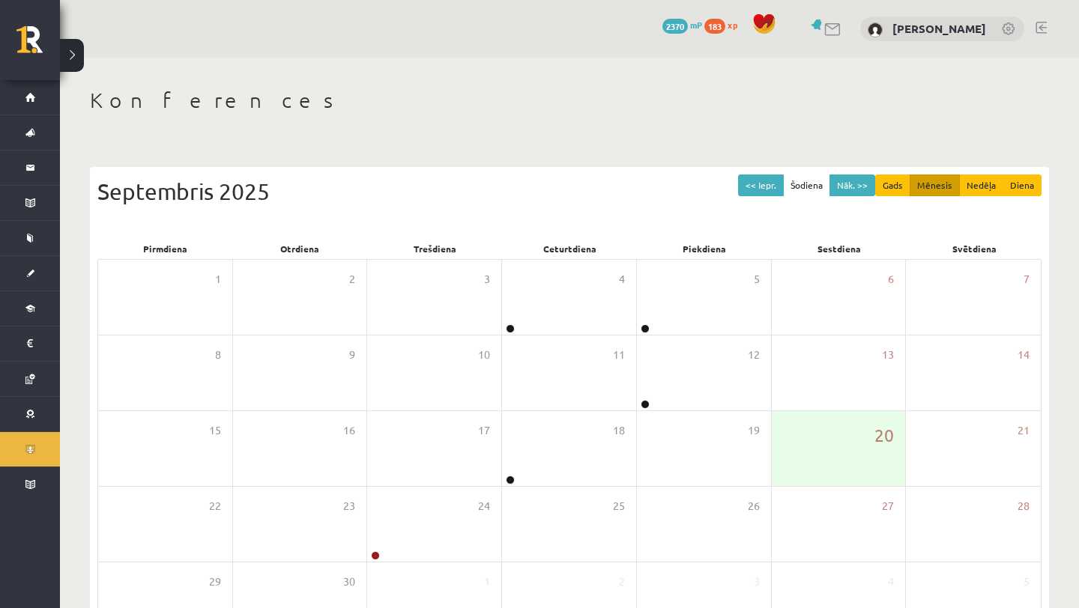
click at [707, 226] on div "<< Iepr. Šodiena Nāk. >> Gads Mēnesis Nedēļa Diena Septembris 2025" at bounding box center [569, 207] width 944 height 64
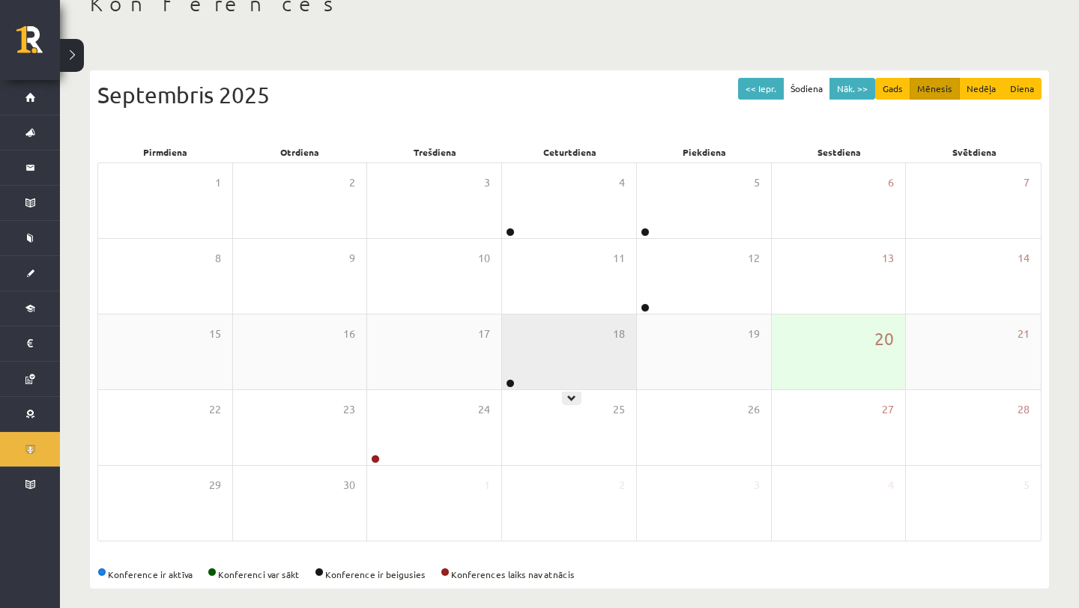
scroll to position [100, 0]
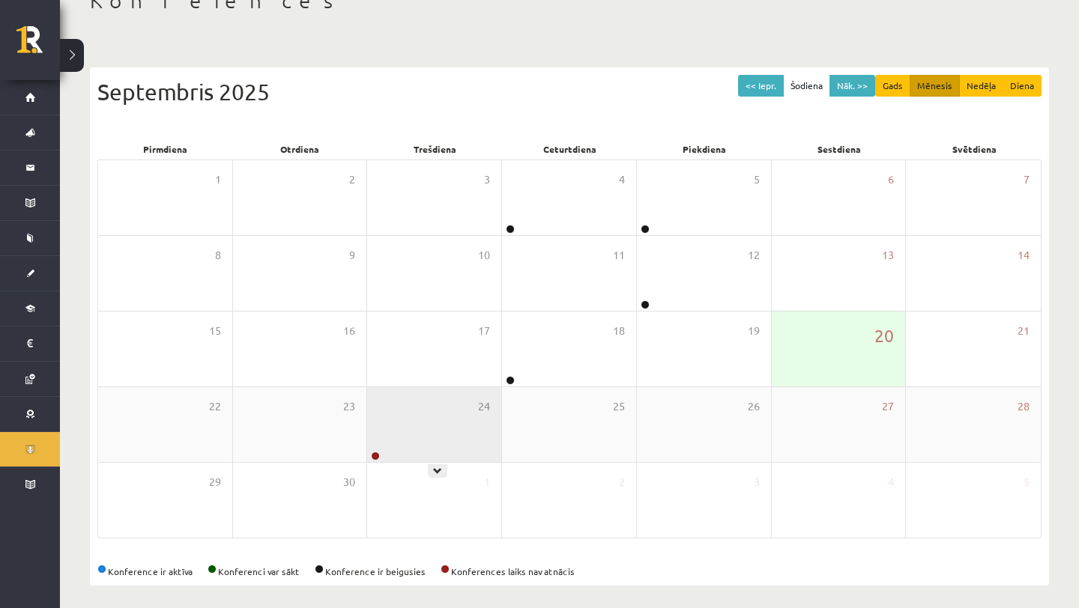
click at [453, 420] on div "24" at bounding box center [434, 424] width 134 height 75
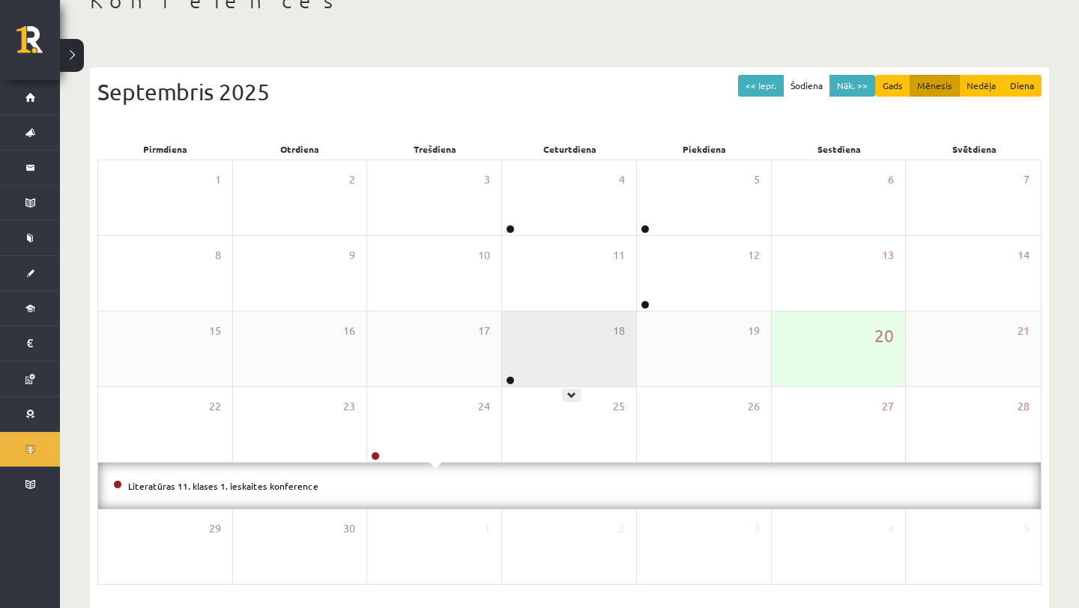
click at [616, 372] on div "18" at bounding box center [569, 349] width 134 height 75
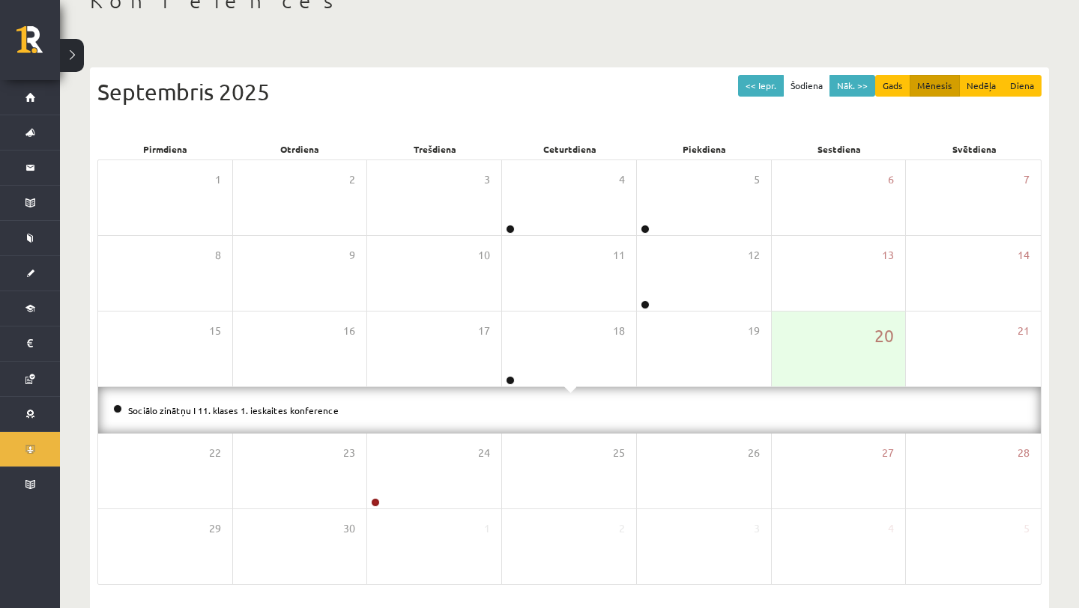
click at [292, 417] on li "Sociālo zinātņu I 11. klases 1. ieskaites konference" at bounding box center [569, 410] width 913 height 16
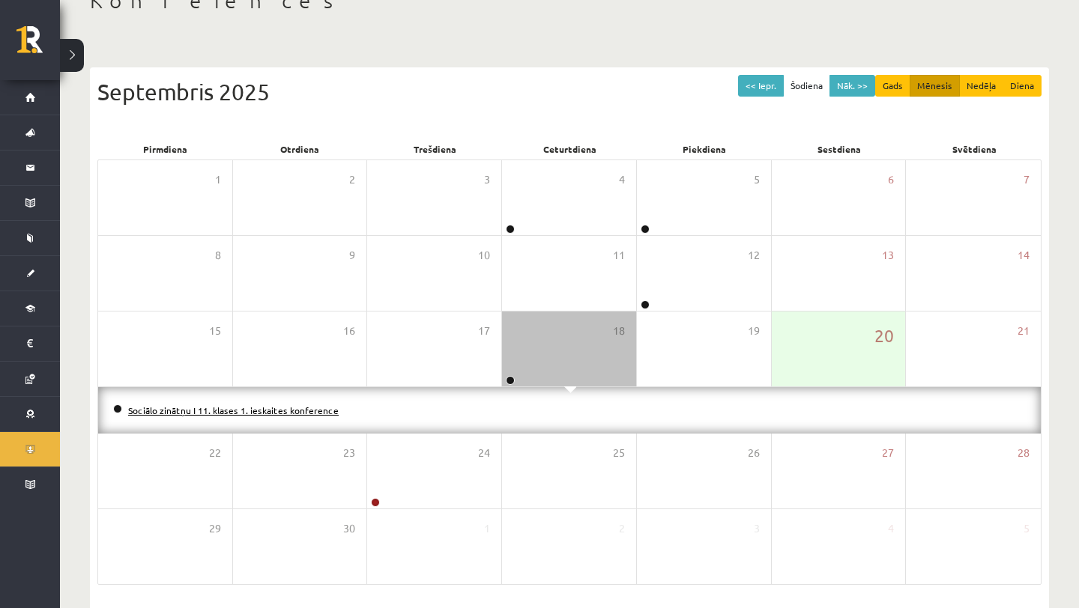
click at [292, 413] on link "Sociālo zinātņu I 11. klases 1. ieskaites konference" at bounding box center [233, 411] width 211 height 12
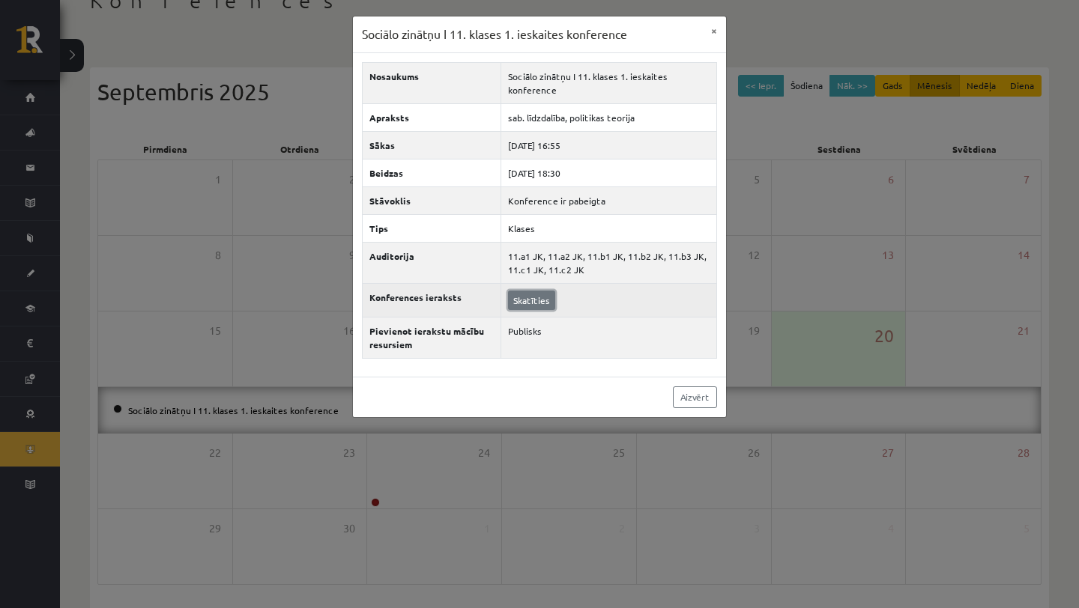
click at [534, 297] on link "Skatīties" at bounding box center [531, 300] width 47 height 19
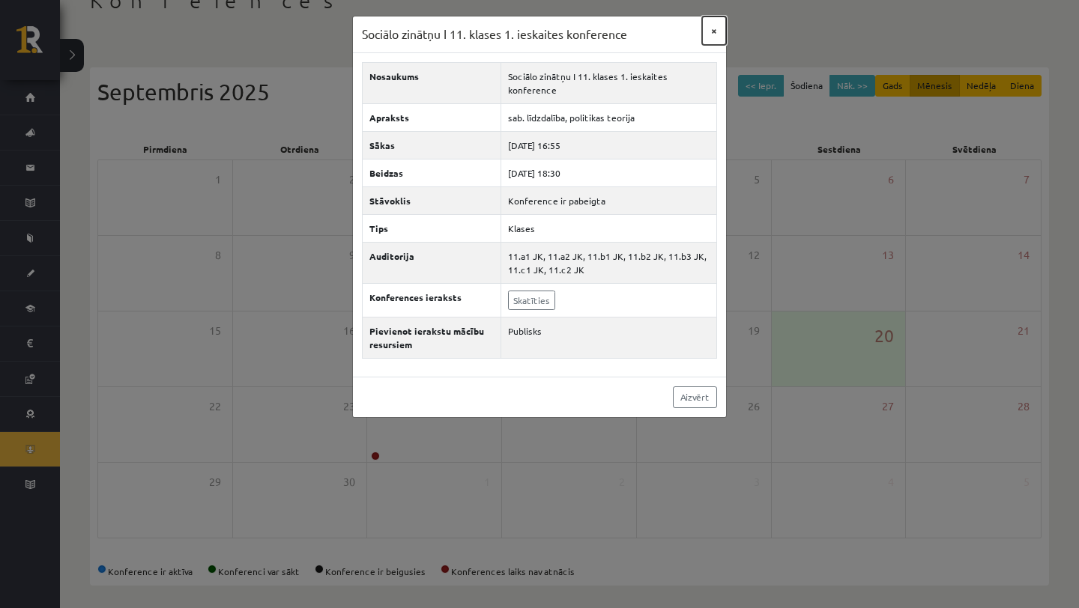
click at [714, 28] on button "×" at bounding box center [714, 30] width 24 height 28
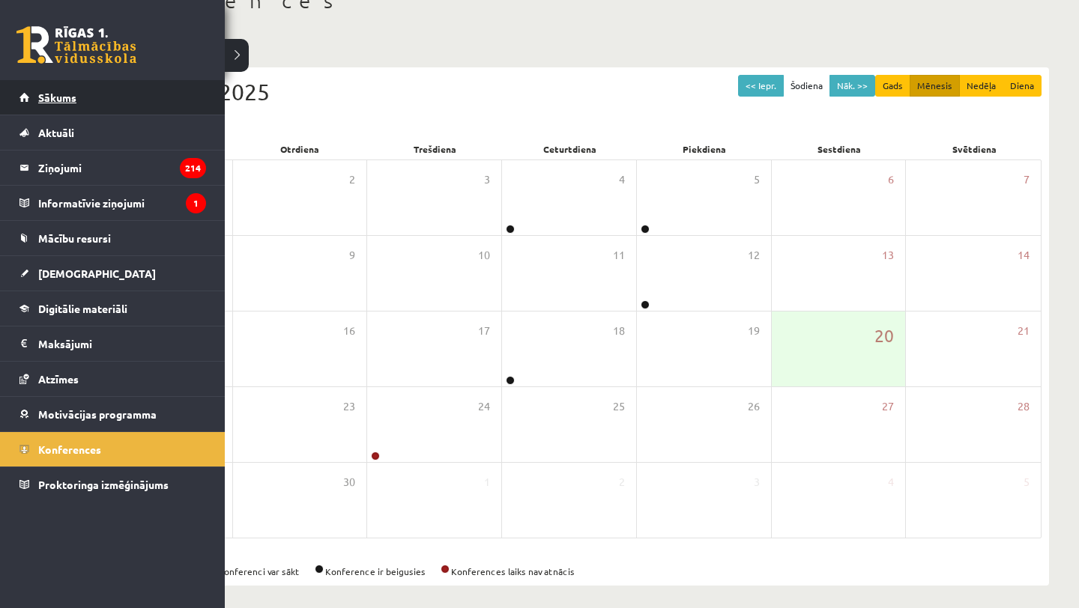
click at [72, 102] on span "Sākums" at bounding box center [57, 97] width 38 height 13
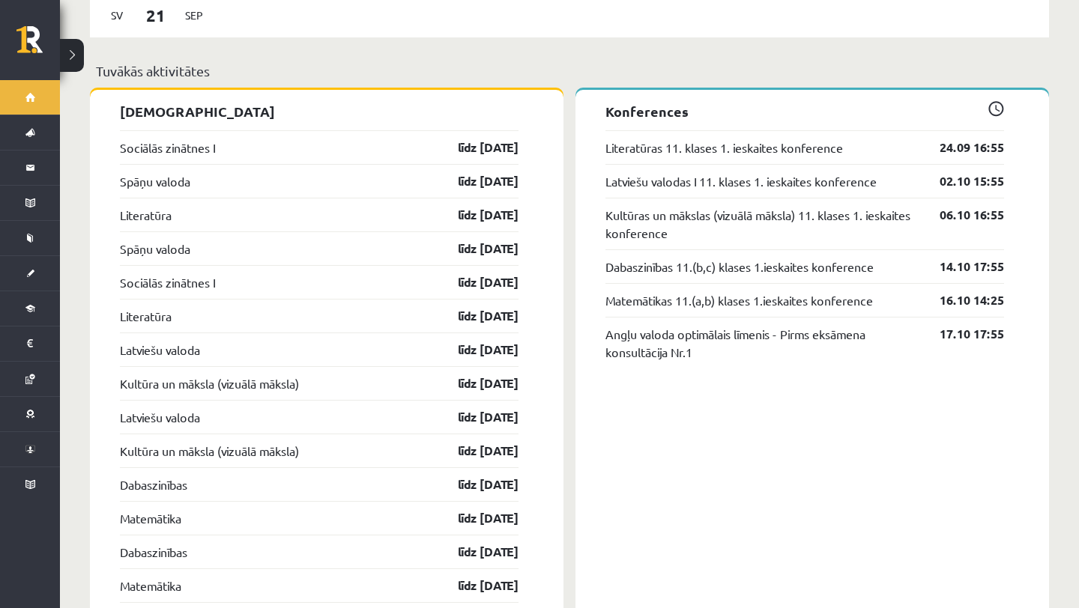
scroll to position [1423, 0]
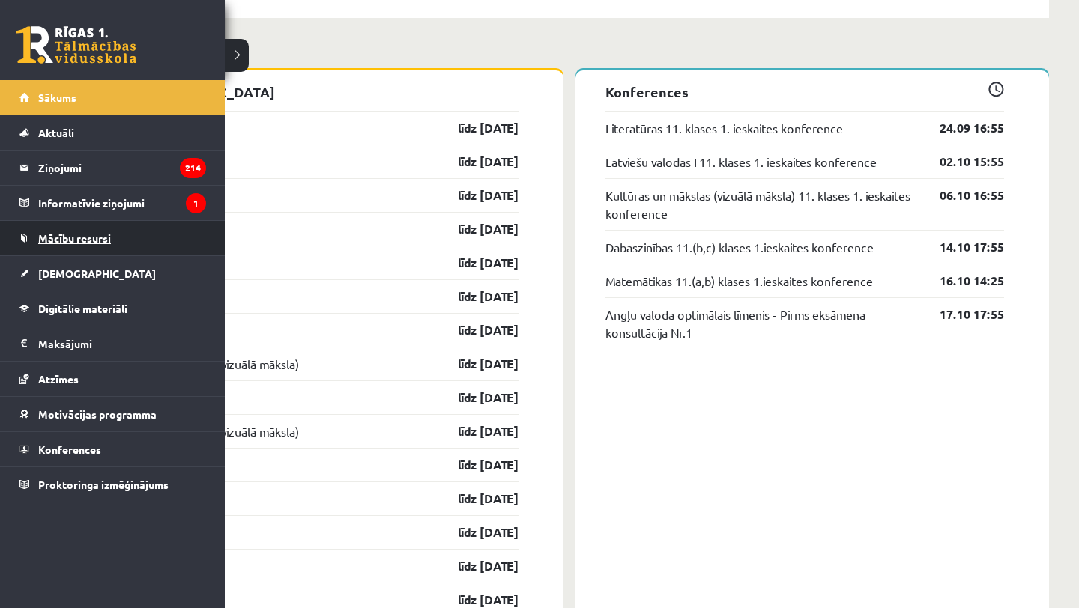
click at [73, 240] on span "Mācību resursi" at bounding box center [74, 238] width 73 height 13
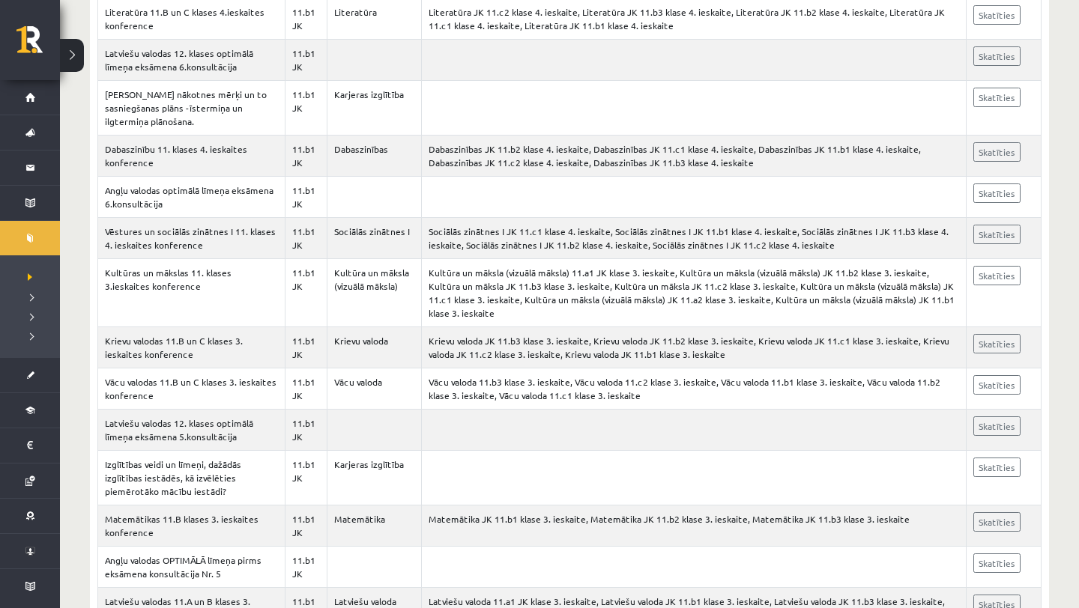
scroll to position [1151, 0]
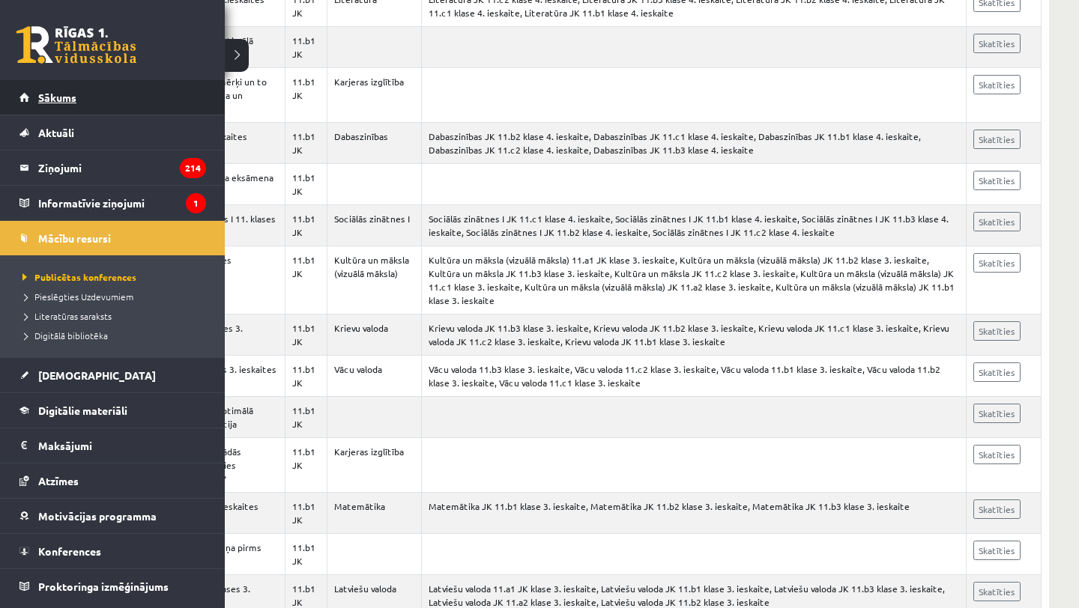
click at [62, 95] on span "Sākums" at bounding box center [57, 97] width 38 height 13
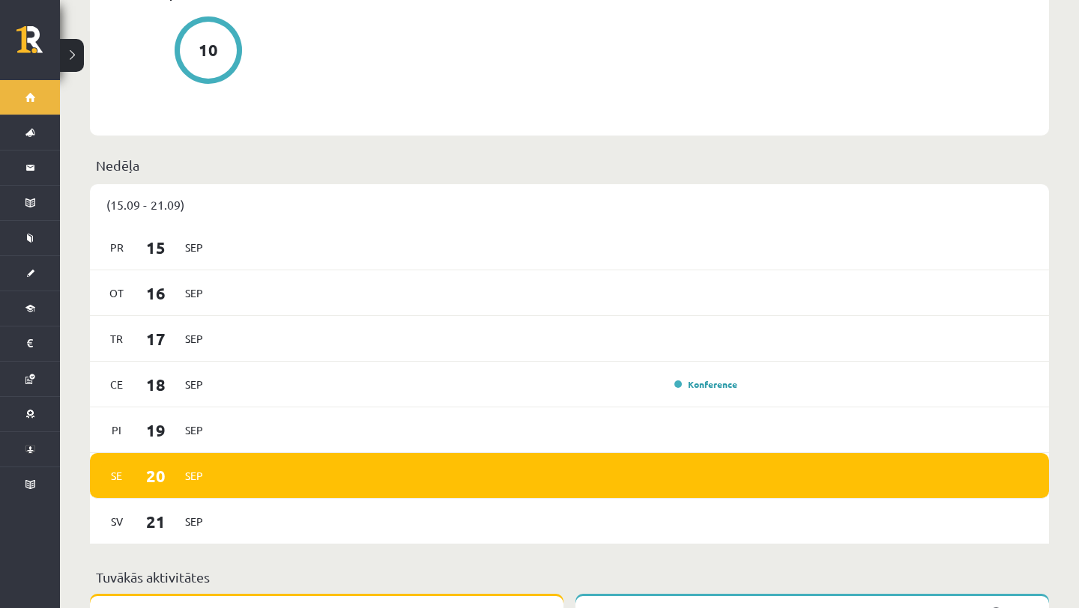
scroll to position [888, 0]
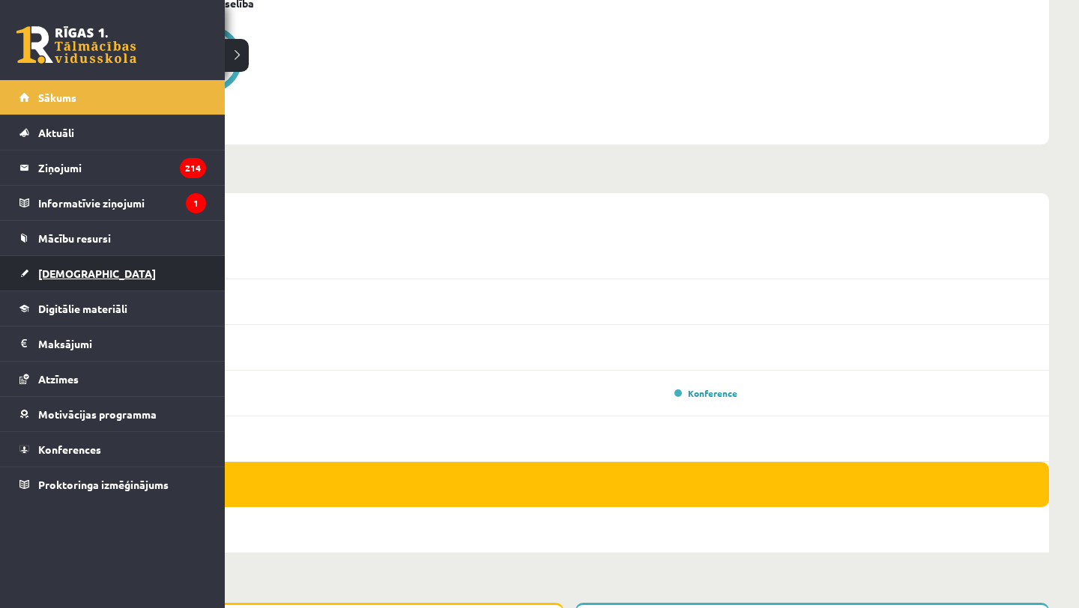
click at [53, 274] on span "[DEMOGRAPHIC_DATA]" at bounding box center [97, 273] width 118 height 13
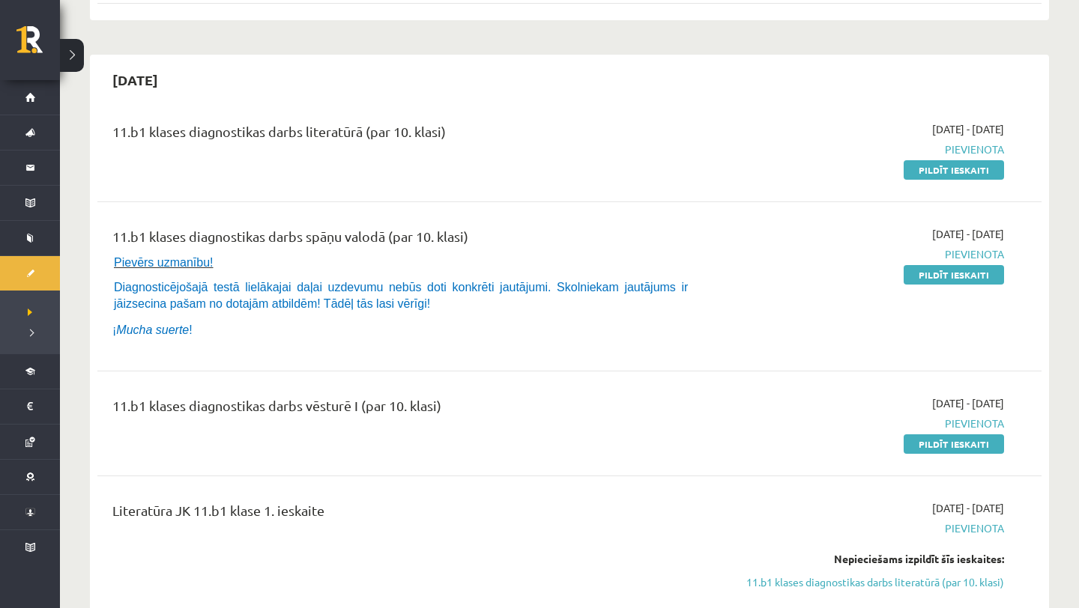
scroll to position [300, 0]
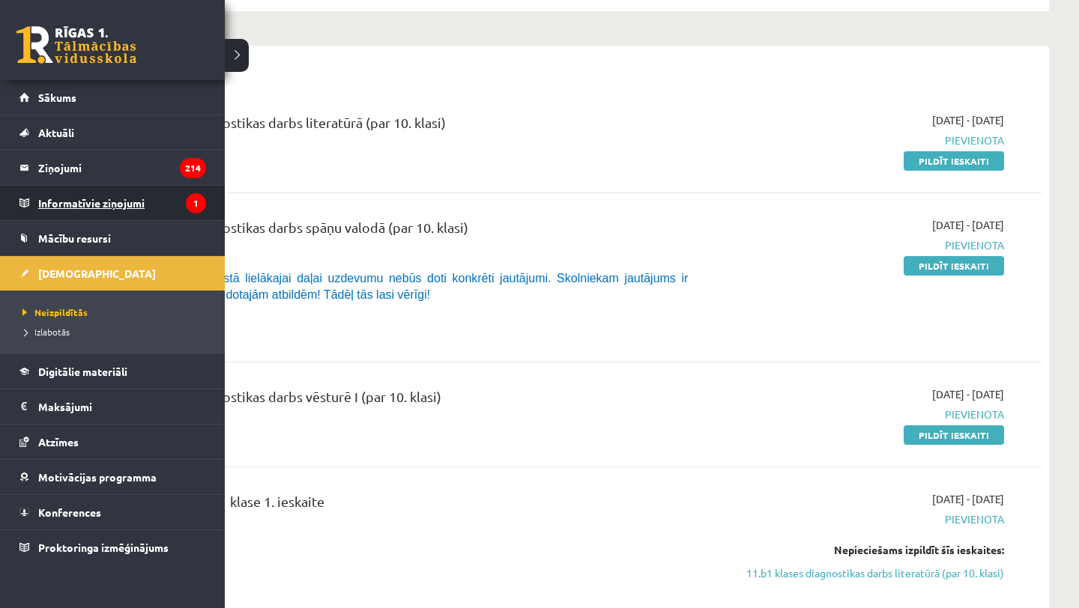
click at [87, 209] on legend "Informatīvie ziņojumi 1" at bounding box center [122, 203] width 168 height 34
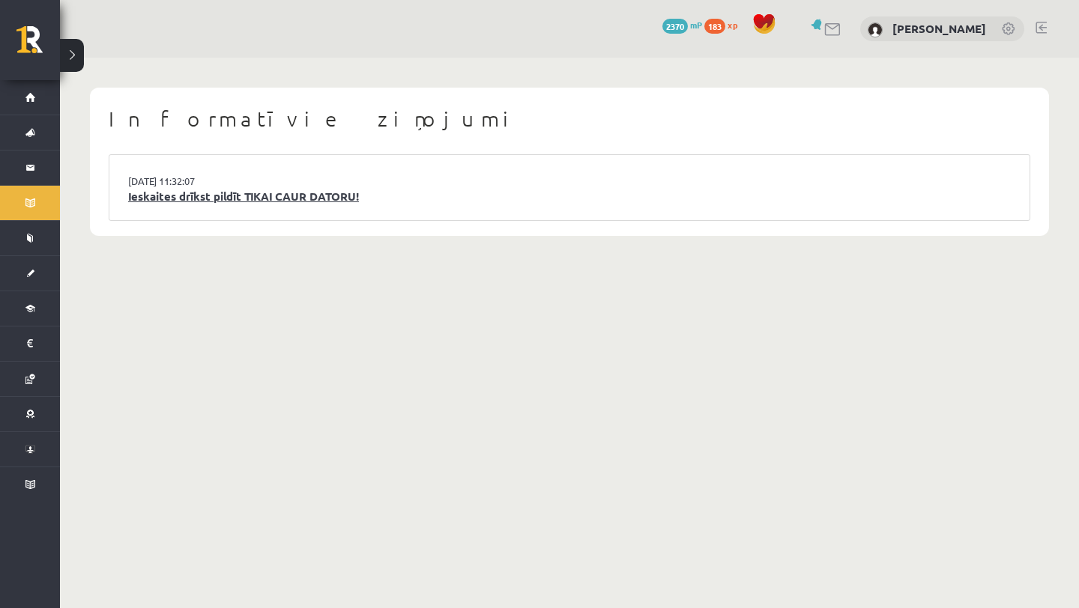
click at [159, 197] on link "Ieskaites drīkst pildīt TIKAI CAUR DATORU!" at bounding box center [569, 196] width 883 height 17
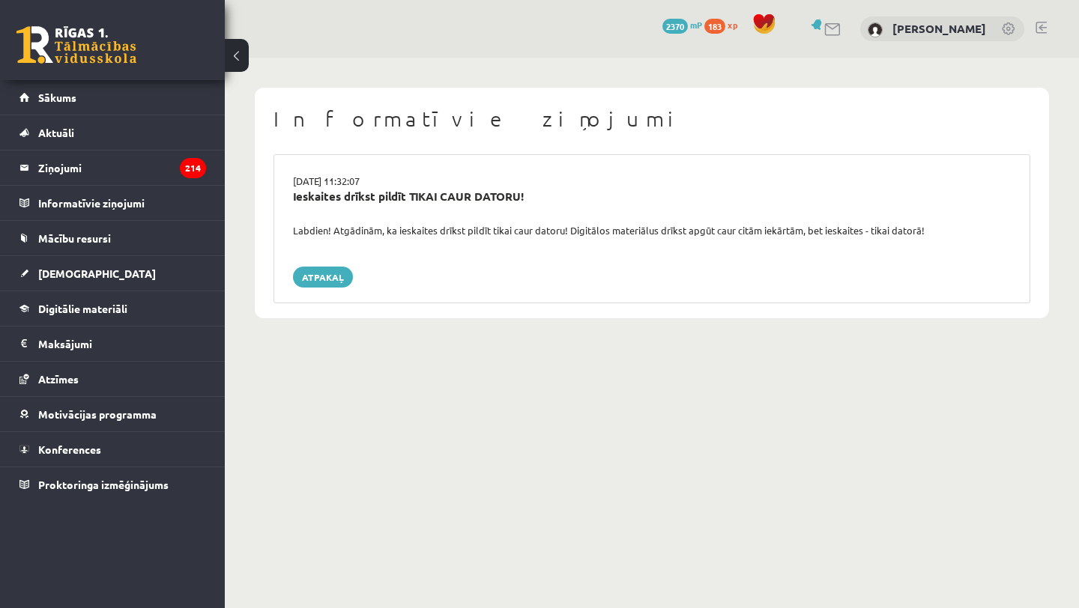
click at [315, 259] on div "[DATE] 11:32:07 Ieskaites drīkst pildīt TIKAI CAUR DATORU! Labdien! Atgādinām, …" at bounding box center [652, 228] width 757 height 149
click at [315, 269] on link "Atpakaļ" at bounding box center [323, 277] width 60 height 21
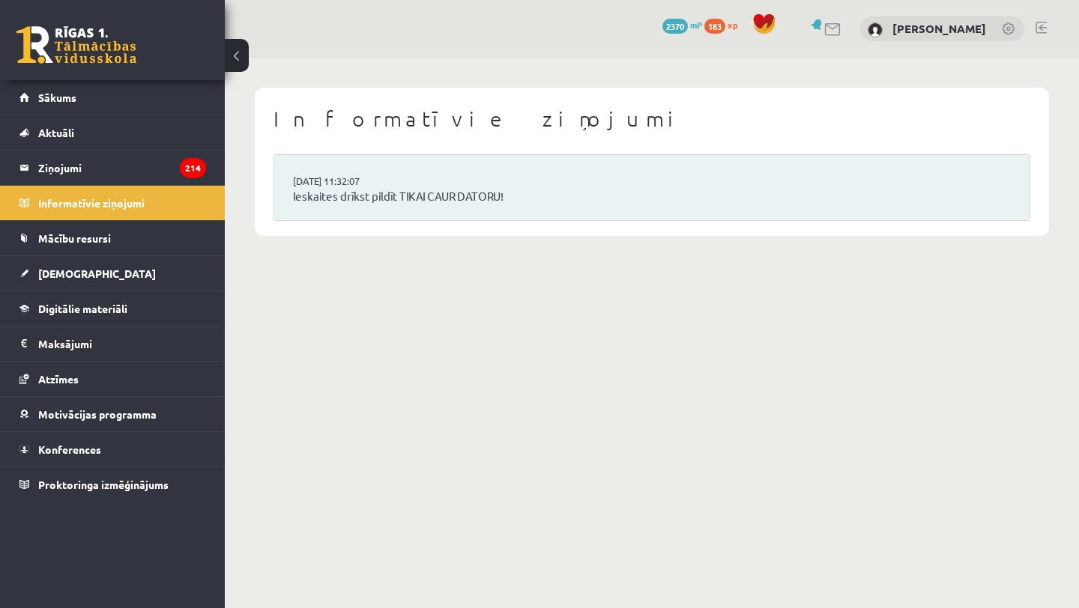
click at [173, 170] on legend "Ziņojumi 214" at bounding box center [122, 168] width 168 height 34
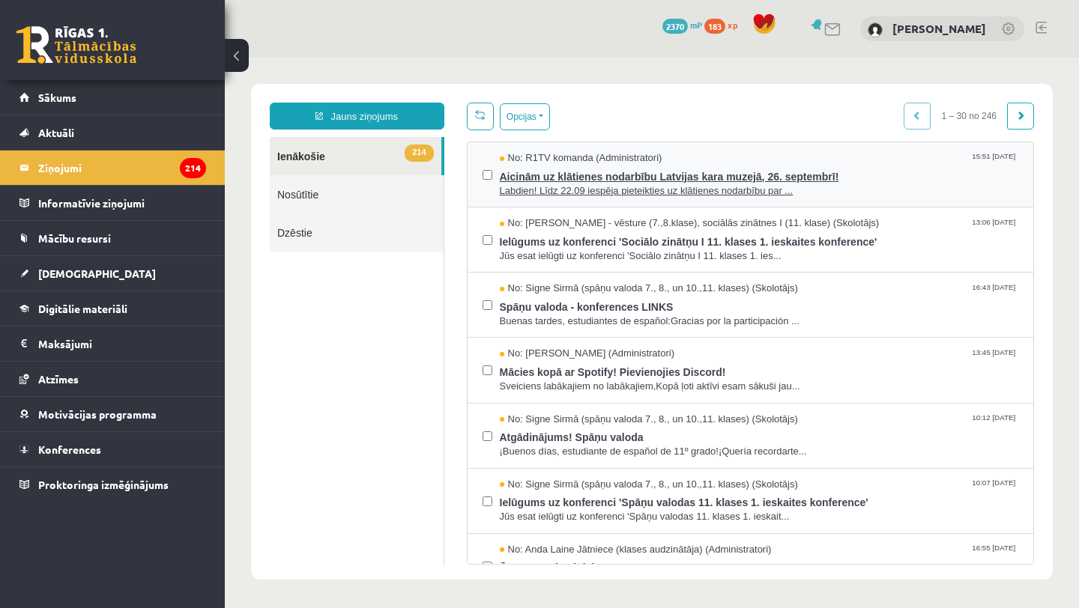
click at [596, 181] on span "Aicinām uz klātienes nodarbību Latvijas kara muzejā, 26. septembrī!" at bounding box center [759, 175] width 519 height 19
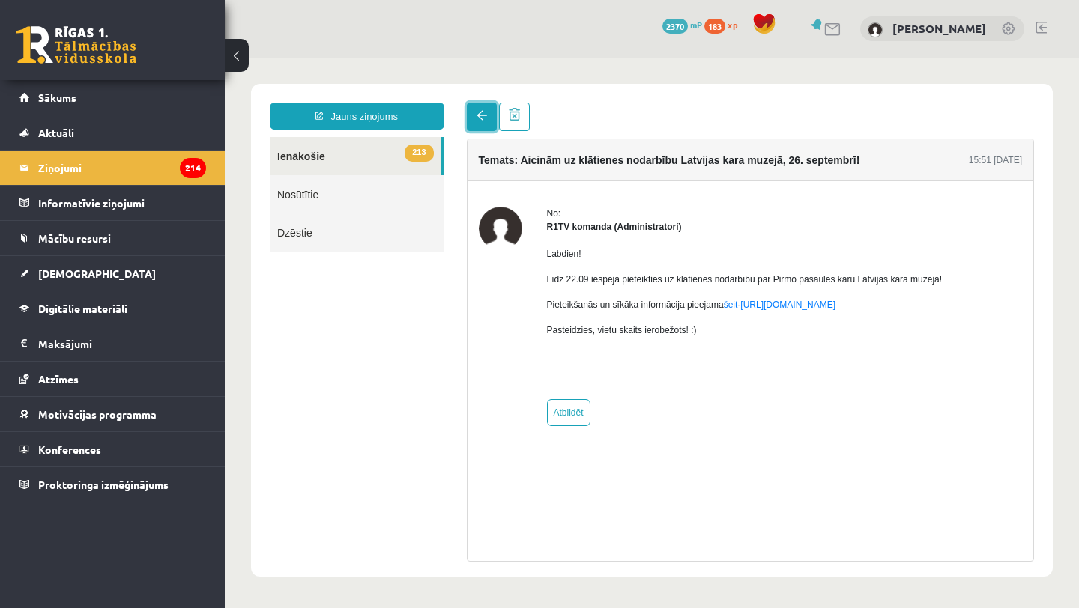
click at [481, 118] on span at bounding box center [482, 115] width 10 height 10
click at [484, 120] on span at bounding box center [482, 115] width 10 height 10
click at [377, 162] on link "213 Ienākošie" at bounding box center [356, 156] width 172 height 38
click at [309, 154] on link "213 Ienākošie" at bounding box center [356, 156] width 172 height 38
click at [235, 55] on button at bounding box center [237, 55] width 24 height 33
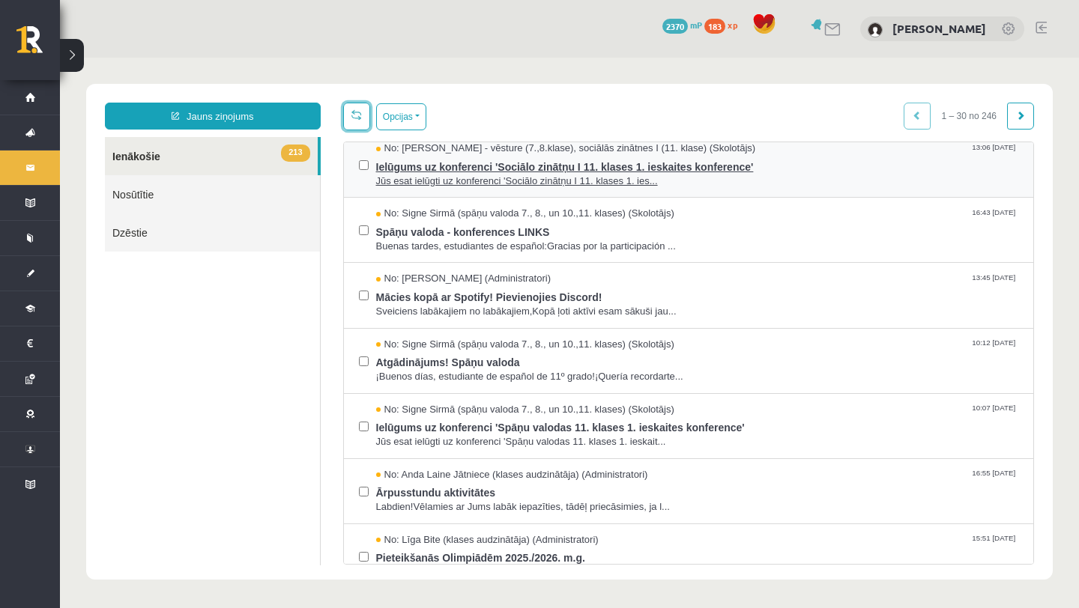
scroll to position [82, 0]
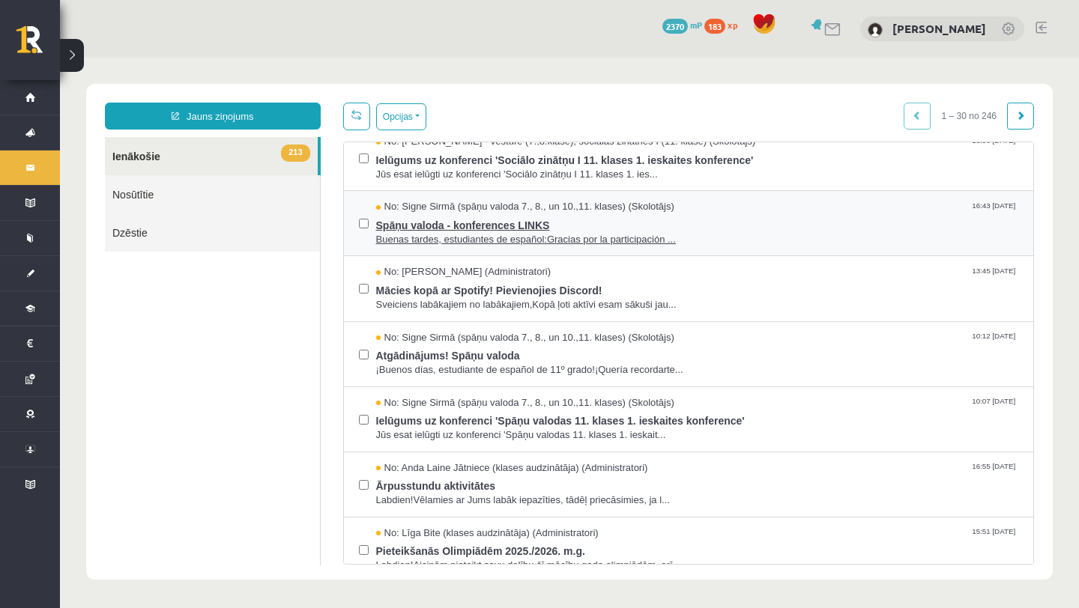
click at [488, 223] on span "Spāņu valoda - konferences LINKS" at bounding box center [697, 223] width 643 height 19
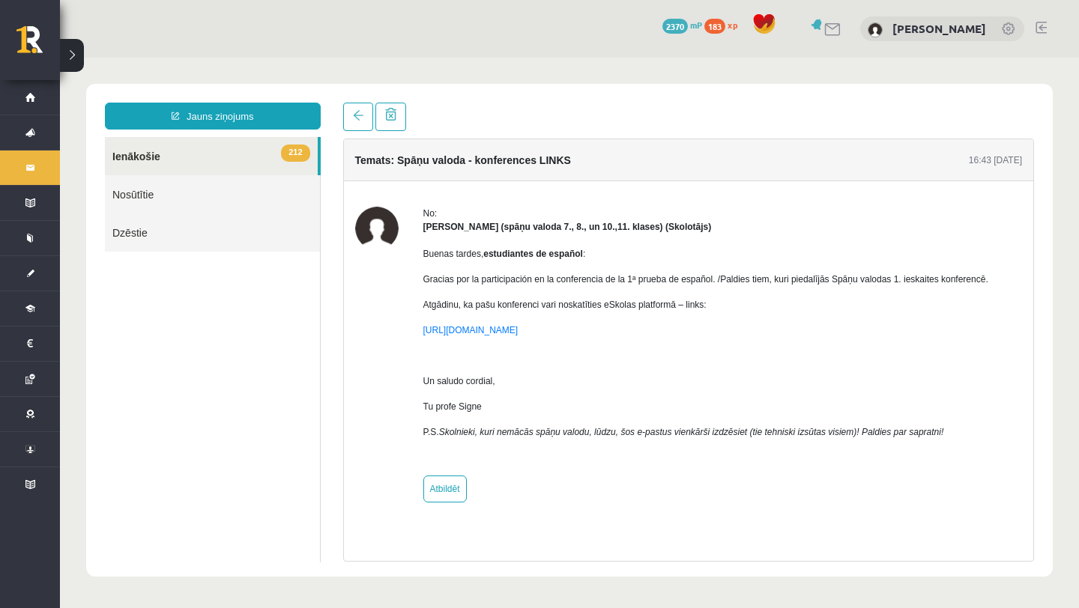
scroll to position [0, 0]
click at [356, 119] on span at bounding box center [358, 115] width 10 height 10
click at [358, 114] on span at bounding box center [358, 115] width 10 height 10
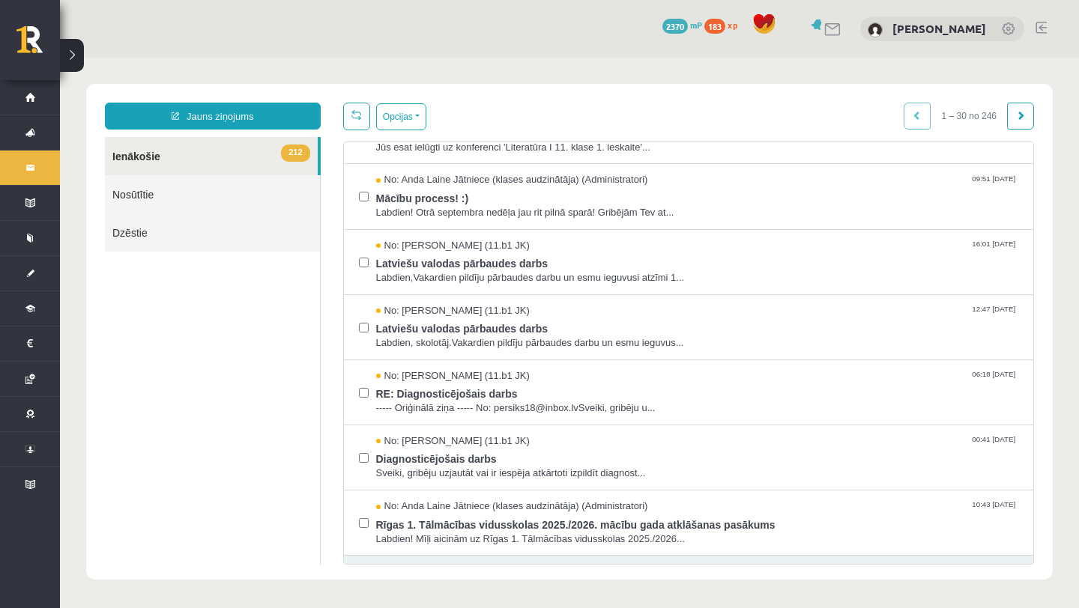
scroll to position [697, 0]
click at [438, 191] on span "Mācību process! :)" at bounding box center [697, 196] width 643 height 19
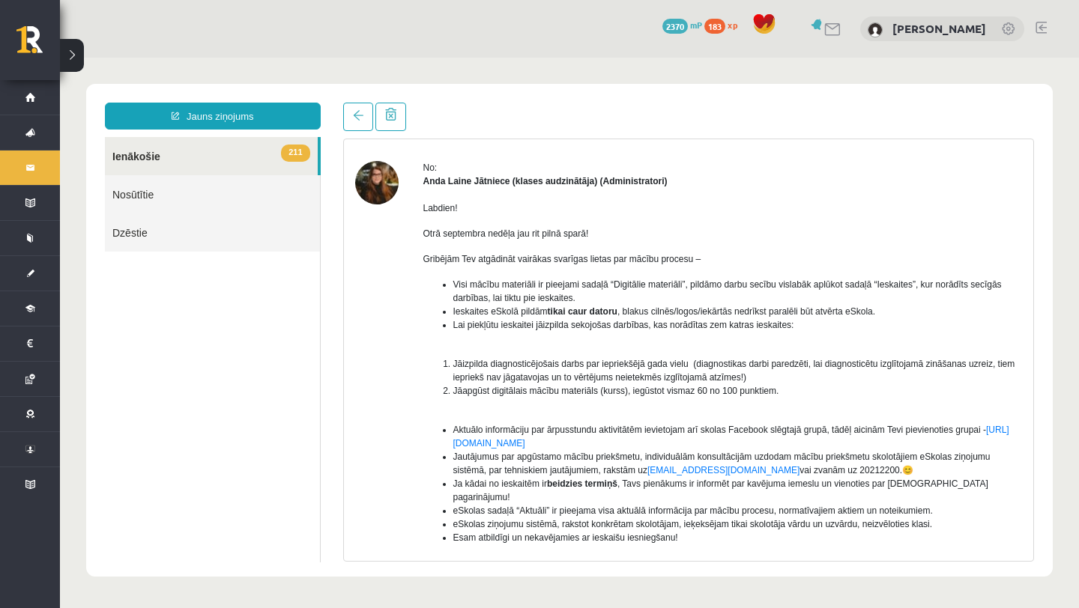
scroll to position [0, 0]
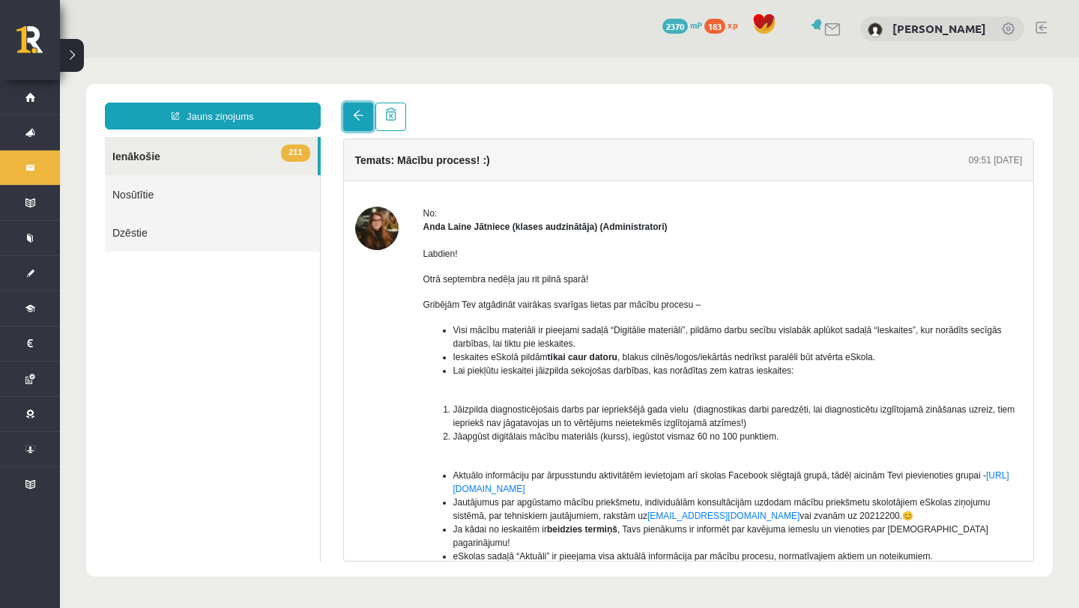
click at [360, 119] on span at bounding box center [358, 115] width 10 height 10
click at [360, 118] on span at bounding box center [358, 115] width 10 height 10
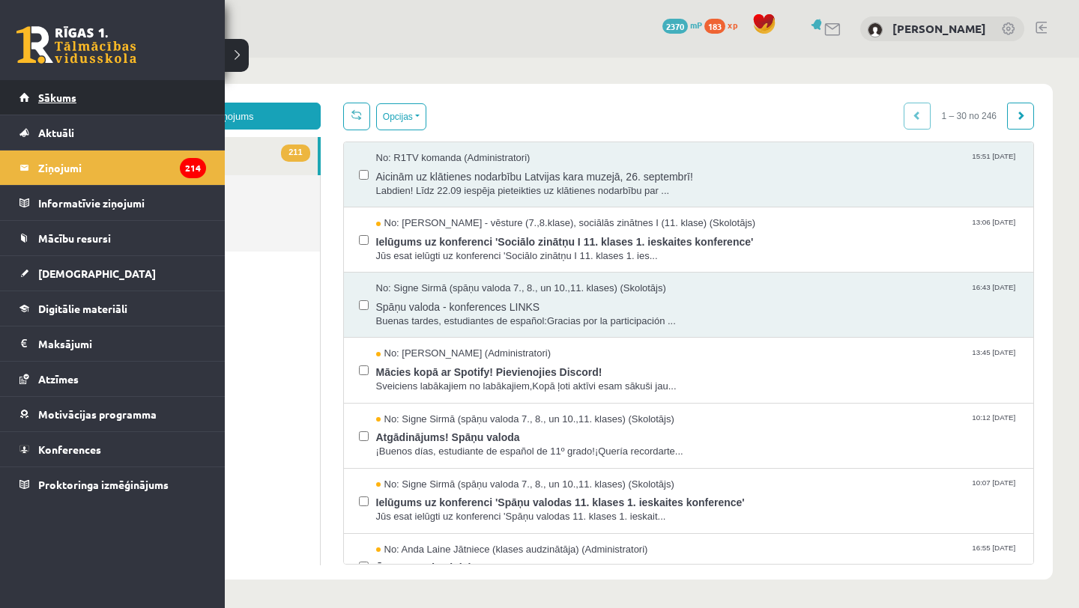
click at [37, 103] on link "Sākums" at bounding box center [112, 97] width 187 height 34
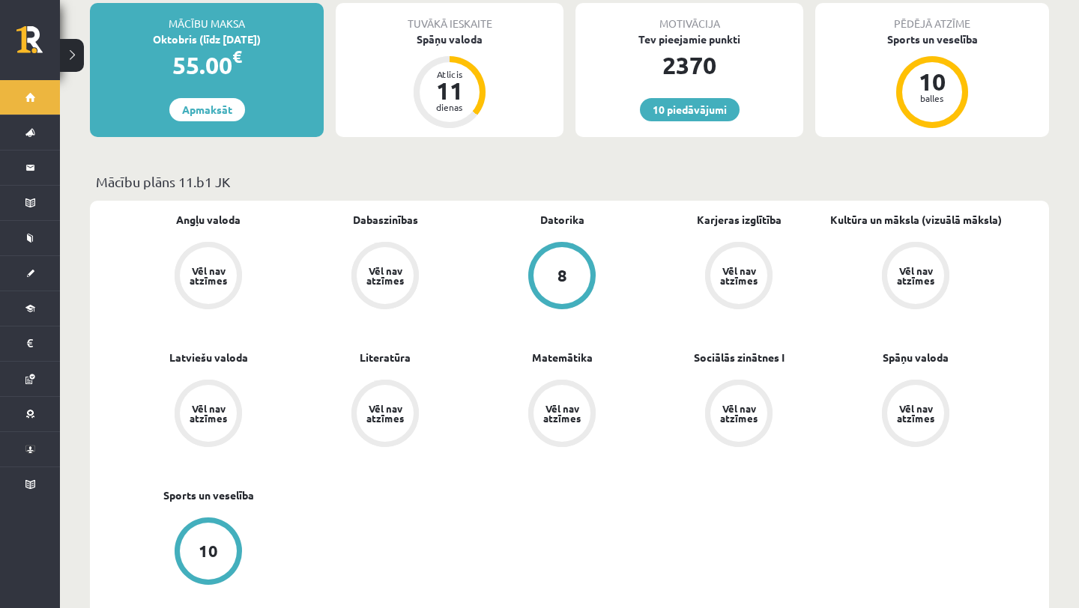
scroll to position [326, 0]
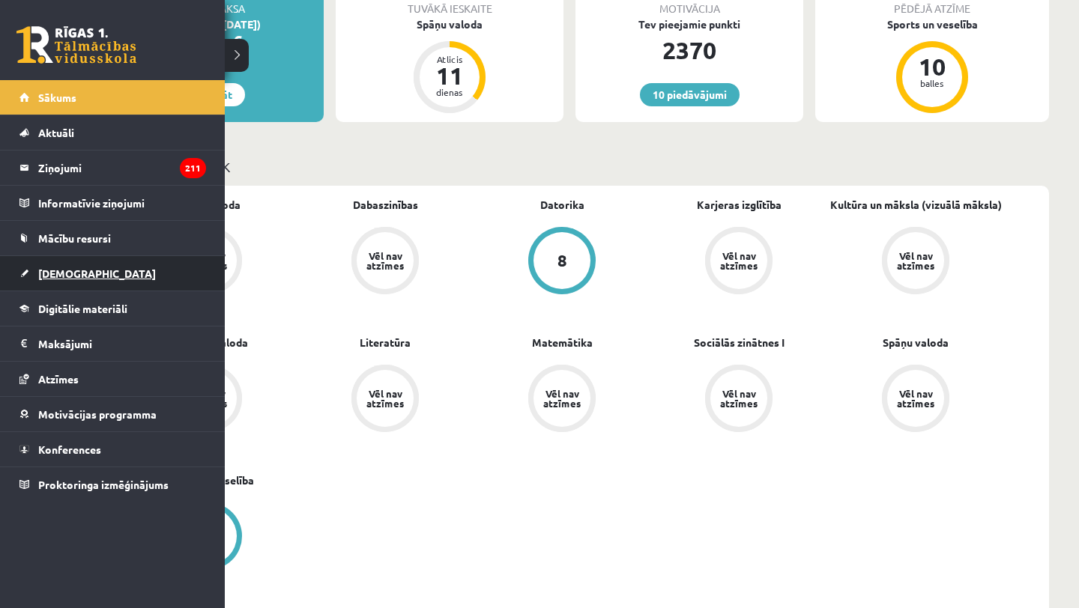
click at [74, 267] on link "[DEMOGRAPHIC_DATA]" at bounding box center [112, 273] width 187 height 34
